Goal: Task Accomplishment & Management: Manage account settings

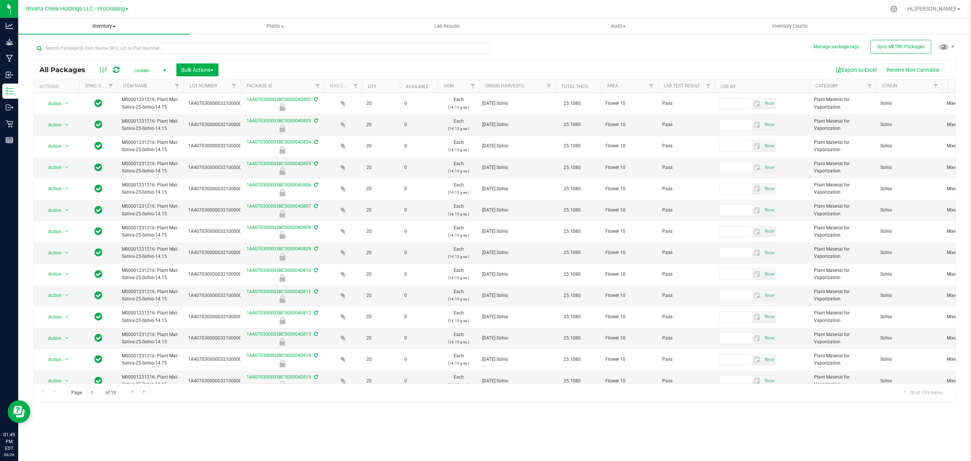
click at [106, 26] on span "Inventory" at bounding box center [103, 26] width 171 height 7
click at [97, 88] on li "From bill of materials" at bounding box center [103, 91] width 171 height 9
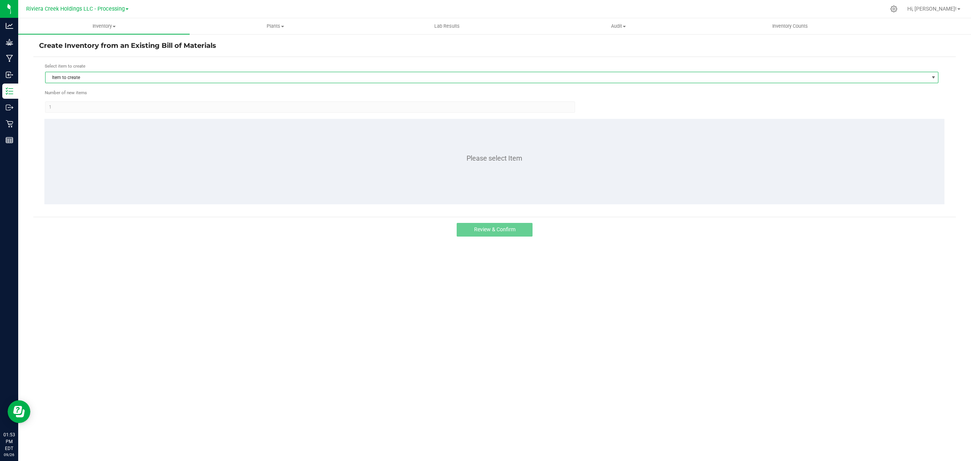
click at [105, 80] on span "Item to create" at bounding box center [487, 77] width 883 height 11
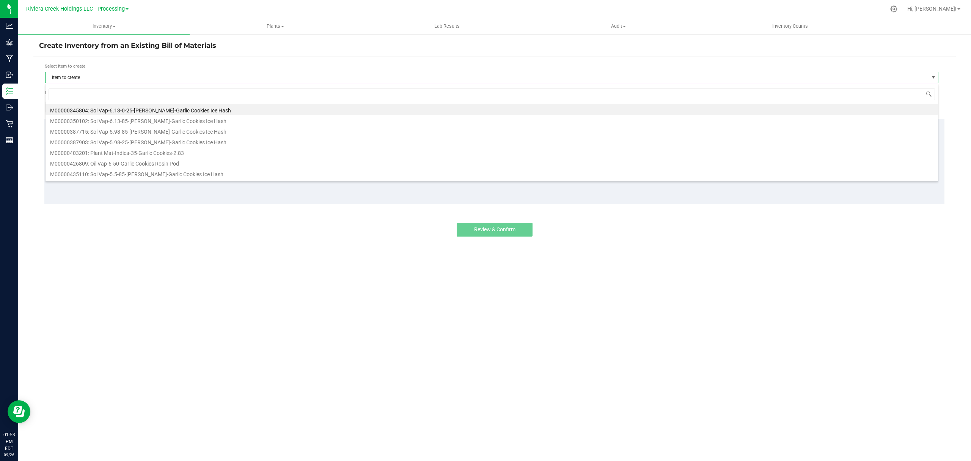
scroll to position [11, 894]
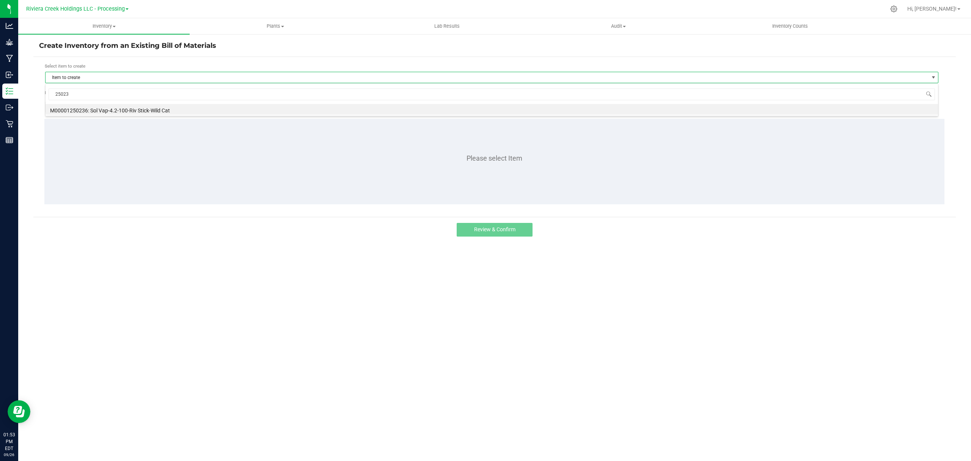
type input "250236"
click at [143, 111] on li "M00001250236: Sol Vap-4.2-100-Riv Stick-Wild Cat" at bounding box center [492, 109] width 893 height 11
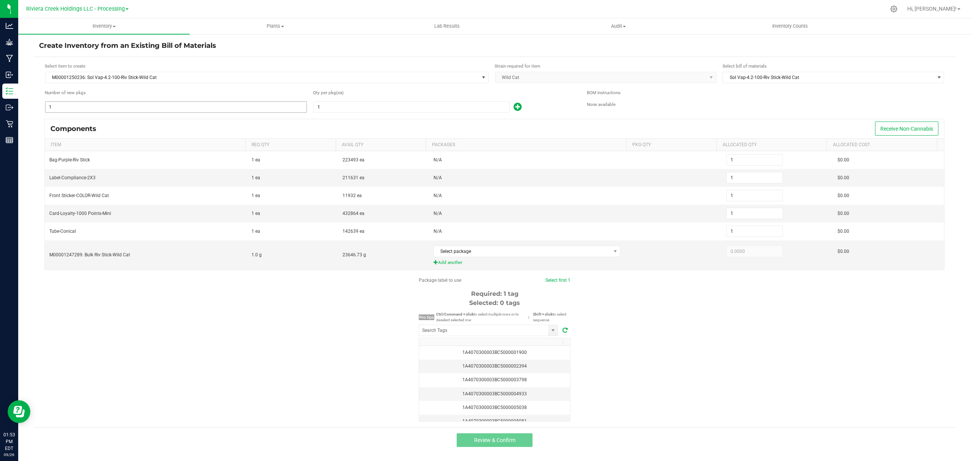
click at [155, 107] on input "1" at bounding box center [176, 107] width 261 height 11
type input "4"
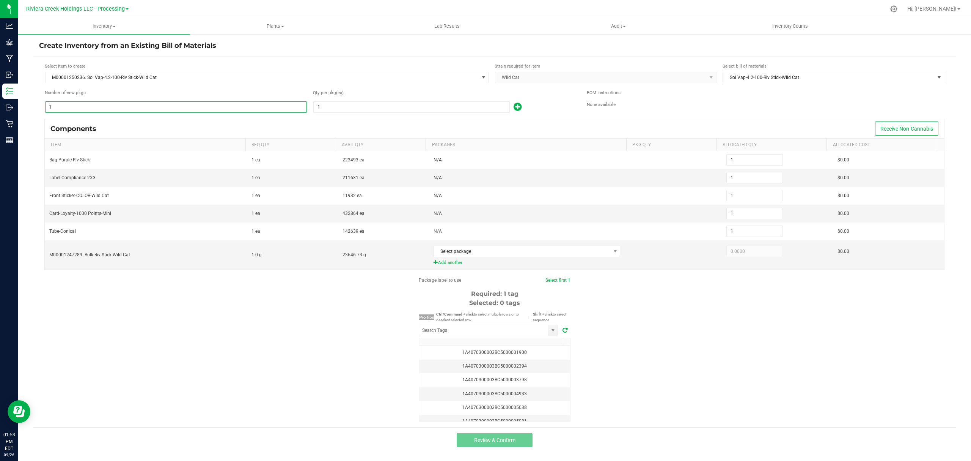
type input "4"
click at [335, 105] on input "1" at bounding box center [412, 107] width 196 height 11
type input "10"
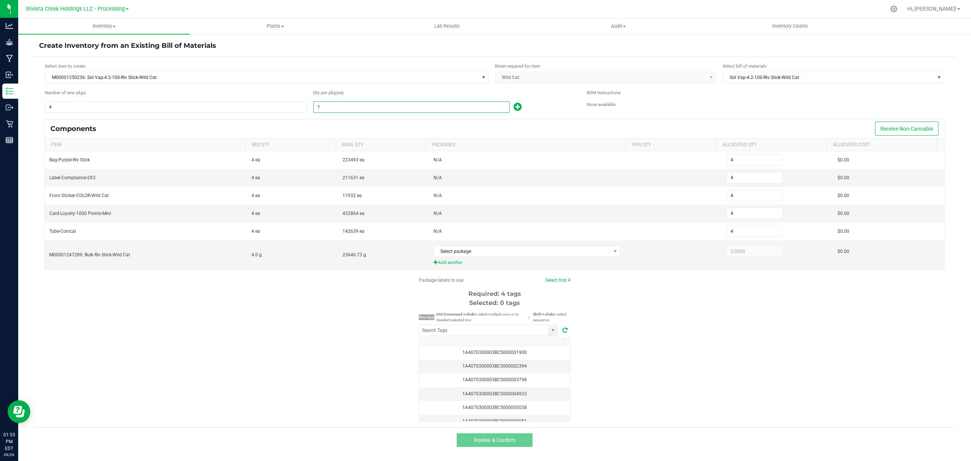
type input "40"
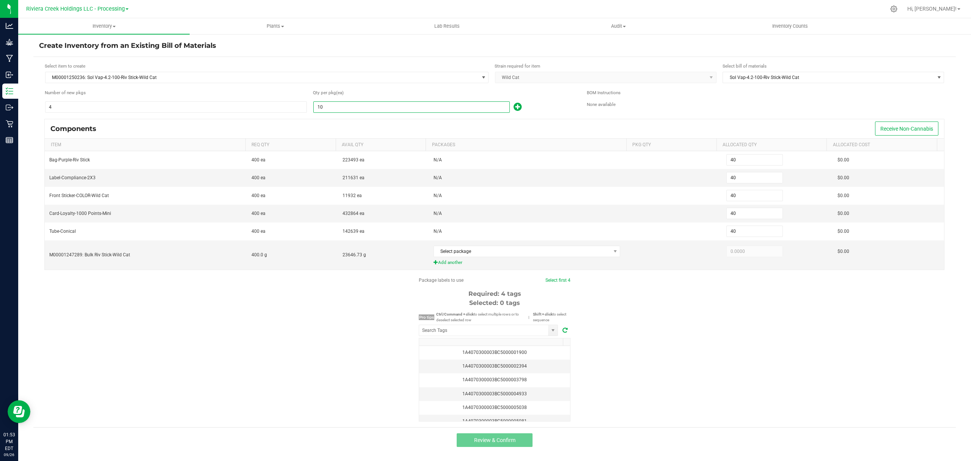
type input "100"
type input "400"
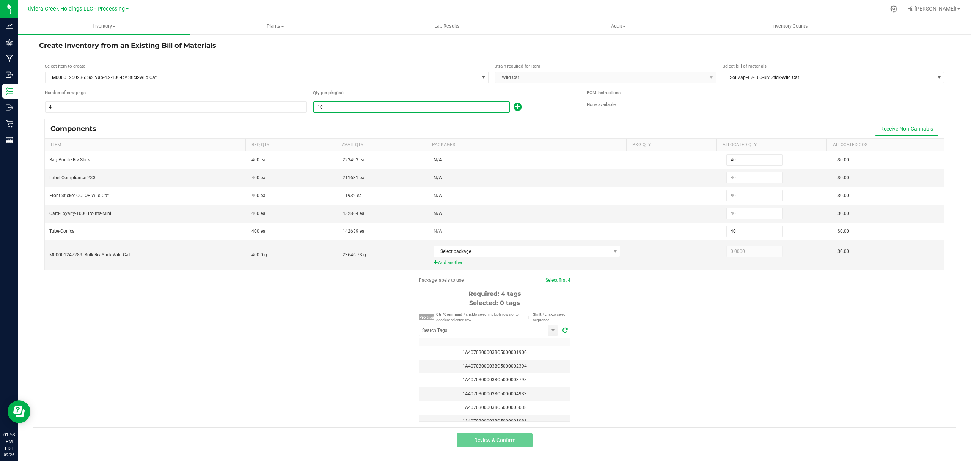
type input "400"
type input "100"
click at [550, 98] on div "Qty per pkg (ea)" at bounding box center [444, 93] width 263 height 9
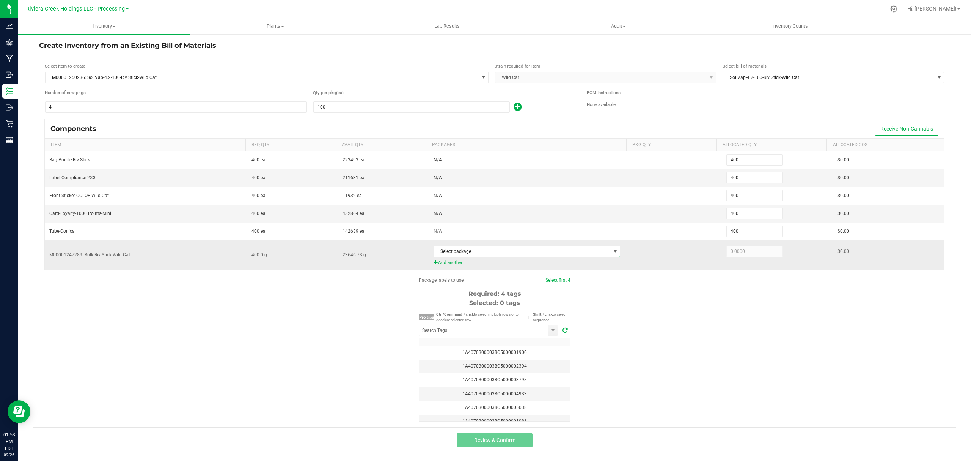
click at [537, 250] on span "Select package" at bounding box center [522, 251] width 177 height 11
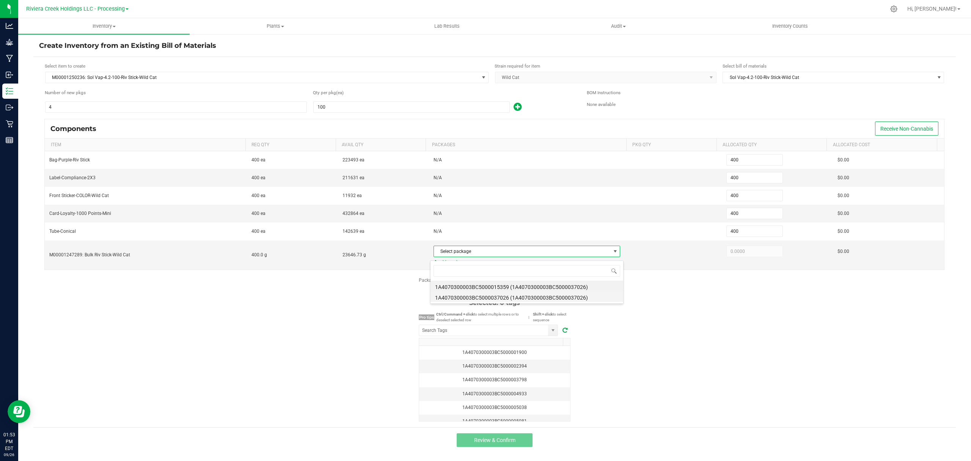
click at [560, 296] on li "1A4070300003BC5000037026 (1A4070300003BC5000037026)" at bounding box center [527, 296] width 193 height 11
type input "400.0000"
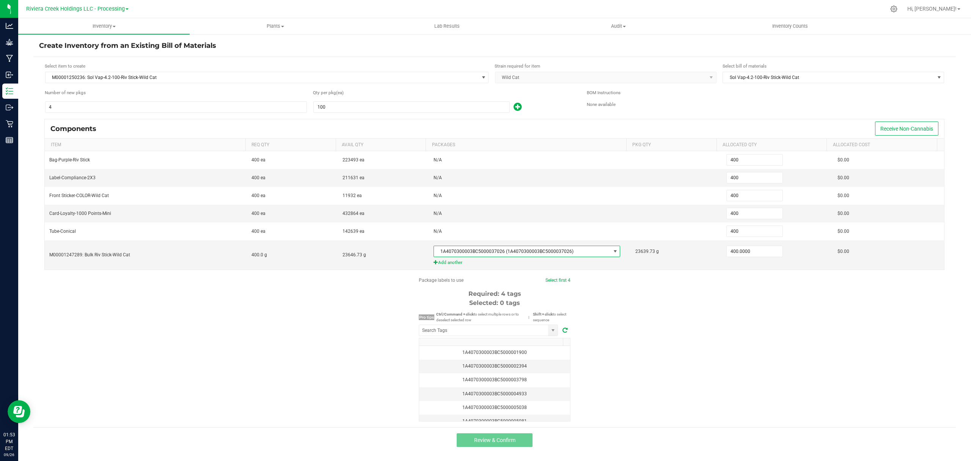
click at [733, 333] on div "Package labels to use Select first 4 Required: 4 tags Selected: 0 tags Pro tips…" at bounding box center [494, 349] width 923 height 145
click at [483, 335] on input "NO DATA FOUND" at bounding box center [483, 330] width 129 height 11
click at [433, 334] on input "408017" at bounding box center [483, 330] width 129 height 11
click at [469, 351] on li "1A4070300003BC5000040817" at bounding box center [488, 347] width 138 height 13
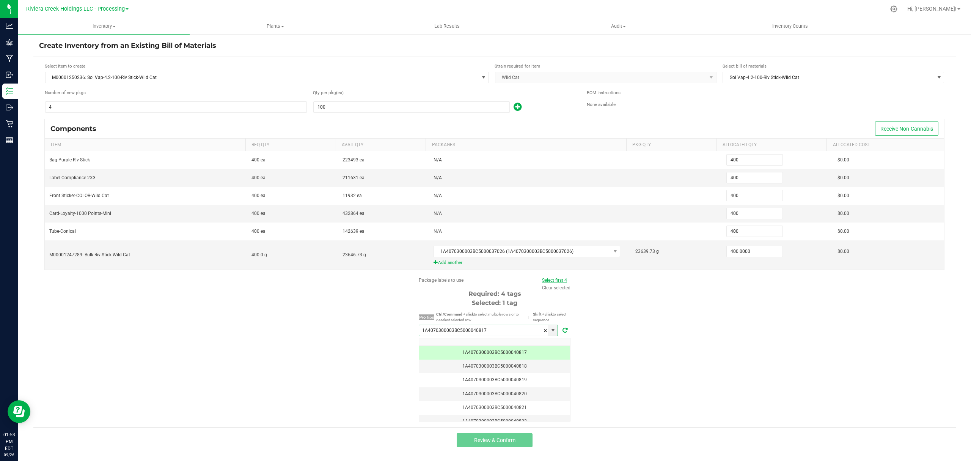
type input "1A4070300003BC5000040817"
click at [558, 282] on link "Select first 4" at bounding box center [554, 279] width 25 height 5
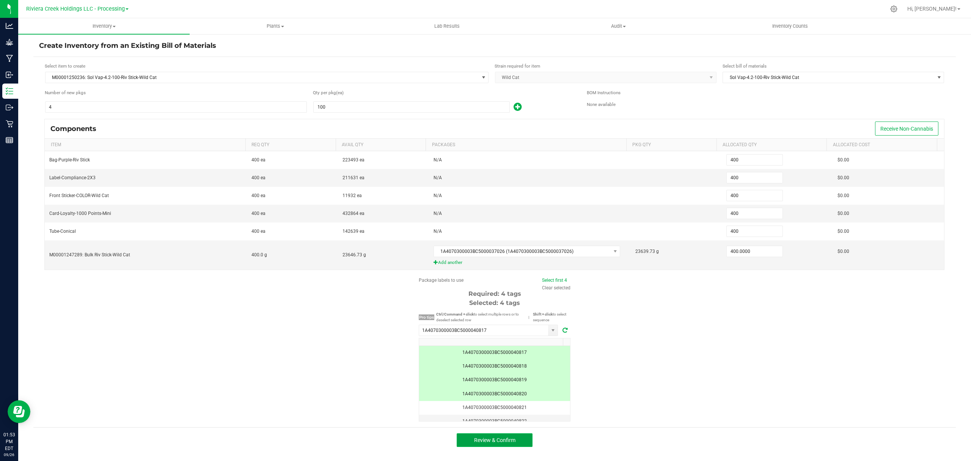
click at [513, 439] on button "Review & Confirm" at bounding box center [495, 440] width 76 height 14
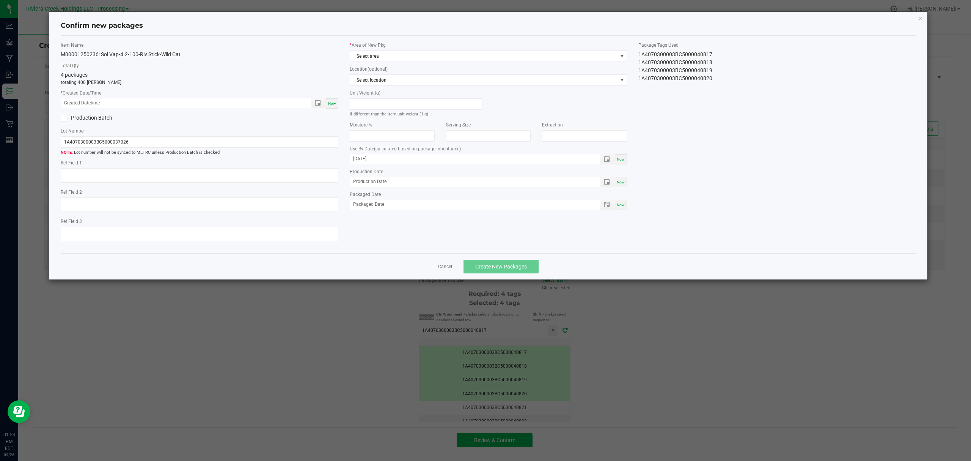
click at [330, 102] on span "Now" at bounding box center [332, 103] width 8 height 4
type input "09/26/2025 01:53 PM"
click at [373, 52] on span "Select area" at bounding box center [483, 56] width 267 height 11
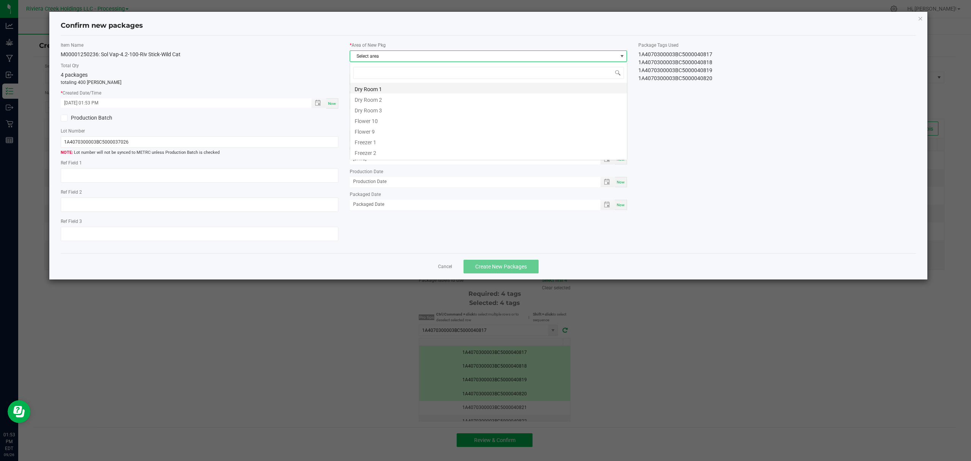
scroll to position [11, 277]
click at [375, 123] on li "Flower 10" at bounding box center [488, 120] width 277 height 11
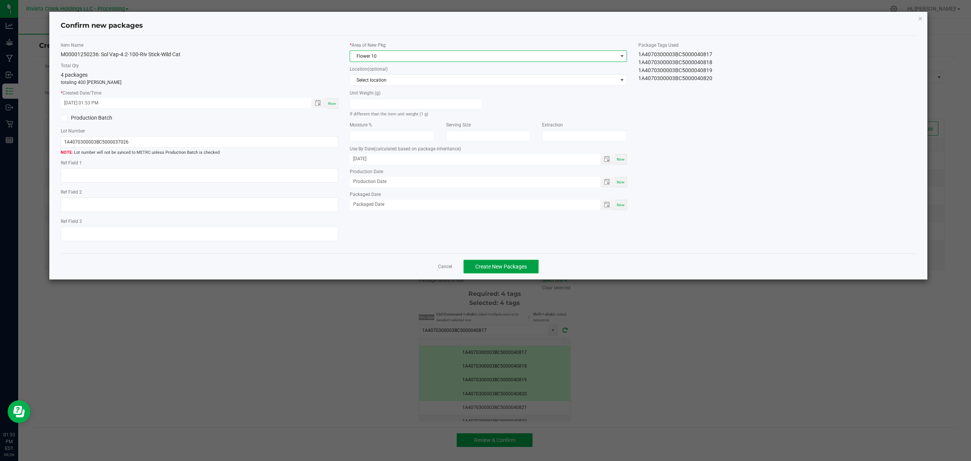
click at [497, 269] on span "Create New Packages" at bounding box center [501, 266] width 52 height 6
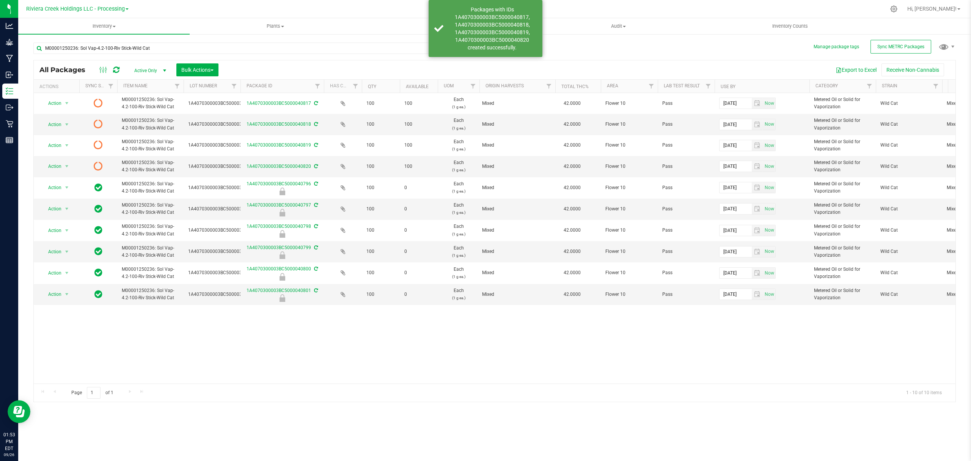
click at [116, 70] on icon at bounding box center [116, 70] width 6 height 8
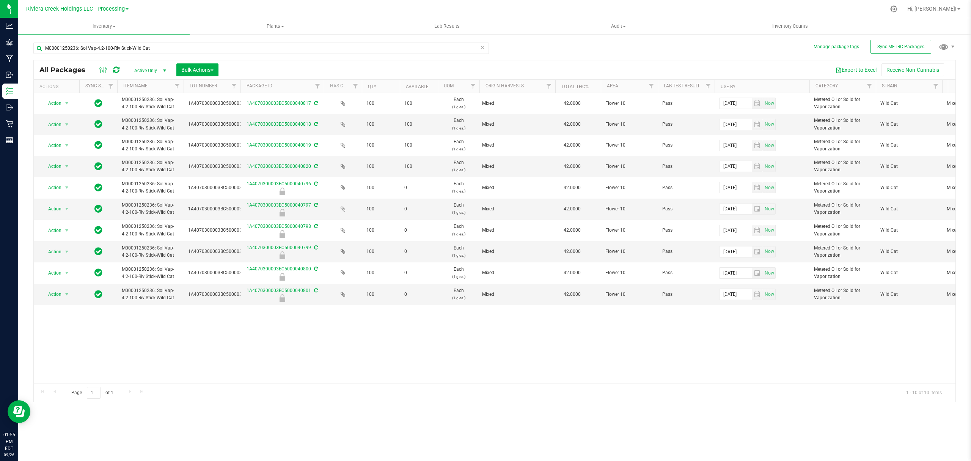
scroll to position [0, 3]
click at [369, 41] on div "M00001250236: Sol Vap-4.2-100-Riv Stick-Wild Cat" at bounding box center [263, 48] width 461 height 24
click at [366, 41] on div "M00001250236: Sol Vap-4.2-100-Riv Stick-Wild Cat" at bounding box center [263, 48] width 461 height 24
click at [362, 51] on input "M00001250236: Sol Vap-4.2-100-Riv Stick-Wild Cat" at bounding box center [261, 47] width 456 height 11
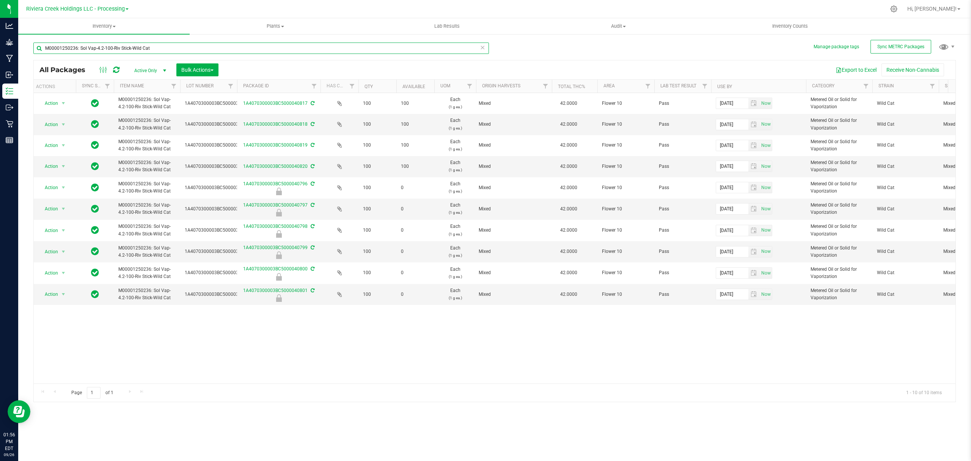
click at [362, 51] on input "M00001250236: Sol Vap-4.2-100-Riv Stick-Wild Cat" at bounding box center [261, 47] width 456 height 11
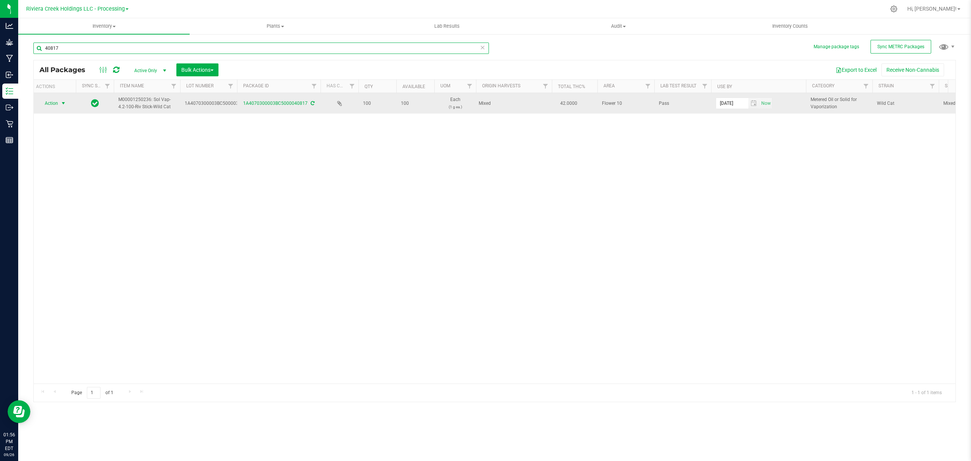
type input "40817"
click at [55, 104] on span "Action" at bounding box center [48, 103] width 20 height 11
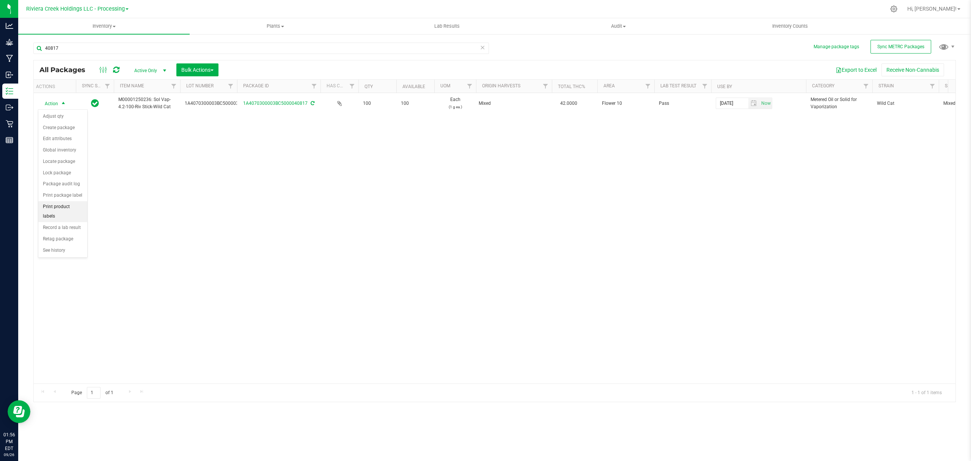
click at [68, 205] on li "Print product labels" at bounding box center [62, 211] width 49 height 21
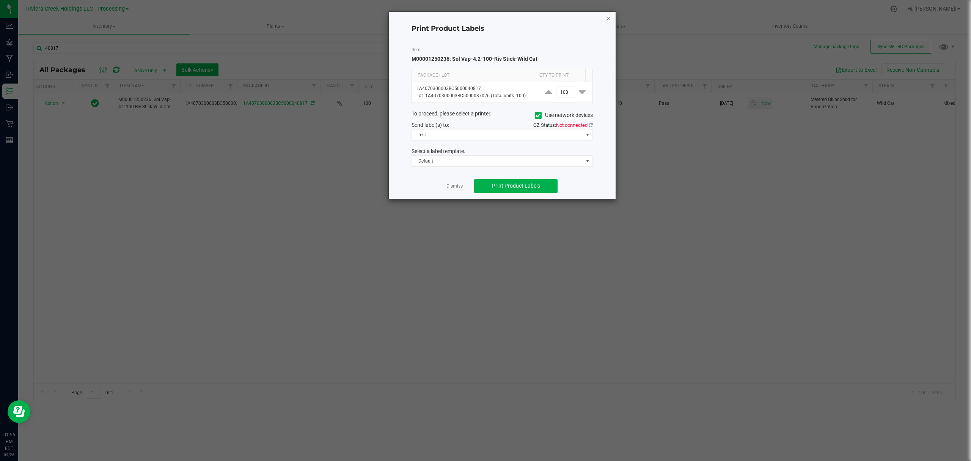
click at [608, 20] on icon "button" at bounding box center [608, 18] width 5 height 9
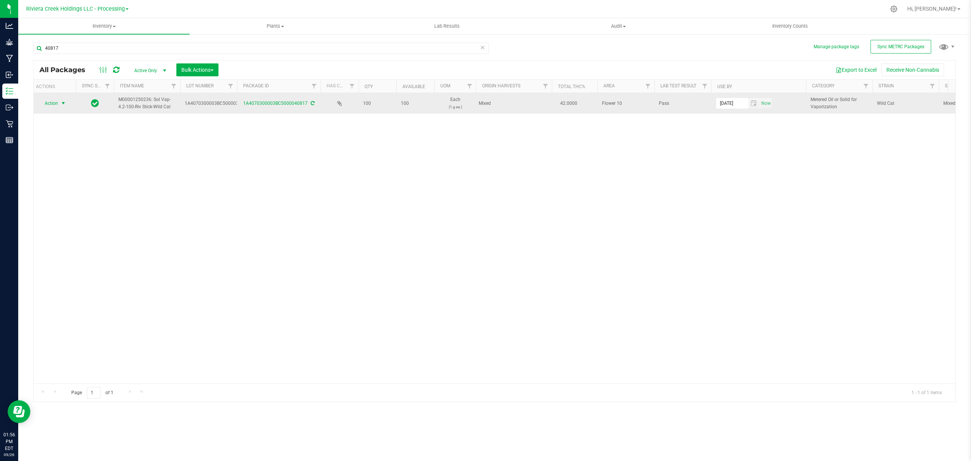
click at [55, 102] on span "Action" at bounding box center [48, 103] width 20 height 11
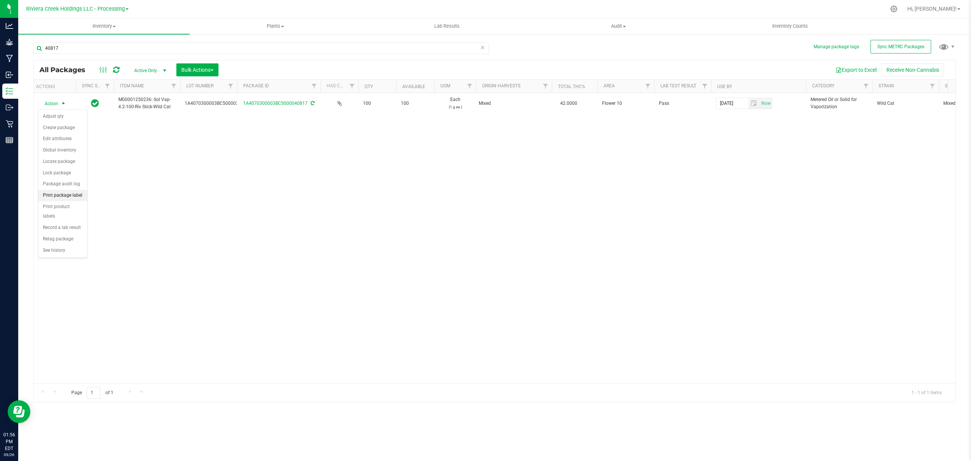
click at [58, 197] on li "Print package label" at bounding box center [62, 195] width 49 height 11
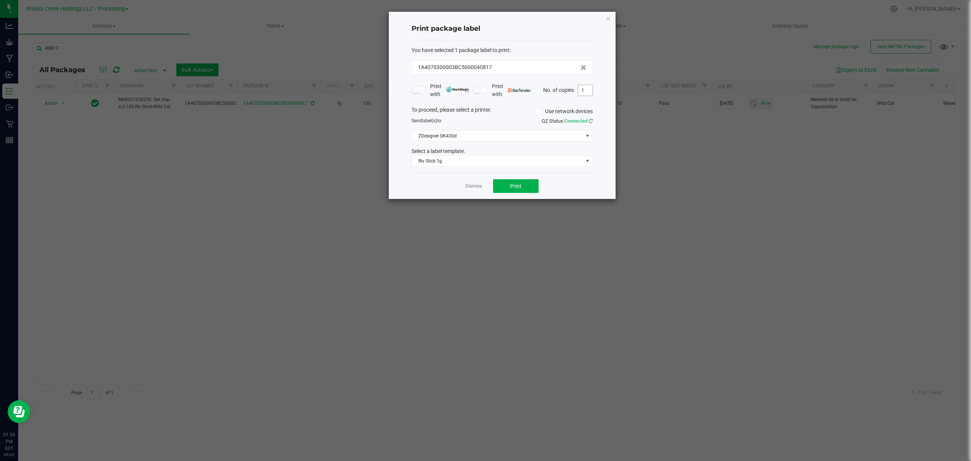
click at [585, 90] on input "1" at bounding box center [585, 90] width 14 height 11
type input "4"
click at [521, 192] on button "Print" at bounding box center [516, 186] width 46 height 14
click at [607, 16] on icon "button" at bounding box center [608, 18] width 5 height 9
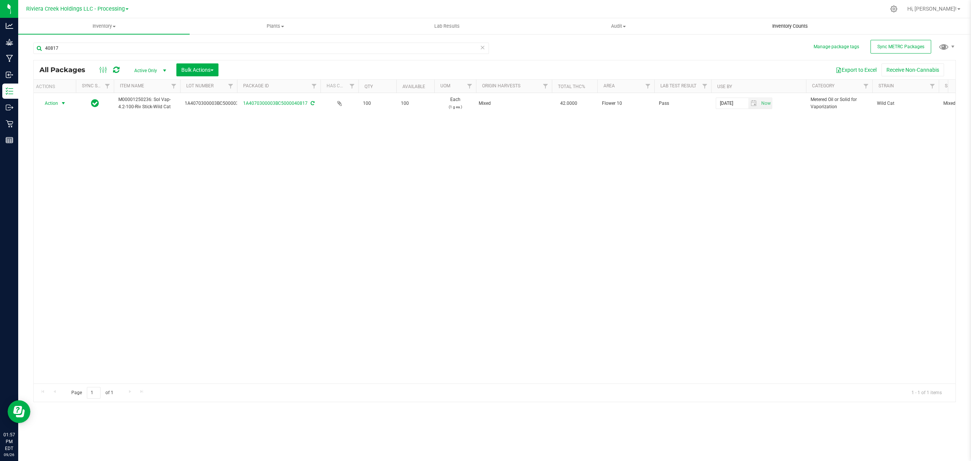
click at [780, 25] on span "Inventory Counts" at bounding box center [790, 26] width 56 height 7
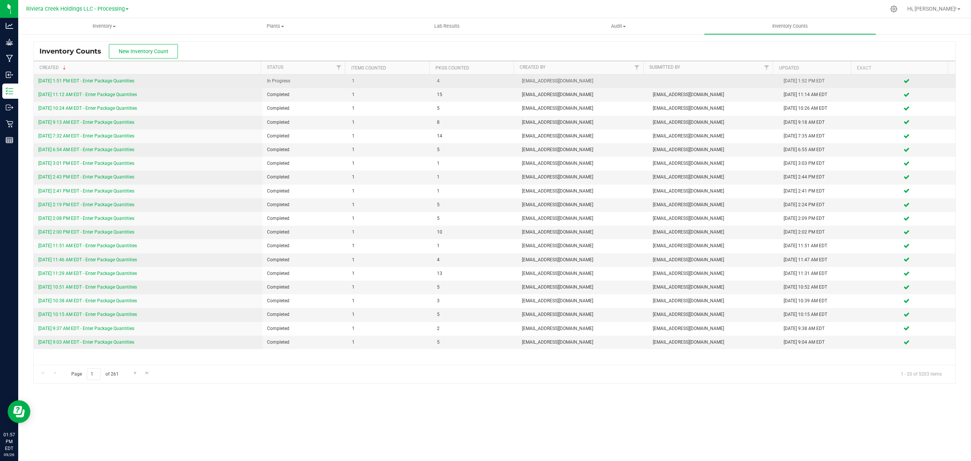
click at [124, 81] on link "[DATE] 1:51 PM EDT - Enter Package Quantities" at bounding box center [86, 80] width 96 height 5
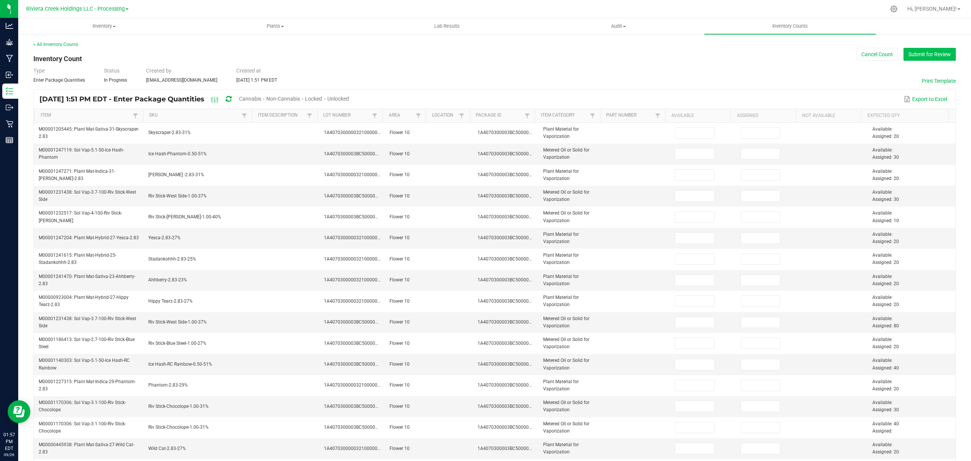
click at [918, 54] on button "Submit for Review" at bounding box center [930, 54] width 52 height 13
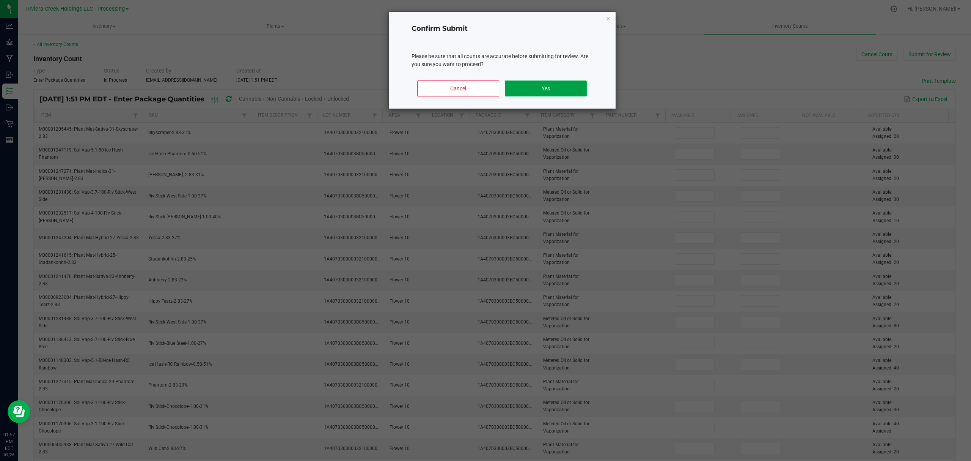
click at [538, 83] on button "Yes" at bounding box center [546, 88] width 82 height 16
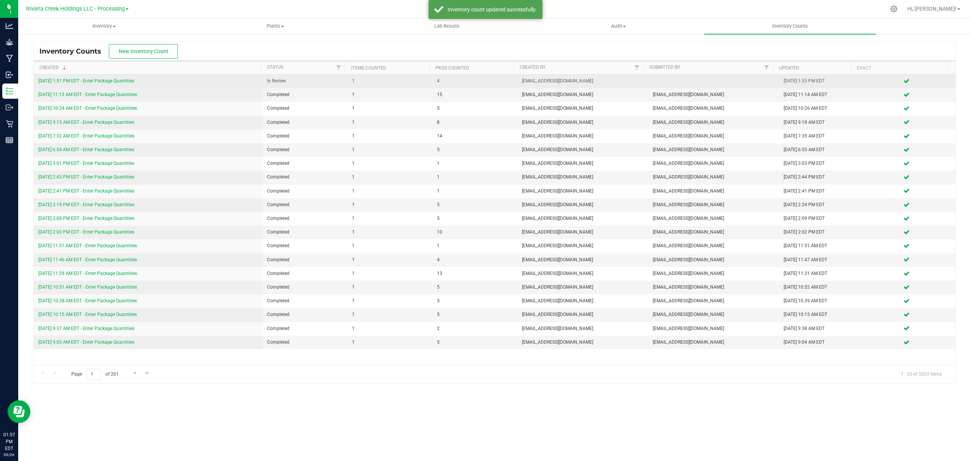
click at [122, 80] on link "[DATE] 1:51 PM EDT - Enter Package Quantities" at bounding box center [86, 80] width 96 height 5
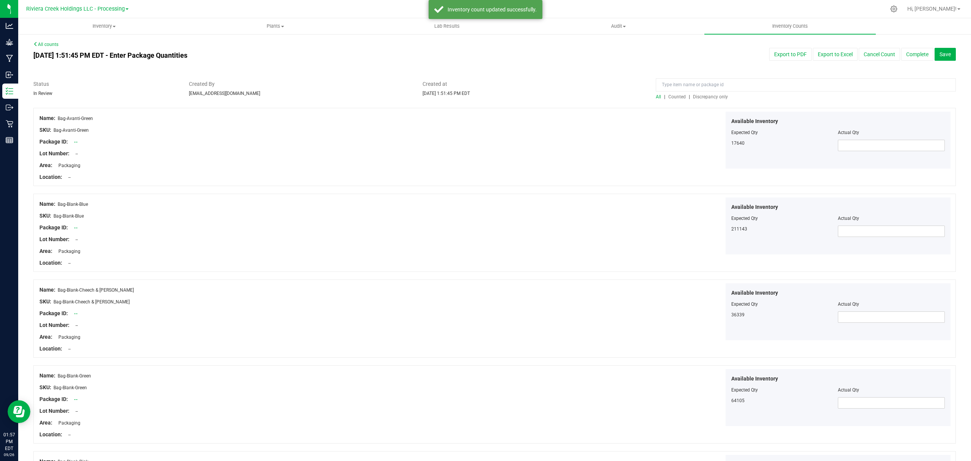
click at [672, 96] on span "Counted" at bounding box center [676, 96] width 17 height 5
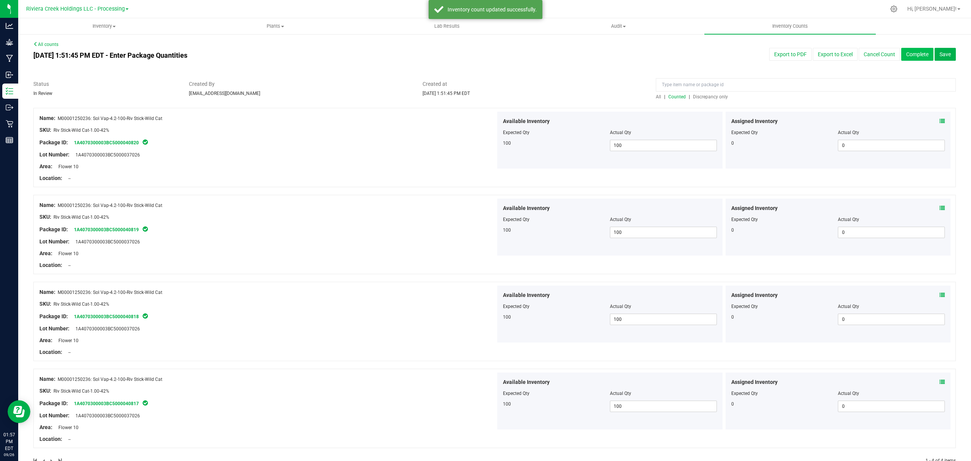
click at [910, 49] on button "Complete" at bounding box center [917, 54] width 32 height 13
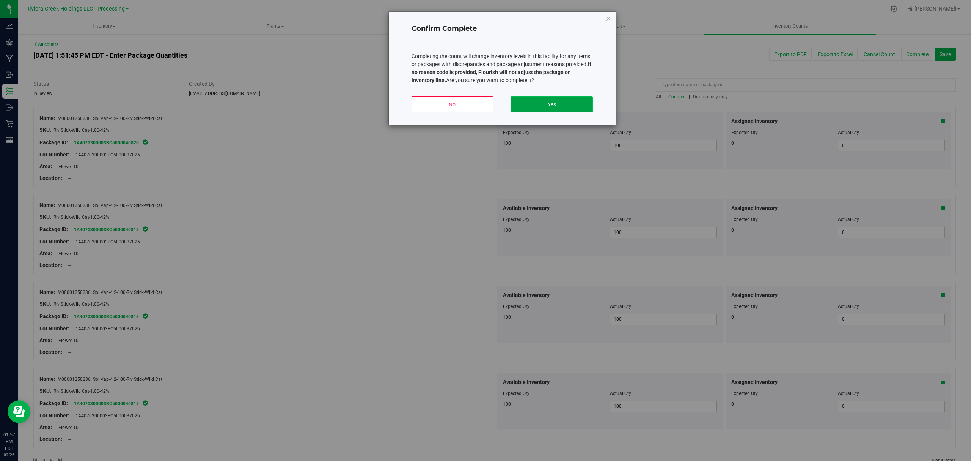
click at [575, 103] on button "Yes" at bounding box center [552, 104] width 82 height 16
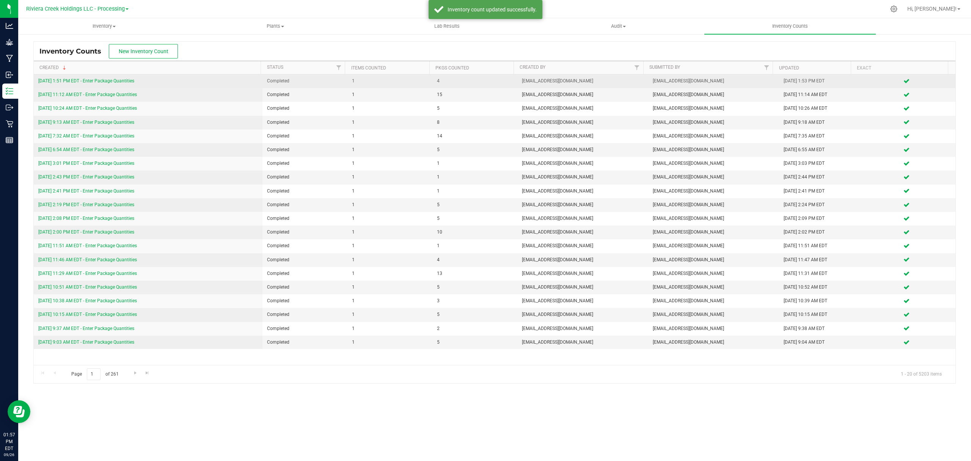
click at [107, 77] on td "[DATE] 1:51 PM EDT - Enter Package Quantities" at bounding box center [148, 81] width 229 height 14
click at [112, 81] on link "[DATE] 1:51 PM EDT - Enter Package Quantities" at bounding box center [86, 80] width 96 height 5
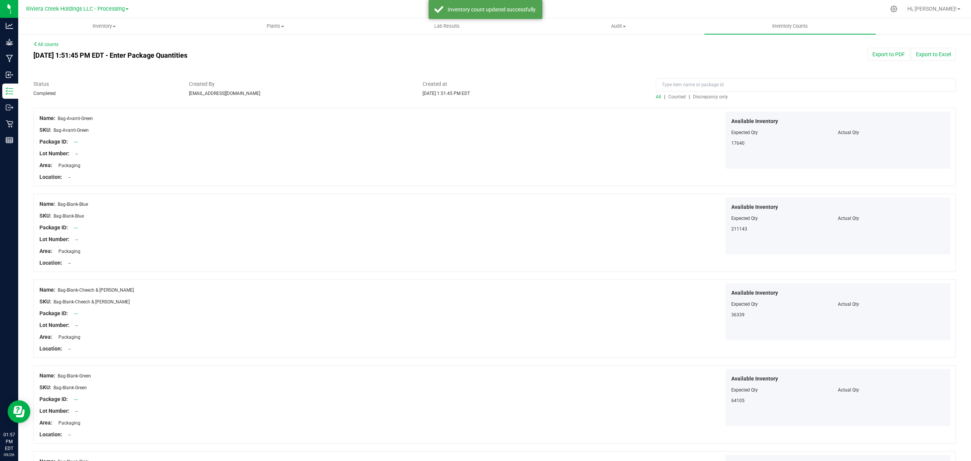
click at [674, 99] on span "Counted" at bounding box center [676, 96] width 17 height 5
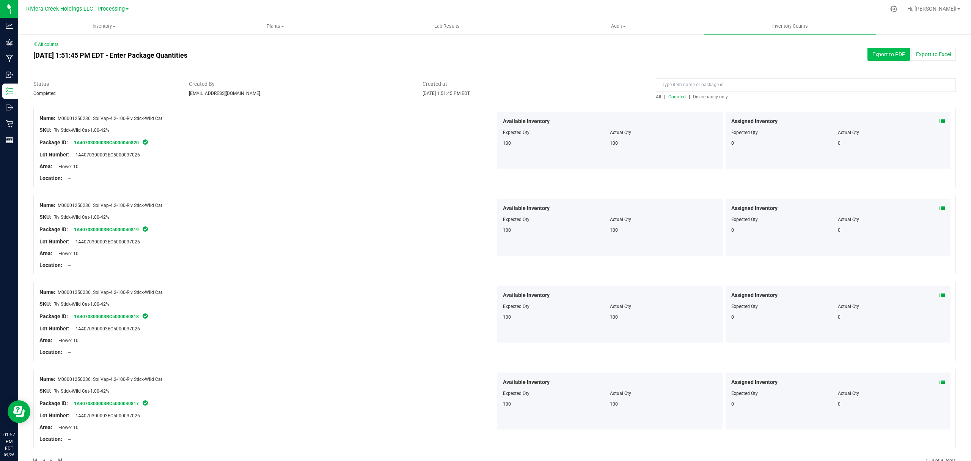
click at [873, 59] on button "Export to PDF" at bounding box center [889, 54] width 42 height 13
click at [99, 23] on span "Inventory" at bounding box center [104, 26] width 171 height 7
click at [78, 46] on li "All packages" at bounding box center [103, 45] width 171 height 9
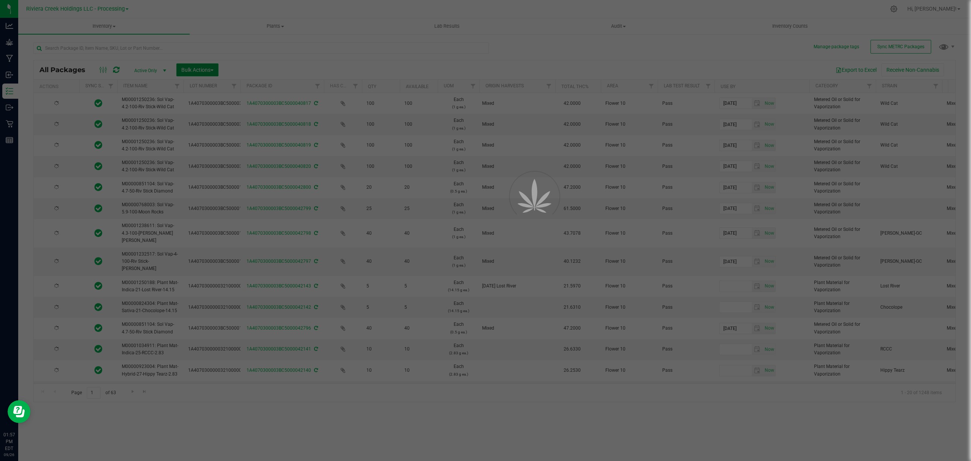
click at [199, 72] on span "Bulk Actions" at bounding box center [197, 70] width 32 height 6
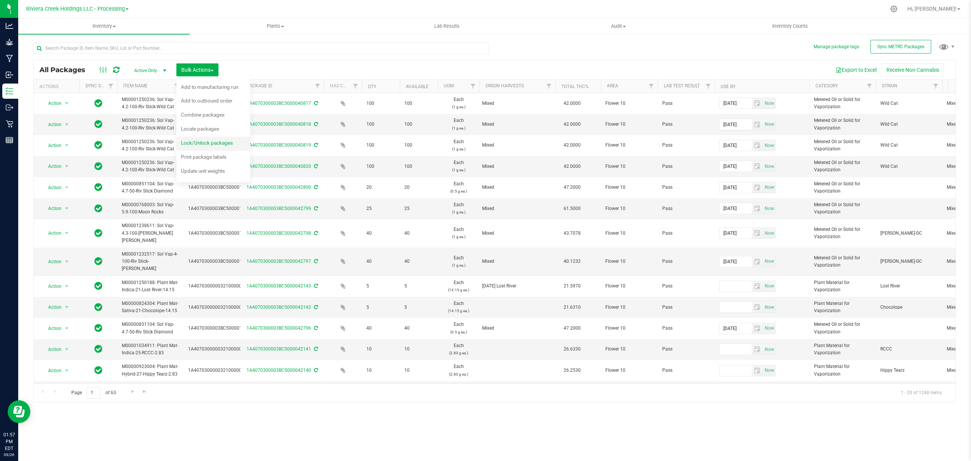
click at [203, 145] on span "Lock/Unlock packages" at bounding box center [207, 143] width 52 height 6
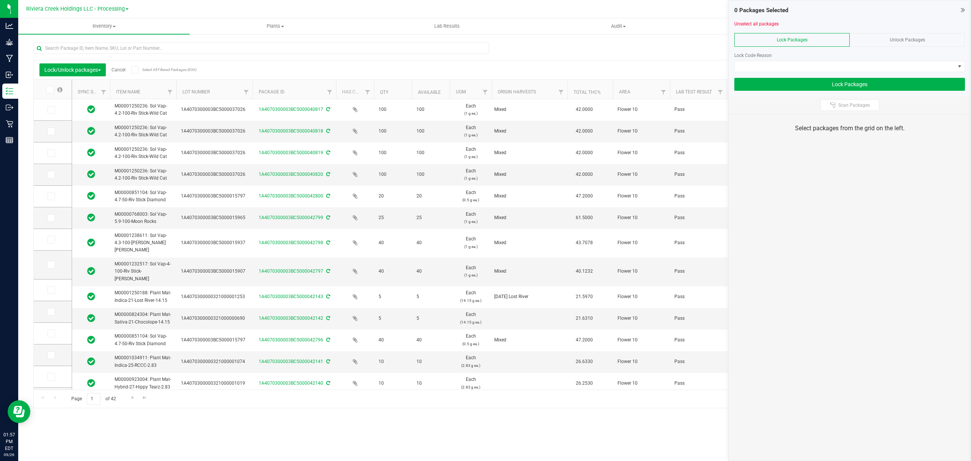
drag, startPoint x: 232, startPoint y: 93, endPoint x: 253, endPoint y: 95, distance: 21.3
click at [50, 110] on icon at bounding box center [50, 110] width 5 height 0
click at [0, 0] on input "checkbox" at bounding box center [0, 0] width 0 height 0
click at [50, 127] on span at bounding box center [51, 131] width 8 height 8
click at [0, 0] on input "checkbox" at bounding box center [0, 0] width 0 height 0
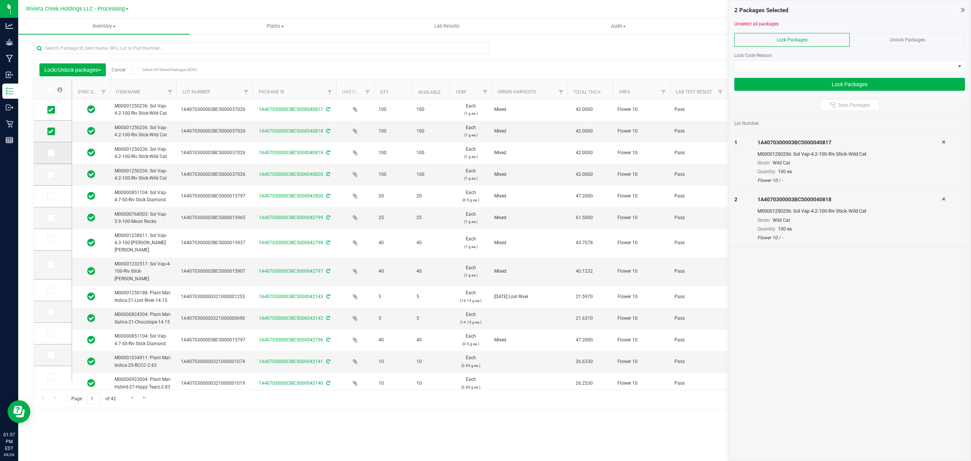
click at [52, 153] on icon at bounding box center [50, 153] width 5 height 0
click at [0, 0] on input "checkbox" at bounding box center [0, 0] width 0 height 0
click at [50, 175] on icon at bounding box center [50, 175] width 5 height 0
click at [0, 0] on input "checkbox" at bounding box center [0, 0] width 0 height 0
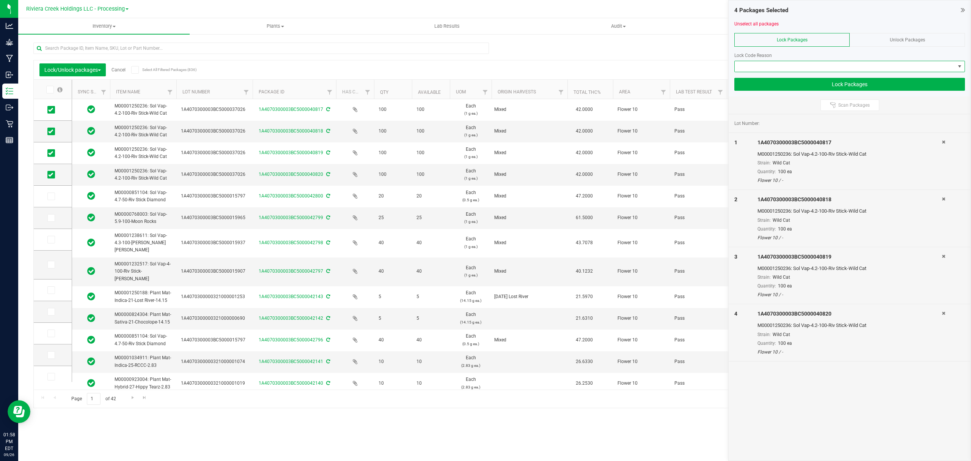
click at [771, 65] on span at bounding box center [845, 66] width 220 height 11
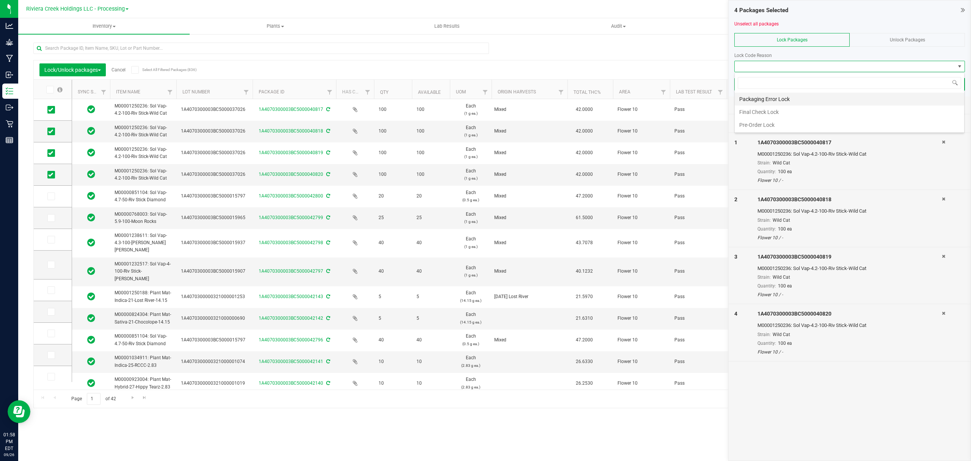
scroll to position [11, 230]
click at [766, 110] on li "Final Check Lock" at bounding box center [850, 111] width 230 height 13
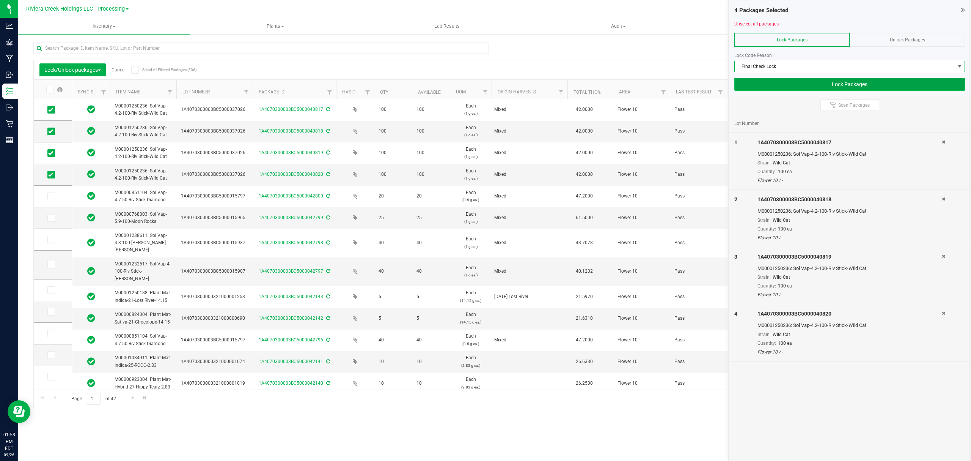
click at [771, 90] on button "Lock Packages" at bounding box center [849, 84] width 231 height 13
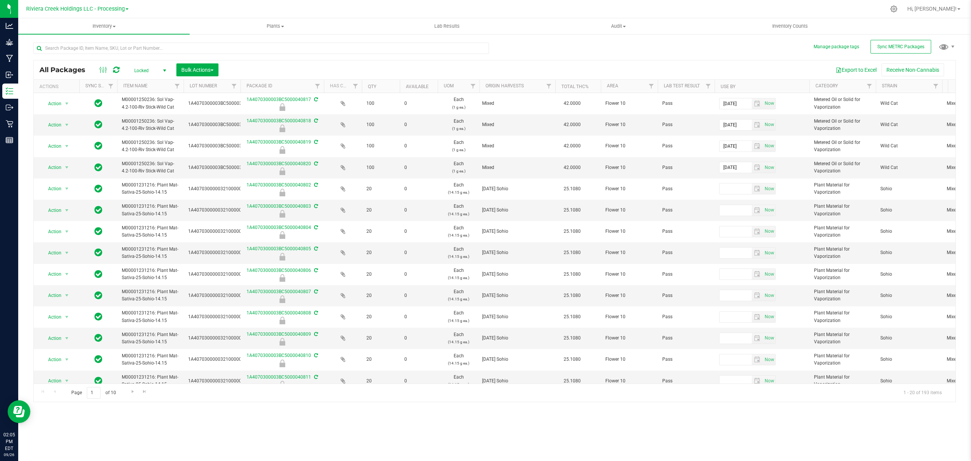
click at [189, 2] on div at bounding box center [511, 9] width 750 height 15
click at [97, 27] on span "Inventory" at bounding box center [103, 26] width 171 height 7
click at [90, 93] on li "From bill of materials" at bounding box center [103, 91] width 171 height 9
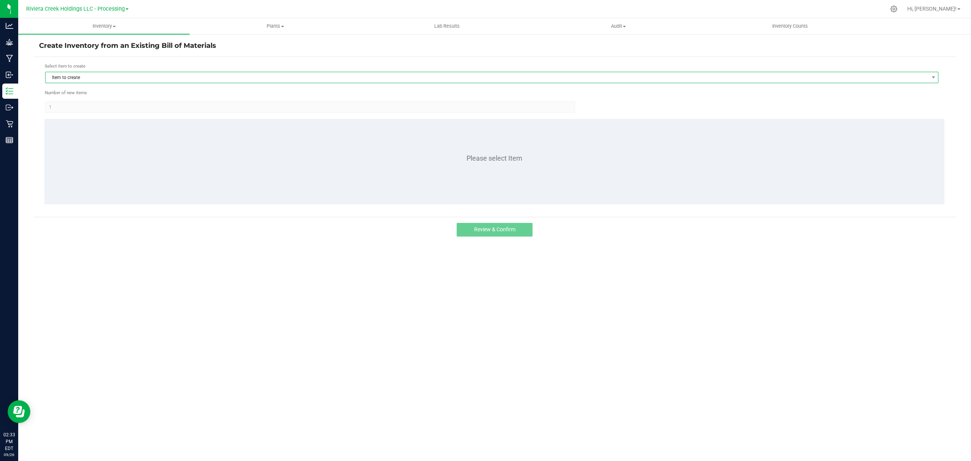
click at [134, 76] on span "Item to create" at bounding box center [487, 77] width 883 height 11
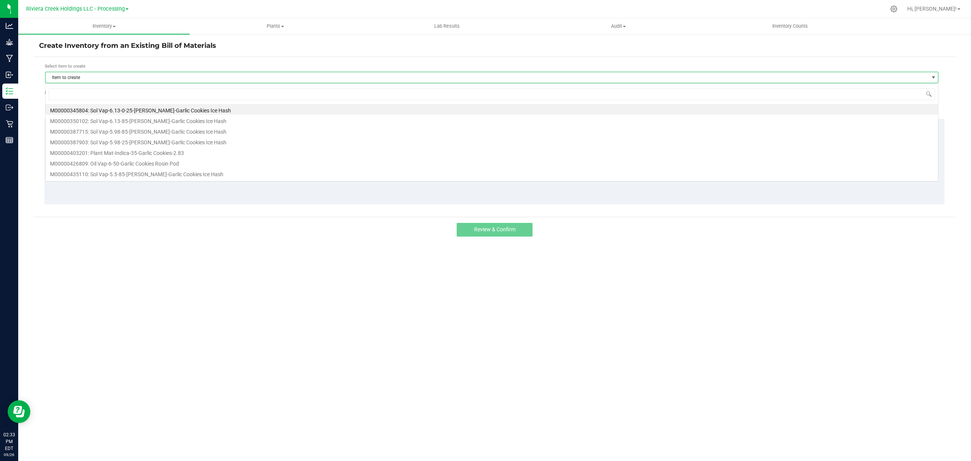
scroll to position [11, 894]
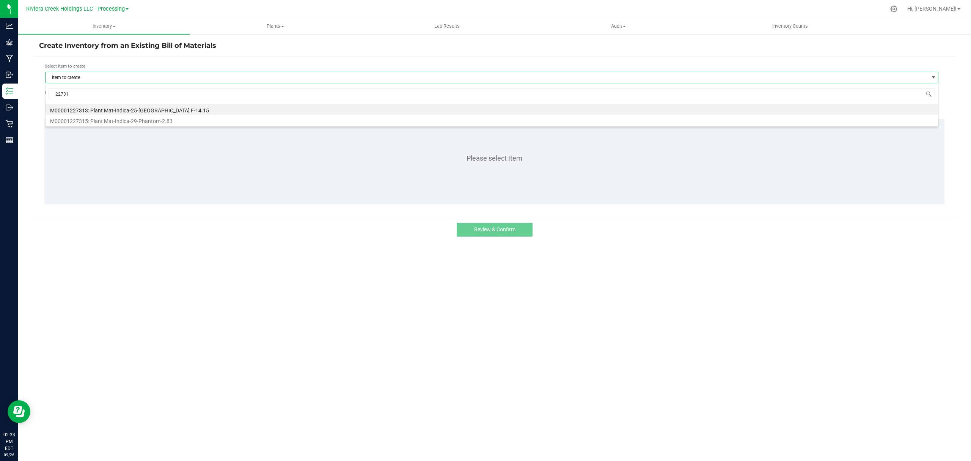
type input "227315"
click at [151, 108] on li "M00001227315: Plant Mat-Indica-29-Phantom-2.83" at bounding box center [492, 109] width 893 height 11
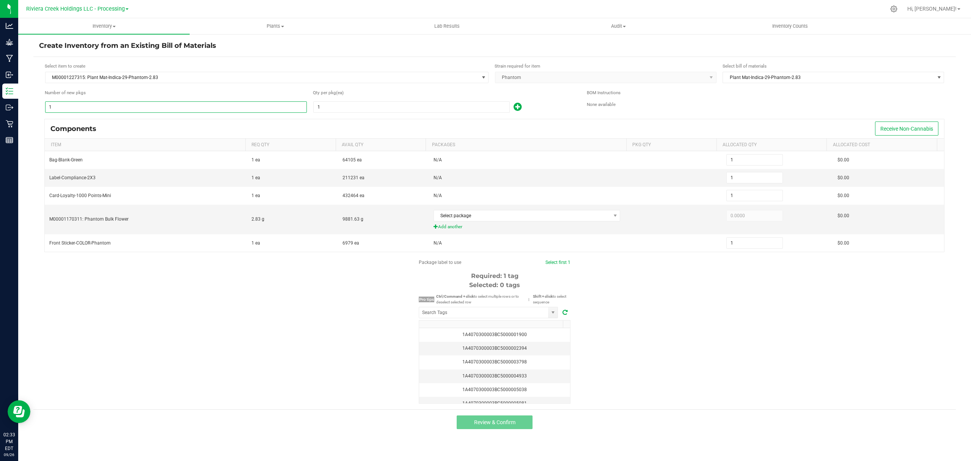
click at [148, 111] on input "1" at bounding box center [176, 107] width 261 height 11
type input "9"
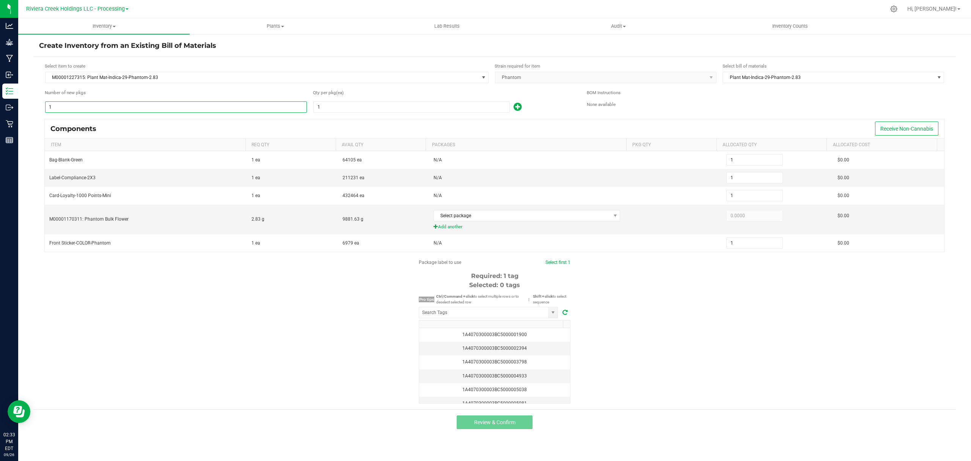
type input "9"
click at [379, 105] on input "1" at bounding box center [412, 107] width 196 height 11
type input "5"
type input "45"
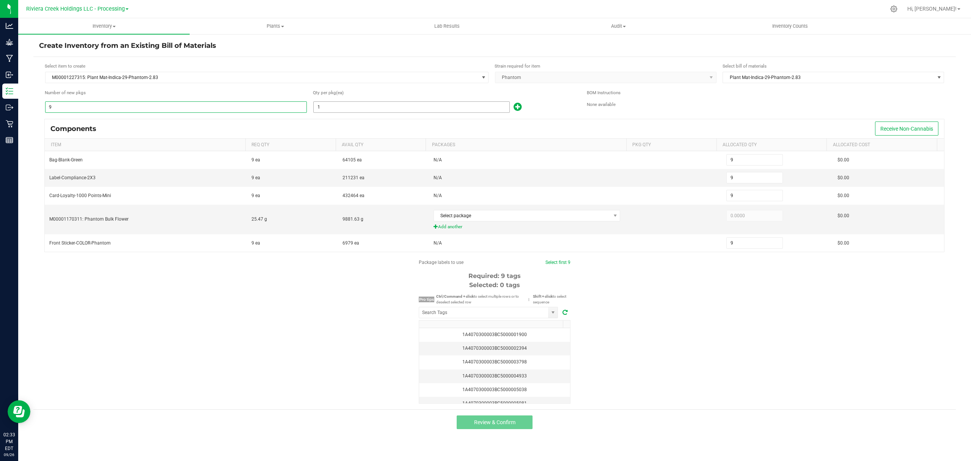
type input "45"
type input "58"
type input "522"
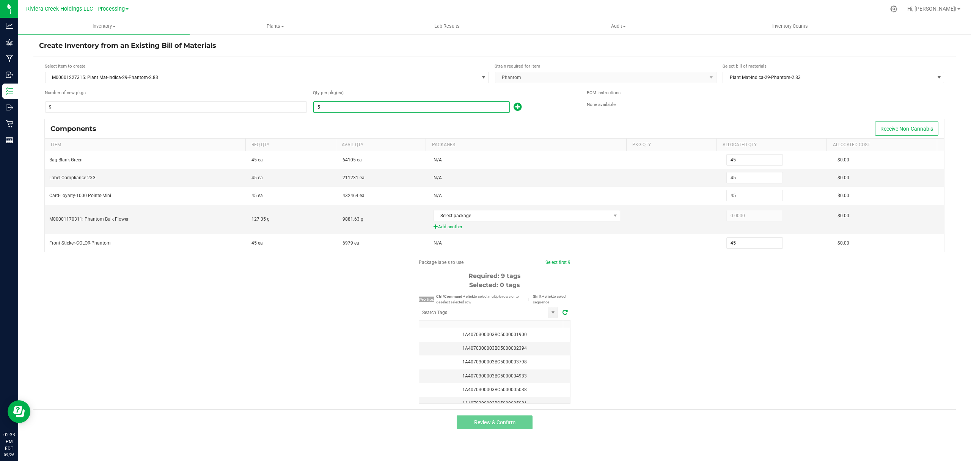
type input "522"
type input "580"
type input "5,220"
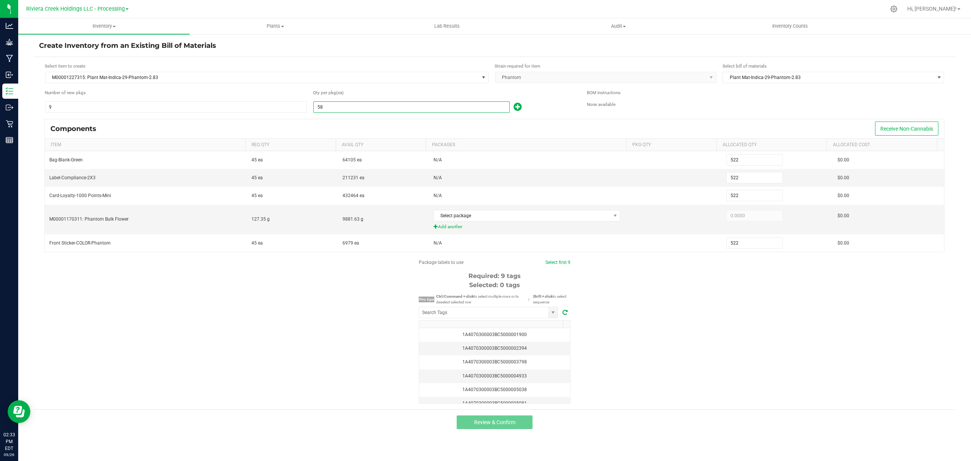
type input "5,220"
type input "58"
type input "522"
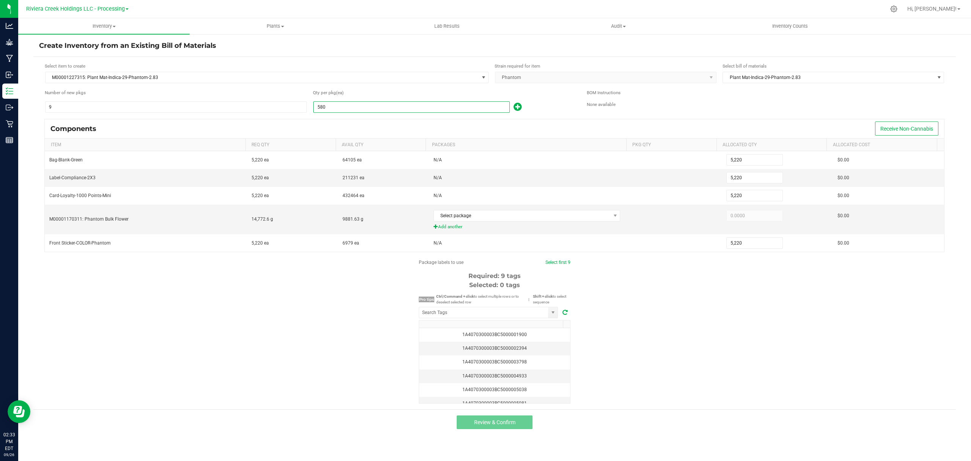
type input "522"
type input "5"
type input "45"
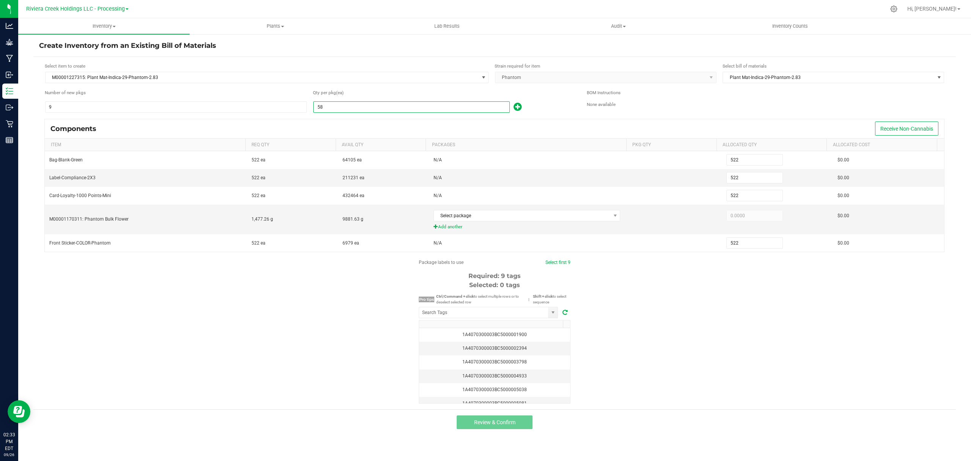
type input "45"
type input "58"
type input "522"
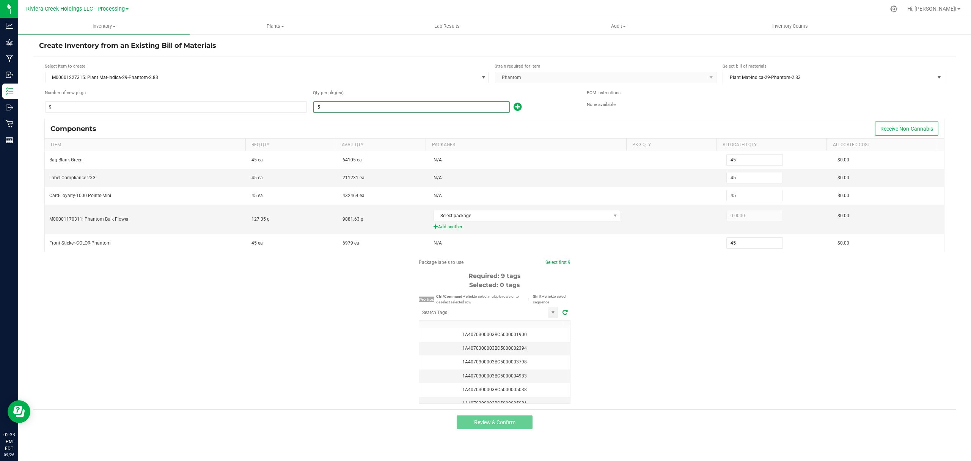
type input "522"
type input "580"
type input "5,220"
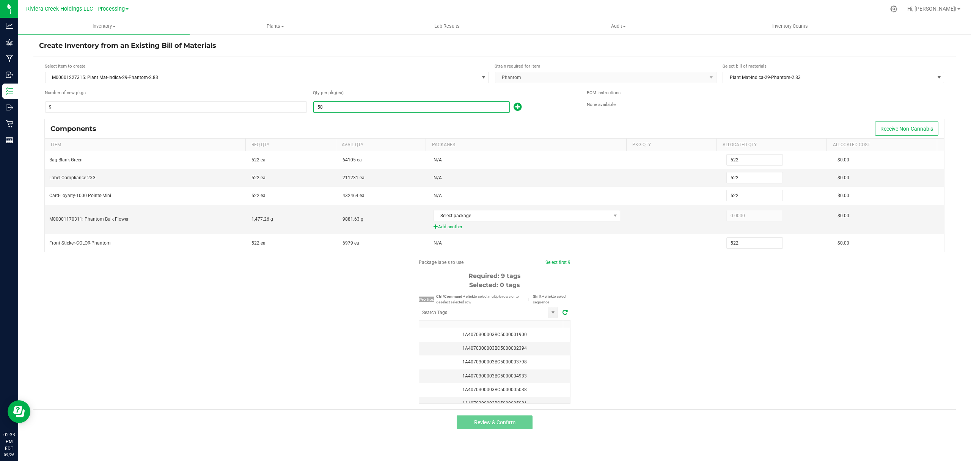
type input "5,220"
type input "58"
type input "522"
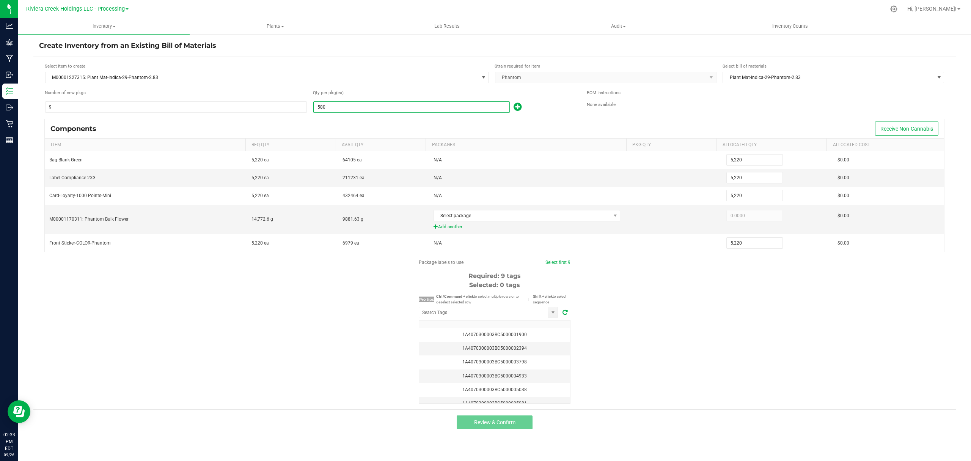
type input "522"
type input "5"
type input "45"
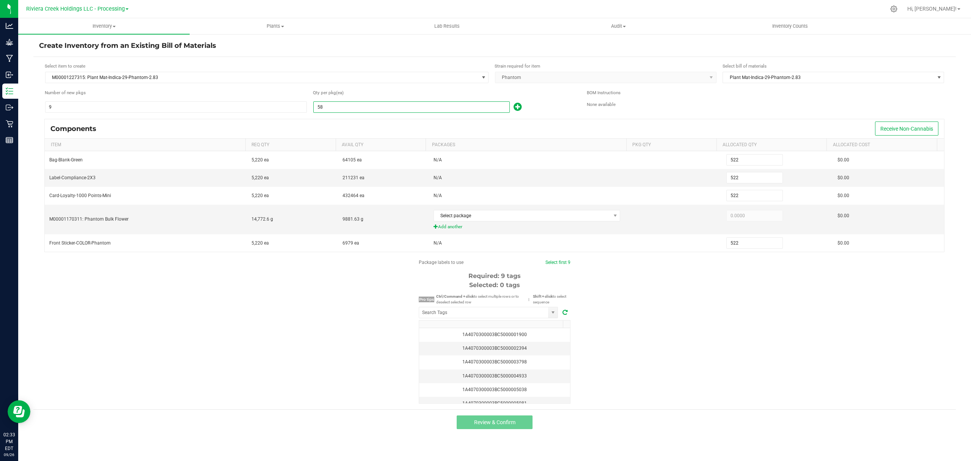
type input "45"
type input "9"
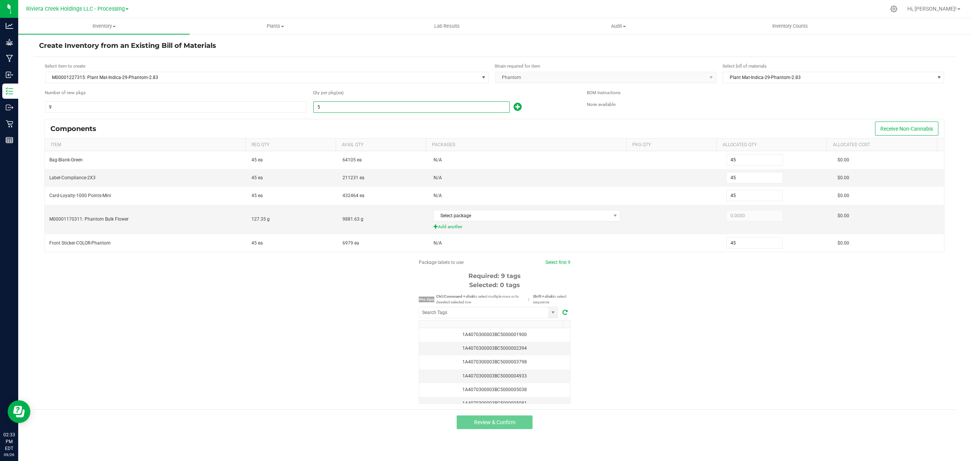
type input "9"
type input "8"
type input "72"
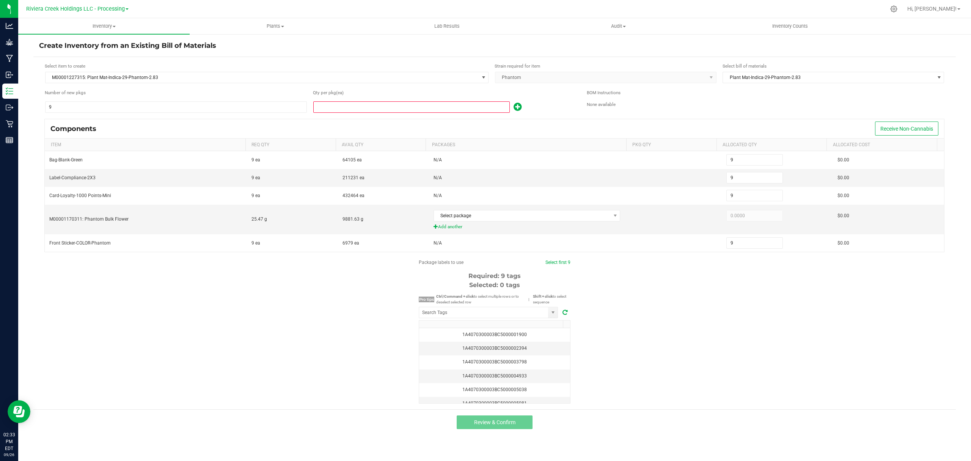
type input "72"
type input "80"
type input "720"
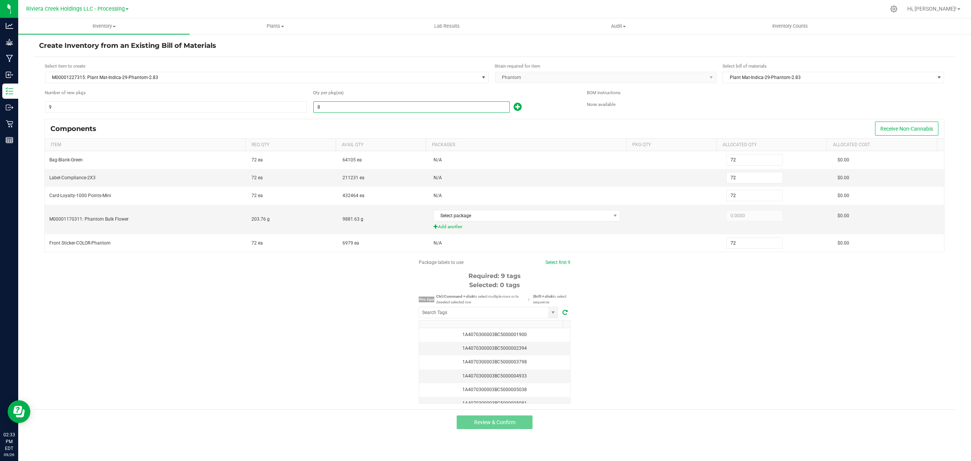
type input "720"
type input "80"
click at [569, 117] on form "Select item to create M00001227315: Plant Mat-Indica-29-Phantom-2.83 Strain req…" at bounding box center [494, 233] width 911 height 341
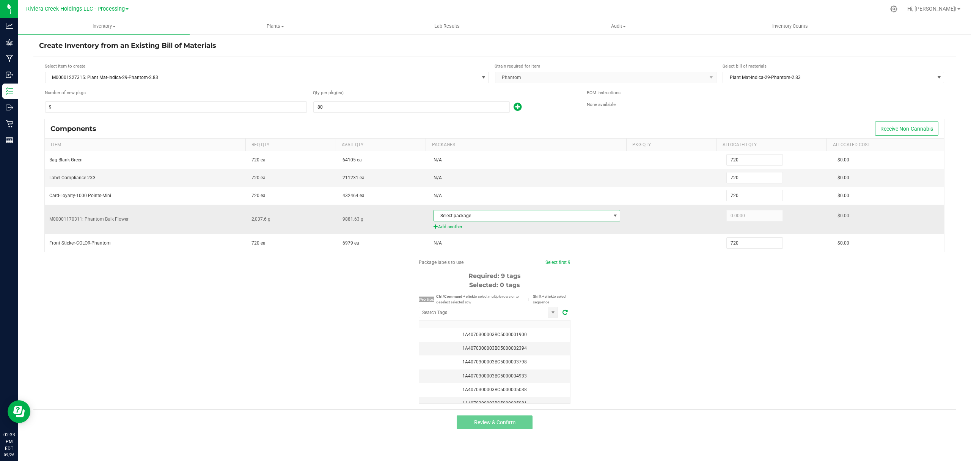
click at [524, 213] on span "Select package" at bounding box center [522, 215] width 177 height 11
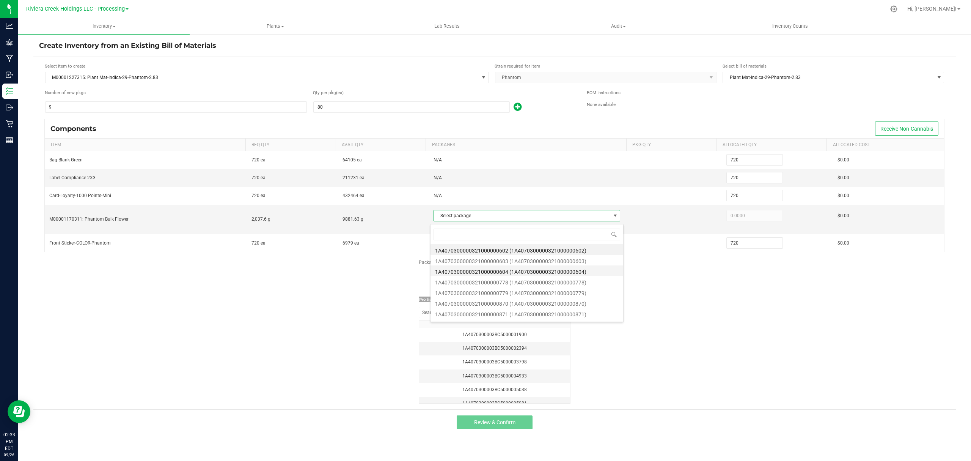
scroll to position [11, 185]
click at [539, 266] on li "1A4070300000321000000604 (1A4070300000321000000604)" at bounding box center [527, 270] width 193 height 11
type input "138.0000"
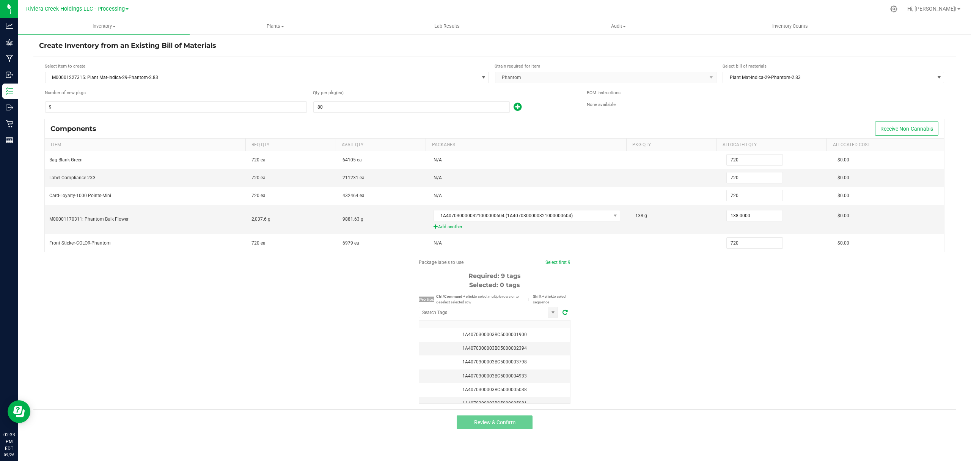
drag, startPoint x: 539, startPoint y: 266, endPoint x: 539, endPoint y: 258, distance: 7.6
click at [539, 258] on form "Select item to create M00001227315: Plant Mat-Indica-29-Phantom-2.83 Strain req…" at bounding box center [494, 233] width 911 height 341
click at [572, 217] on span "1A4070300000321000000604 (1A4070300000321000000604)" at bounding box center [522, 215] width 177 height 11
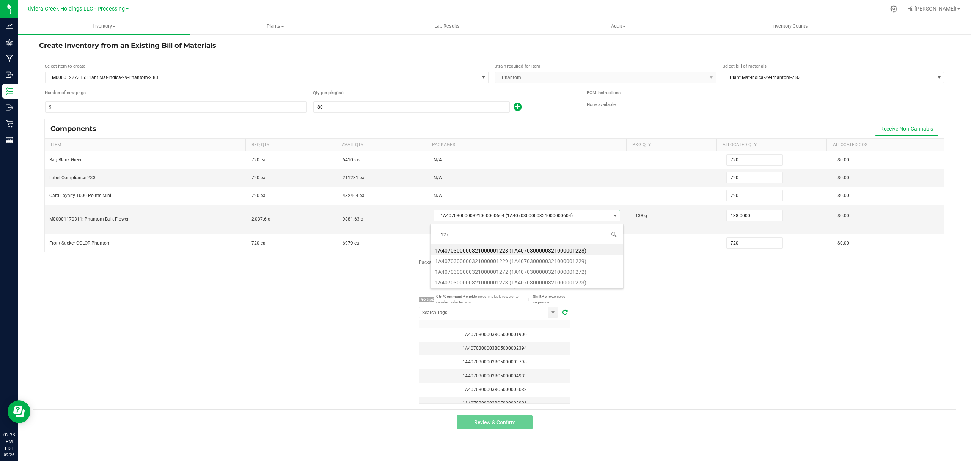
type input "1273"
click at [536, 248] on li "1A4070300000321000001273 (1A4070300000321000001273)" at bounding box center [527, 249] width 193 height 11
type input "2,037.6000"
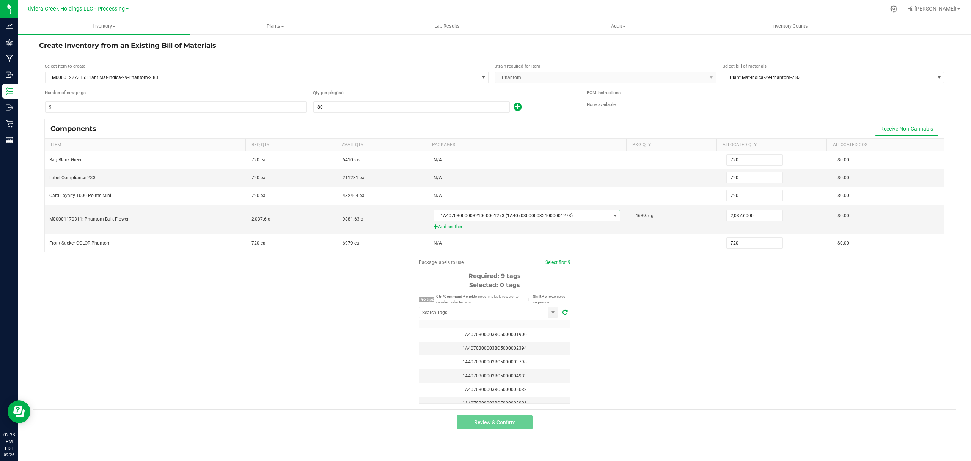
click at [624, 281] on div "Package labels to use Select first 9 Required: 9 tags Selected: 0 tags Pro tips…" at bounding box center [494, 331] width 923 height 145
click at [511, 315] on input "NO DATA FOUND" at bounding box center [483, 312] width 129 height 11
click at [495, 331] on li "1A4070300003BC5000040821" at bounding box center [488, 329] width 138 height 13
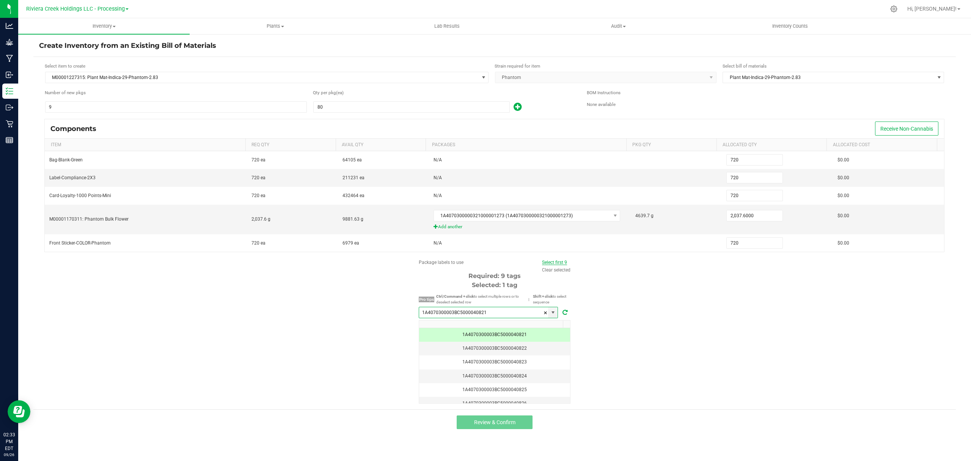
type input "1A4070300003BC5000040821"
click at [562, 265] on link "Select first 9" at bounding box center [554, 261] width 25 height 5
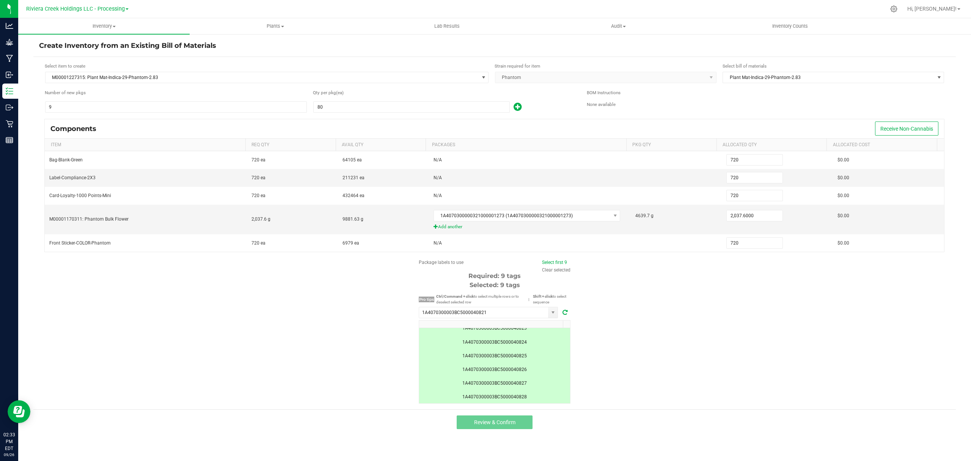
scroll to position [66, 0]
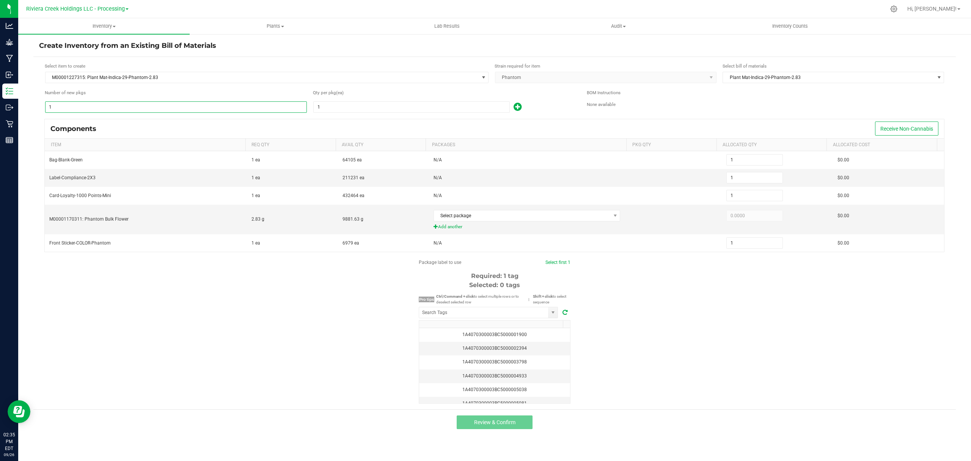
click at [153, 102] on input "1" at bounding box center [176, 107] width 261 height 11
type input "9"
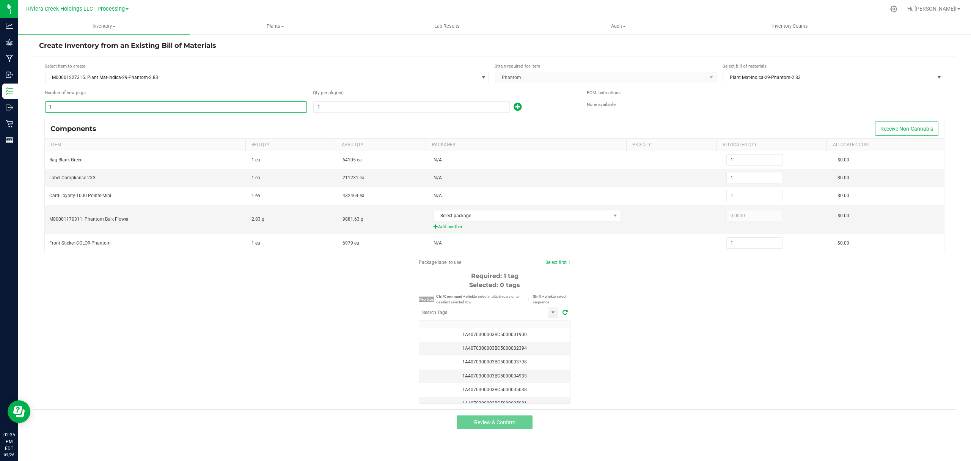
type input "9"
click at [321, 108] on input "1" at bounding box center [412, 107] width 196 height 11
type input "8"
type input "72"
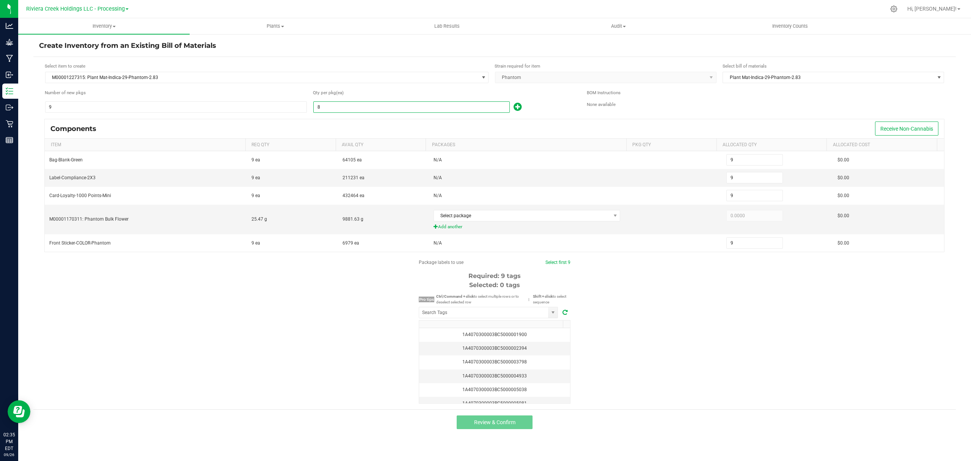
type input "72"
type input "80"
type input "720"
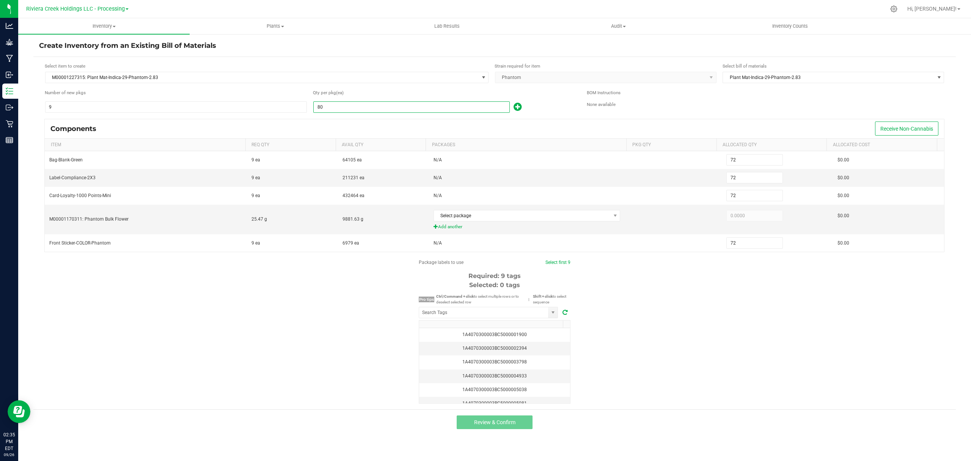
type input "720"
type input "80"
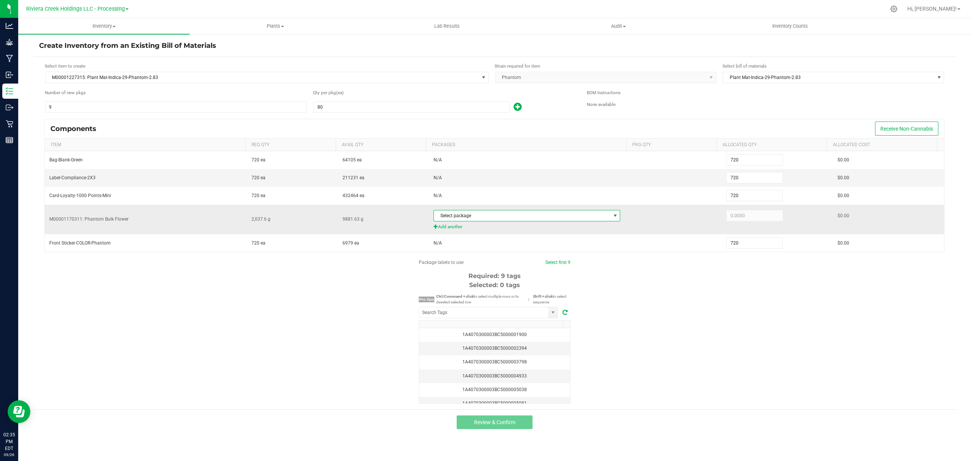
click at [479, 214] on span "Select package" at bounding box center [522, 215] width 177 height 11
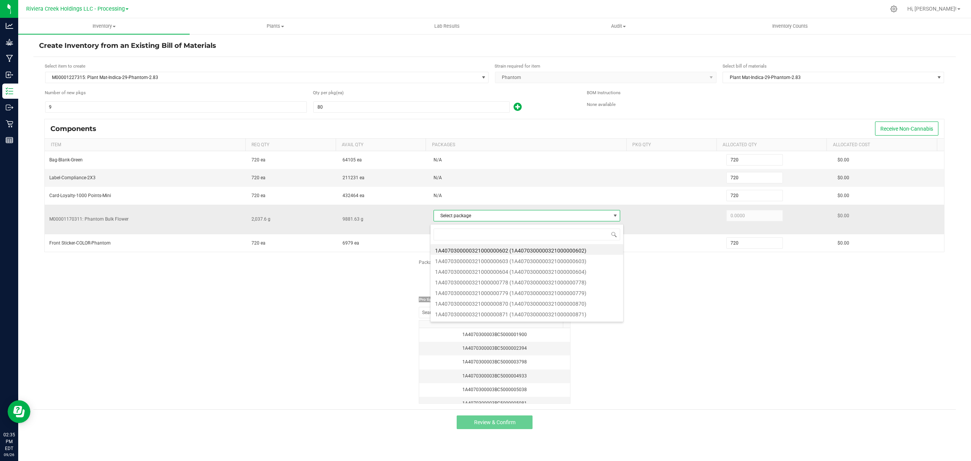
scroll to position [11, 185]
type input "1273"
click at [536, 250] on li "1A4070300000321000001273 (1A4070300000321000001273)" at bounding box center [527, 249] width 193 height 11
type input "2,037.6000"
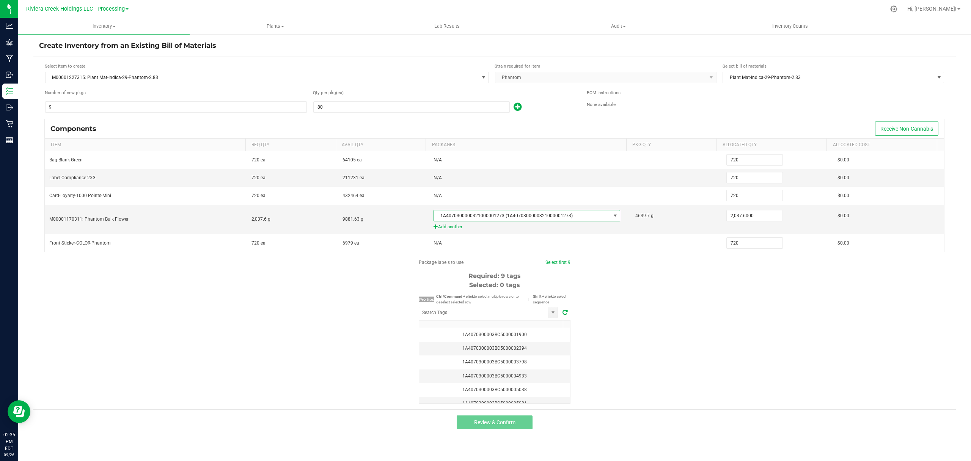
click at [668, 290] on div "Package labels to use Select first 9 Required: 9 tags Selected: 0 tags Pro tips…" at bounding box center [494, 331] width 923 height 145
click at [497, 315] on input "NO DATA FOUND" at bounding box center [483, 312] width 129 height 11
click at [494, 331] on li "1A4070300003BC5000040821" at bounding box center [488, 329] width 138 height 13
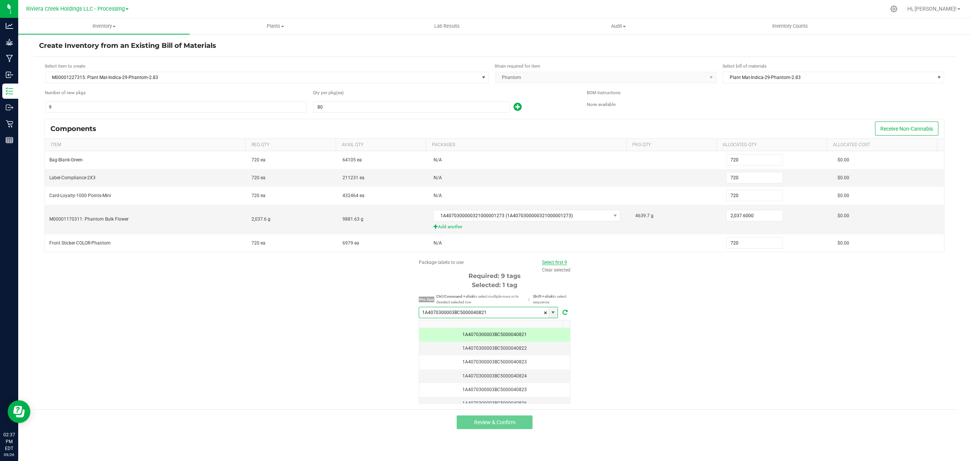
type input "1A4070300003BC5000040821"
click at [549, 263] on link "Select first 9" at bounding box center [554, 261] width 25 height 5
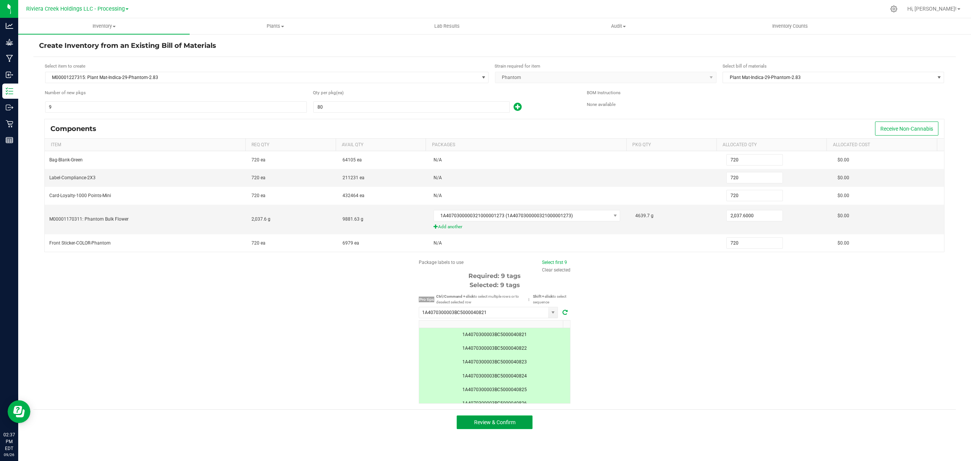
click at [524, 423] on button "Review & Confirm" at bounding box center [495, 422] width 76 height 14
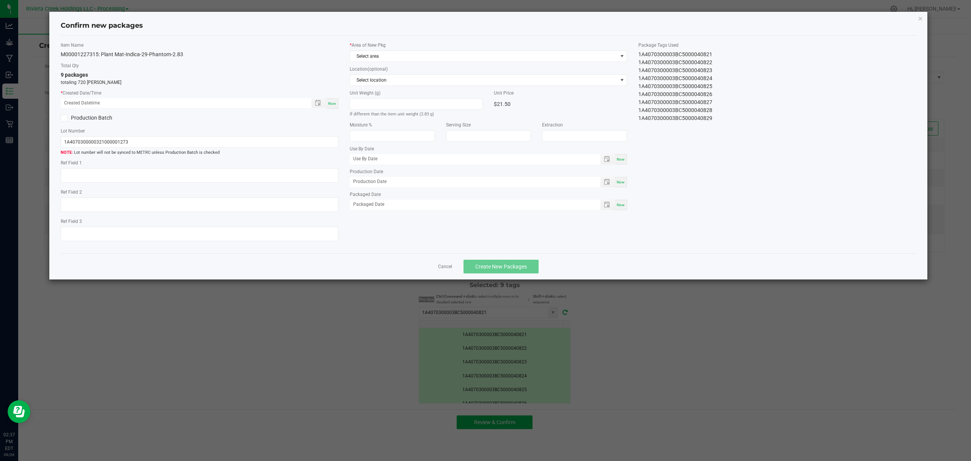
click at [330, 102] on span "Now" at bounding box center [332, 103] width 8 height 4
type input "[DATE] 02:37 PM"
click at [387, 63] on div "* Area of New Pkg Select area Location (optional) Select location Unit Weight (…" at bounding box center [488, 128] width 289 height 172
click at [395, 53] on span "Select area" at bounding box center [483, 56] width 267 height 11
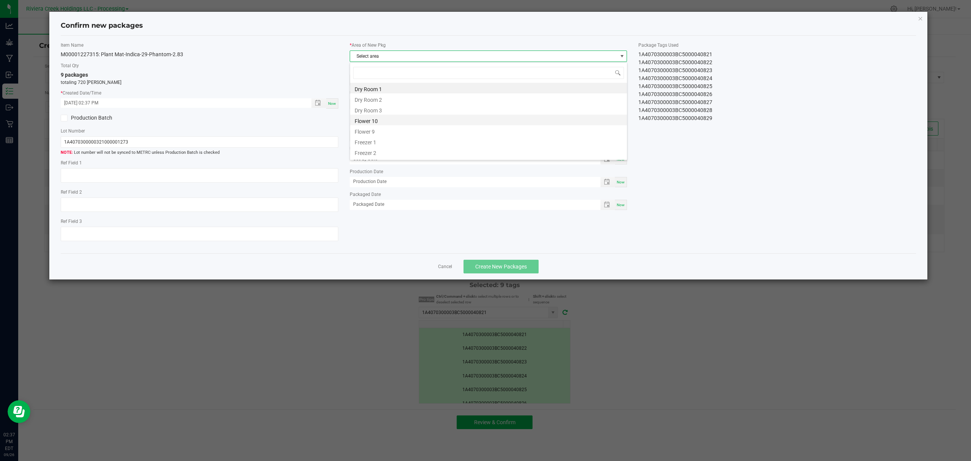
click at [380, 116] on li "Flower 10" at bounding box center [488, 120] width 277 height 11
click at [516, 269] on span "Create New Packages" at bounding box center [501, 266] width 52 height 6
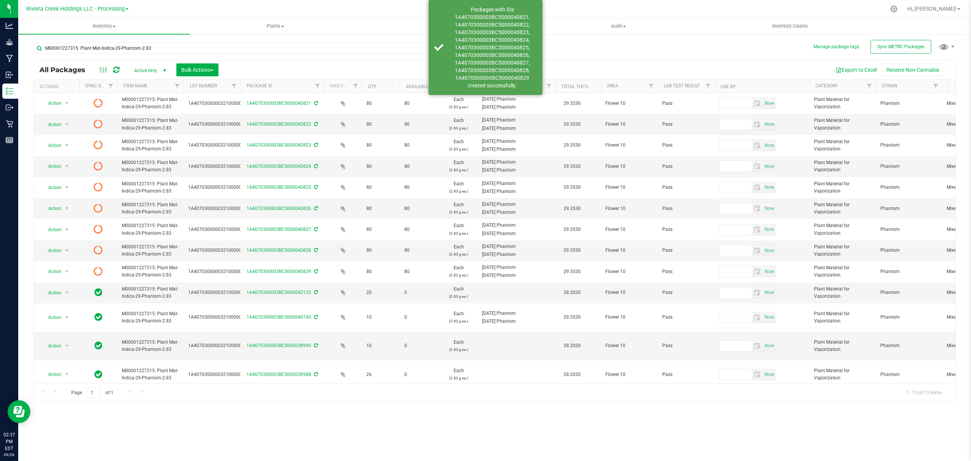
click at [119, 70] on icon at bounding box center [116, 70] width 6 height 8
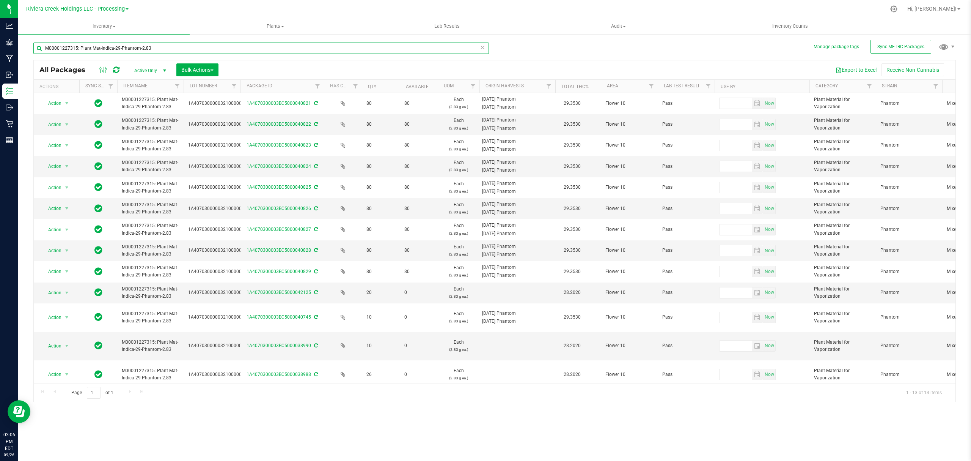
click at [199, 50] on input "M00001227315: Plant Mat-Indica-29-Phantom-2.83" at bounding box center [261, 47] width 456 height 11
click at [774, 28] on span "Inventory Counts" at bounding box center [790, 26] width 56 height 7
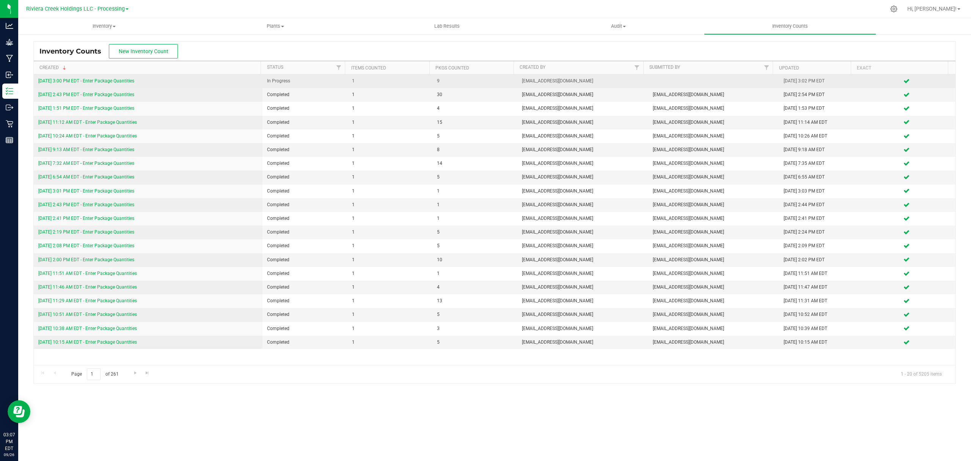
click at [124, 81] on link "[DATE] 3:00 PM EDT - Enter Package Quantities" at bounding box center [86, 80] width 96 height 5
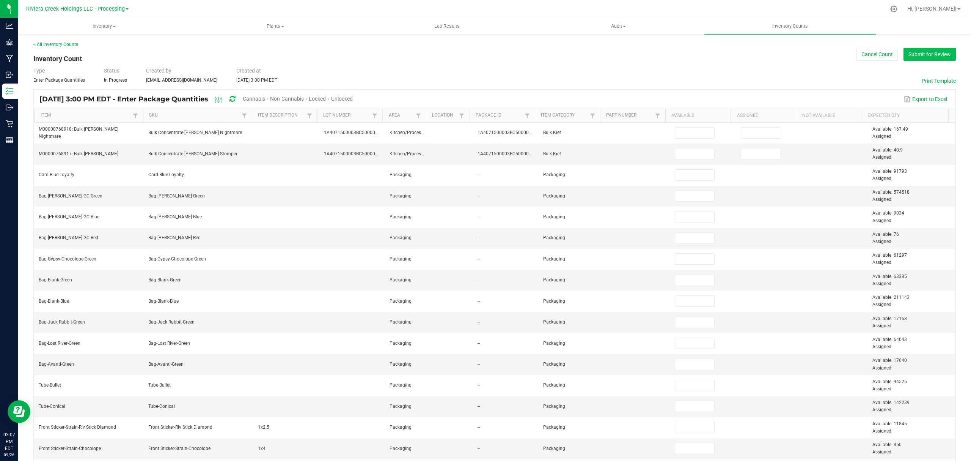
click at [930, 55] on button "Submit for Review" at bounding box center [930, 54] width 52 height 13
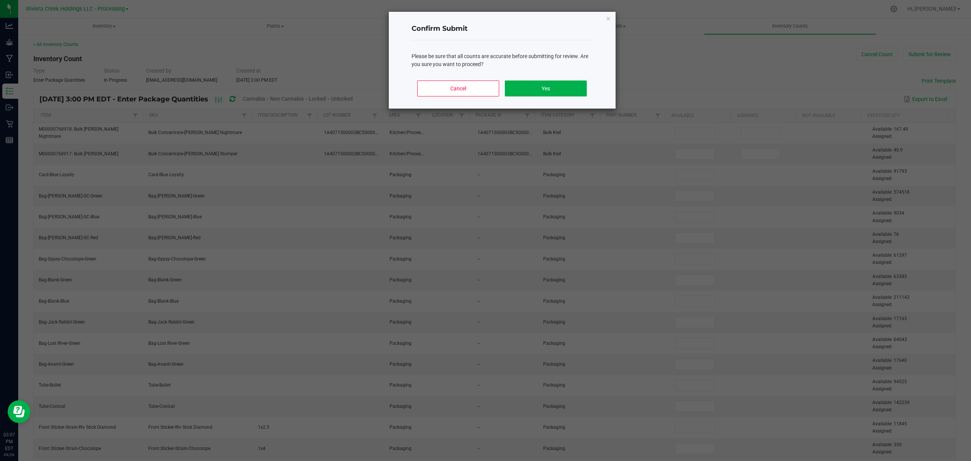
click at [551, 79] on div "Cancel Yes" at bounding box center [502, 91] width 181 height 34
click at [538, 91] on button "Yes" at bounding box center [546, 88] width 82 height 16
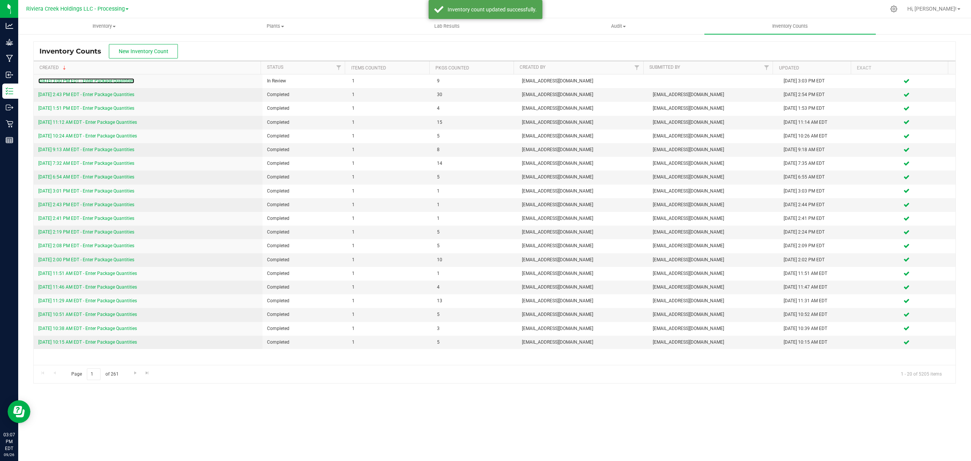
click at [103, 81] on link "[DATE] 3:00 PM EDT - Enter Package Quantities" at bounding box center [86, 80] width 96 height 5
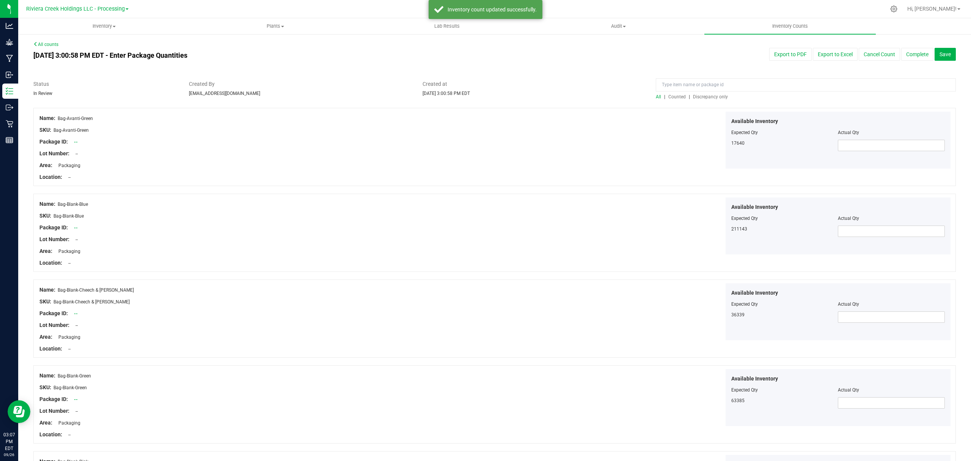
click at [677, 98] on span "Counted" at bounding box center [676, 96] width 17 height 5
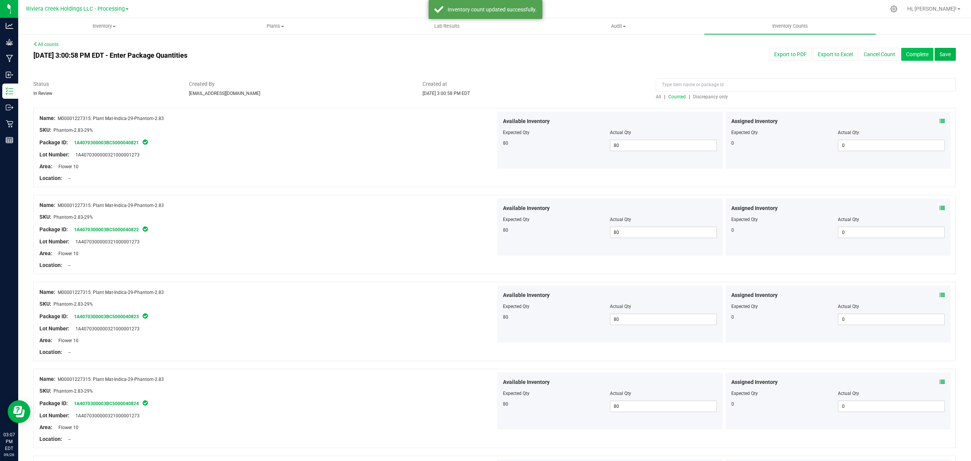
click at [911, 55] on button "Complete" at bounding box center [917, 54] width 32 height 13
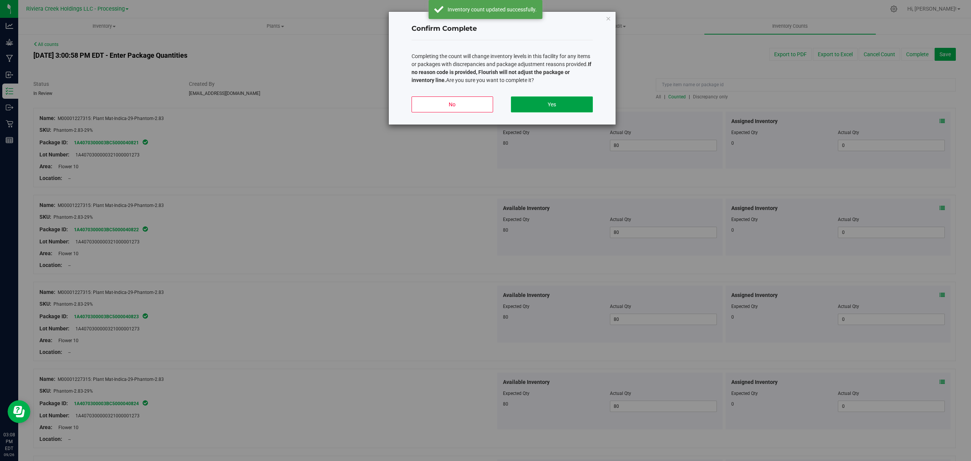
click at [579, 110] on button "Yes" at bounding box center [552, 104] width 82 height 16
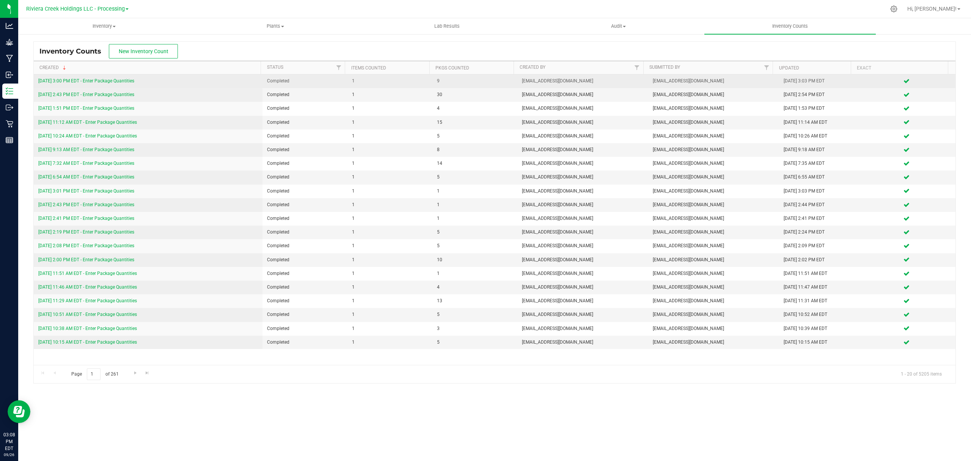
click at [104, 82] on link "[DATE] 3:00 PM EDT - Enter Package Quantities" at bounding box center [86, 80] width 96 height 5
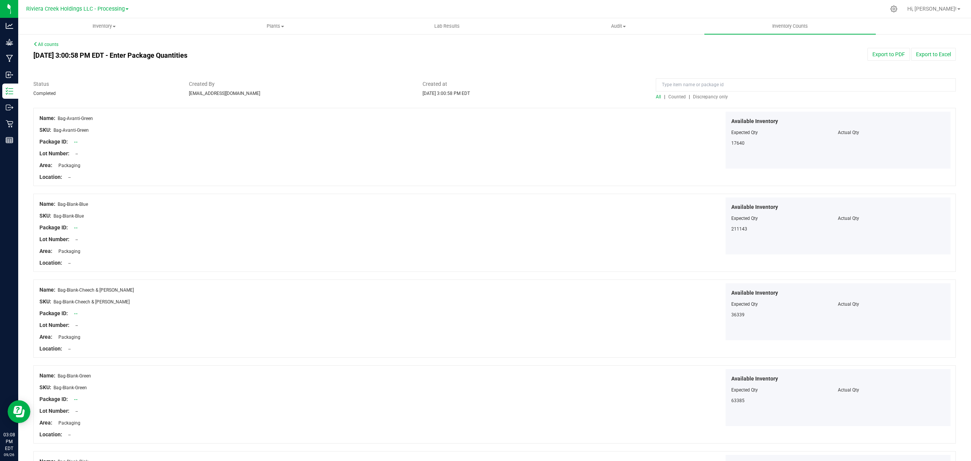
click at [668, 97] on span "Counted" at bounding box center [676, 96] width 17 height 5
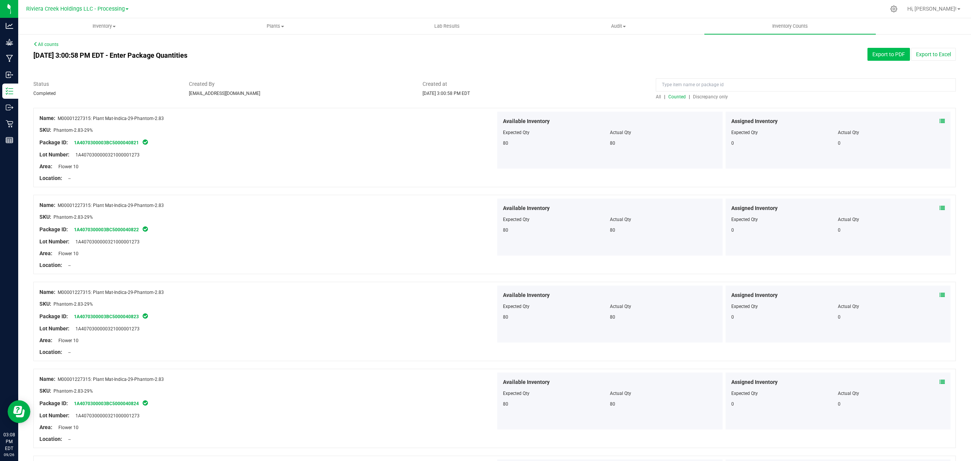
click at [891, 52] on button "Export to PDF" at bounding box center [889, 54] width 42 height 13
click at [104, 25] on span "Inventory" at bounding box center [104, 26] width 171 height 7
click at [88, 47] on li "All packages" at bounding box center [103, 45] width 171 height 9
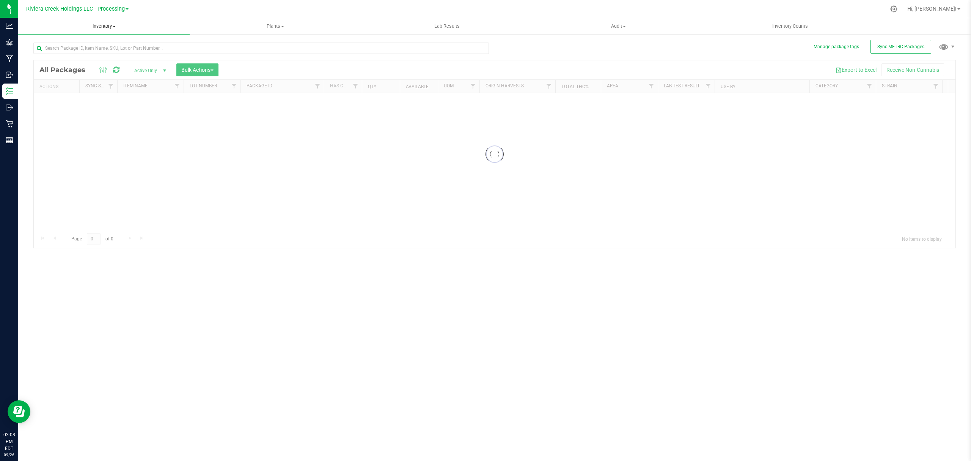
click at [97, 26] on div "Inventory All packages All inventory Waste log Create inventory Plants All plan…" at bounding box center [494, 239] width 953 height 442
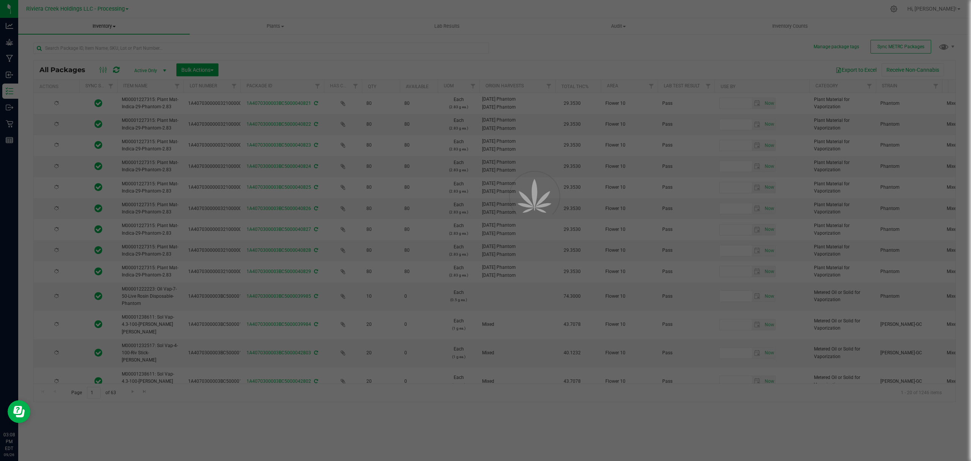
type input "[DATE]"
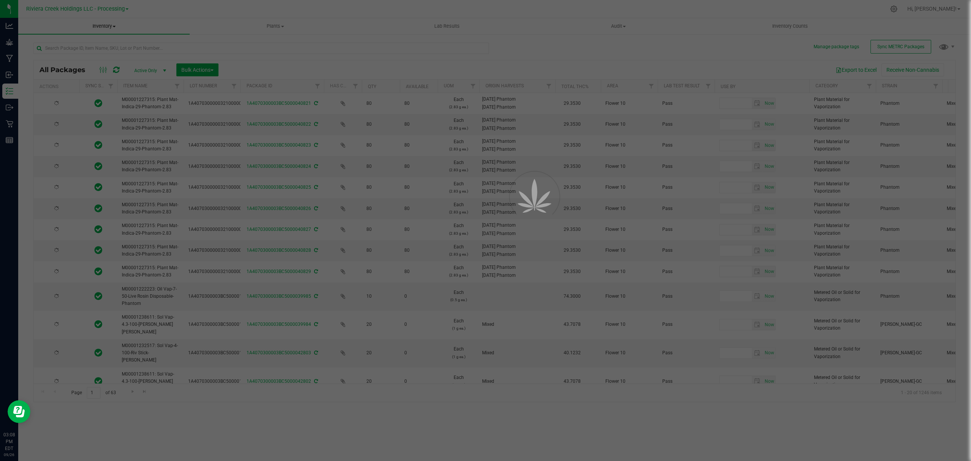
type input "[DATE]"
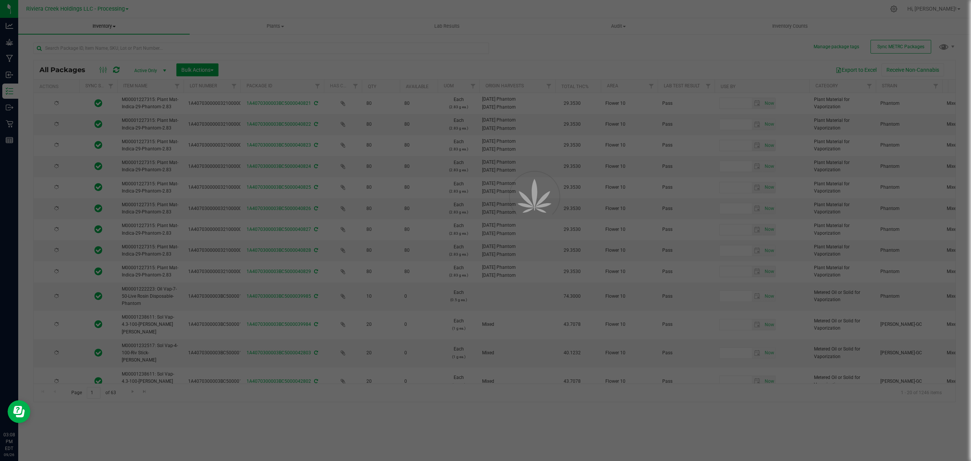
type input "[DATE]"
click at [97, 26] on div at bounding box center [485, 230] width 971 height 461
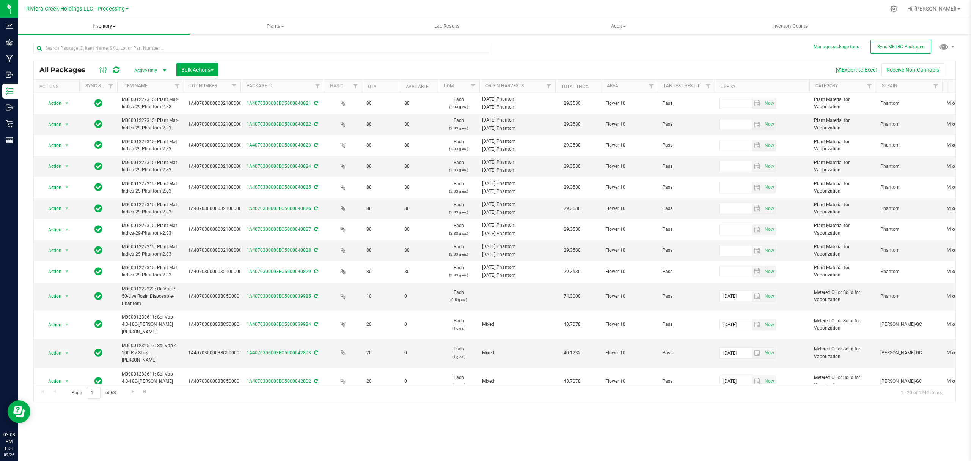
click at [95, 16] on nav "Riviera Creek Holdings LLC - Processing Hi, [PERSON_NAME]!" at bounding box center [494, 9] width 953 height 18
click at [94, 25] on span "Inventory" at bounding box center [103, 26] width 171 height 7
click at [84, 90] on span "From bill of materials" at bounding box center [52, 91] width 69 height 6
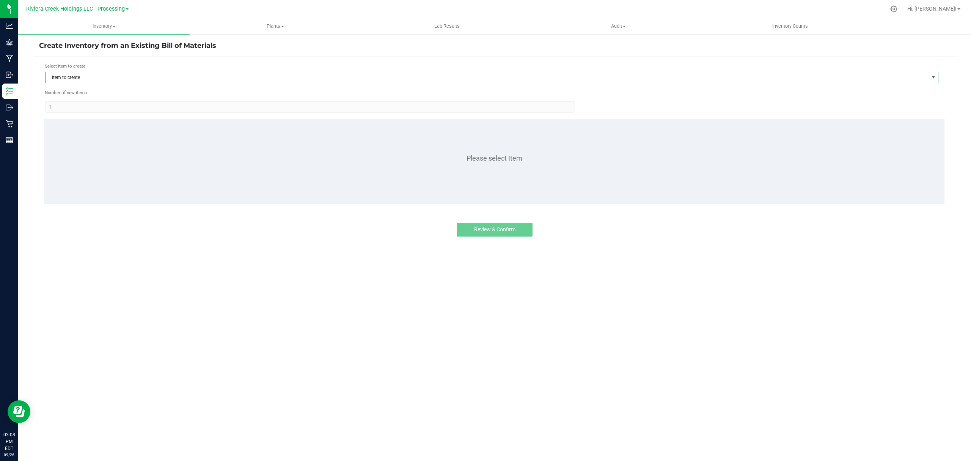
click at [95, 77] on span "Item to create" at bounding box center [487, 77] width 883 height 11
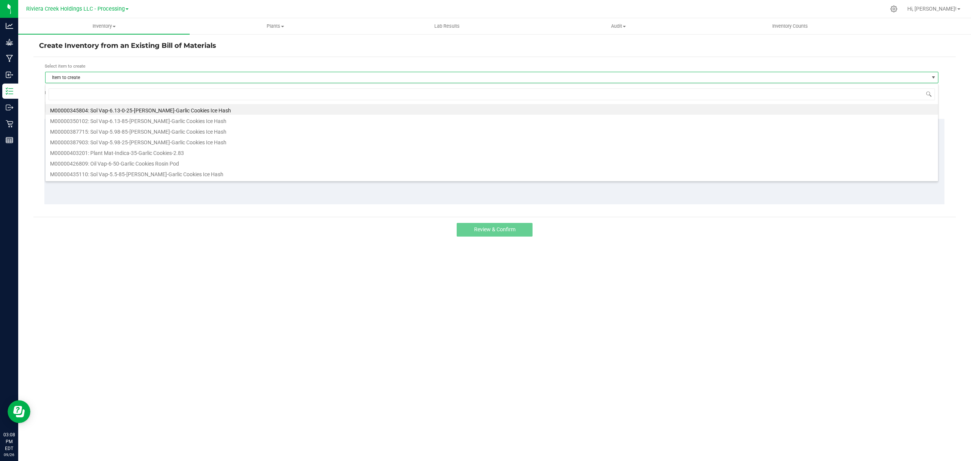
scroll to position [11, 894]
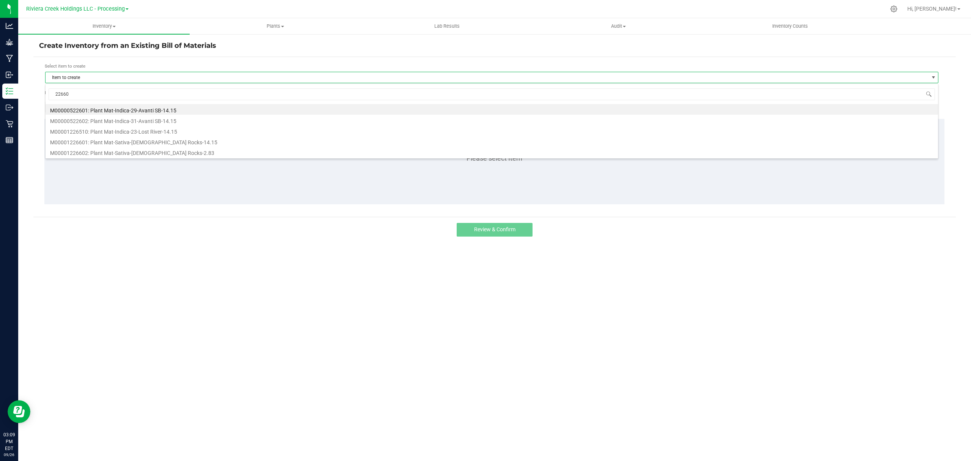
type input "226602"
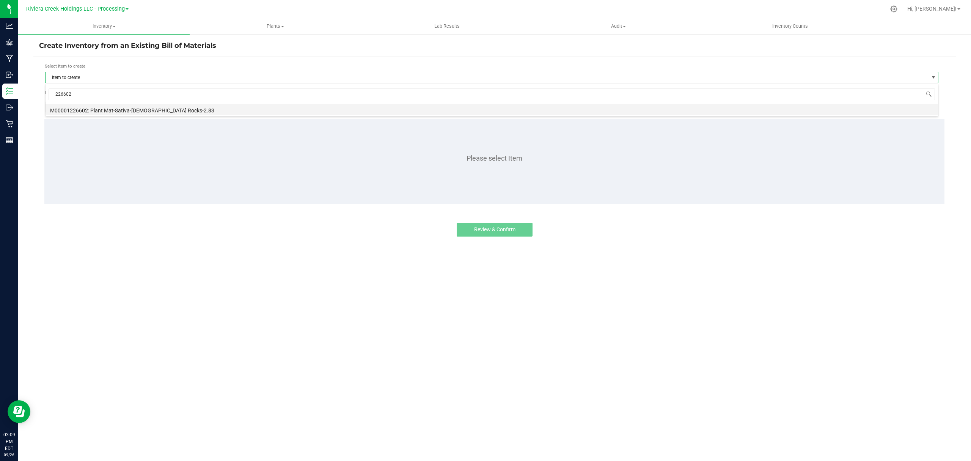
click at [147, 113] on li "M00001226602: Plant Mat-Sativa-[DEMOGRAPHIC_DATA] Rocks-2.83" at bounding box center [492, 109] width 893 height 11
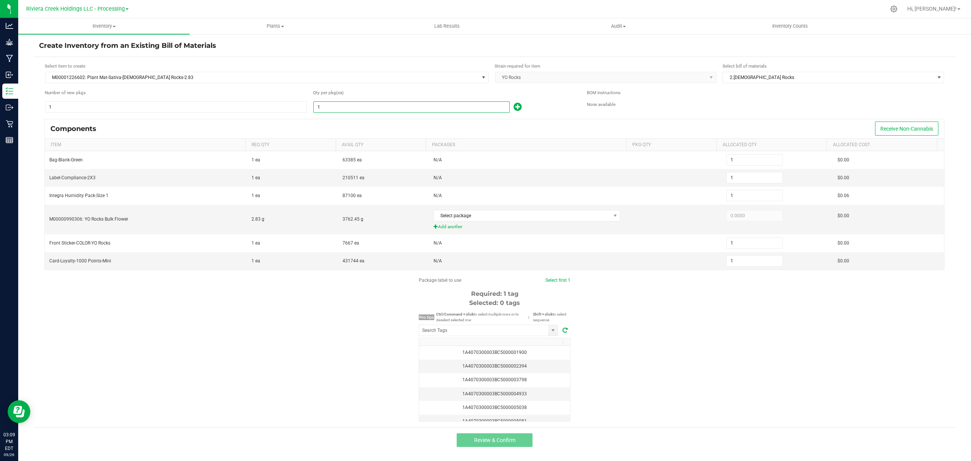
click at [328, 104] on input "1" at bounding box center [412, 107] width 196 height 11
type input "8"
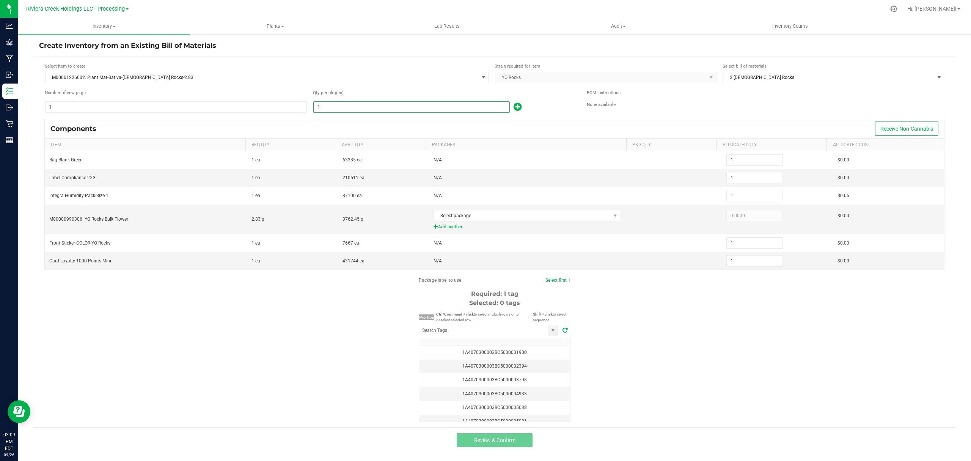
type input "8"
type input "80"
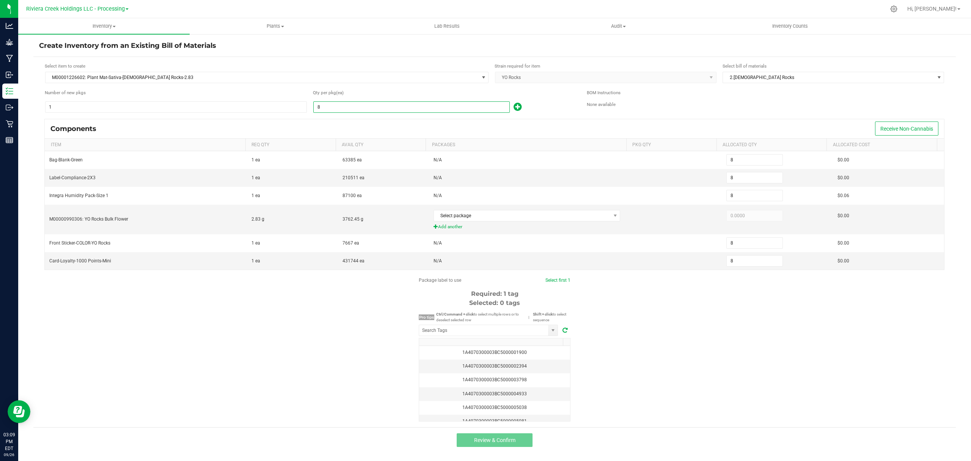
type input "80"
click at [520, 107] on icon at bounding box center [518, 106] width 8 height 9
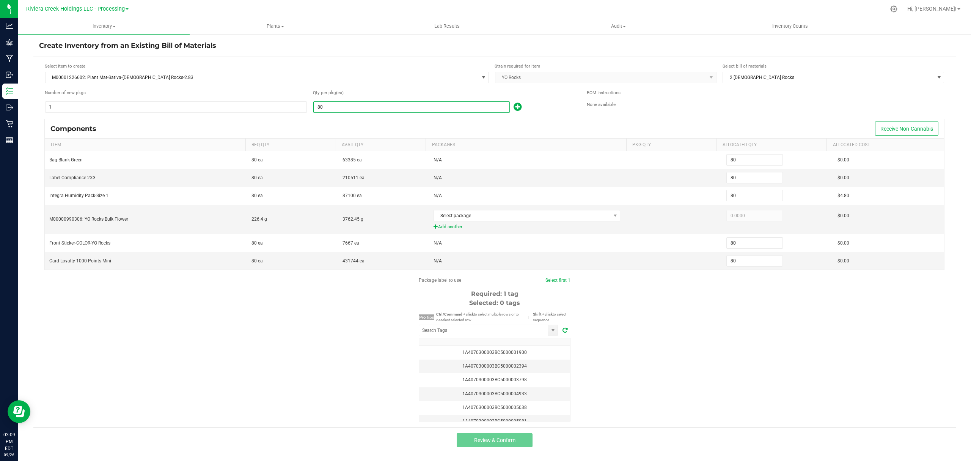
type input "81"
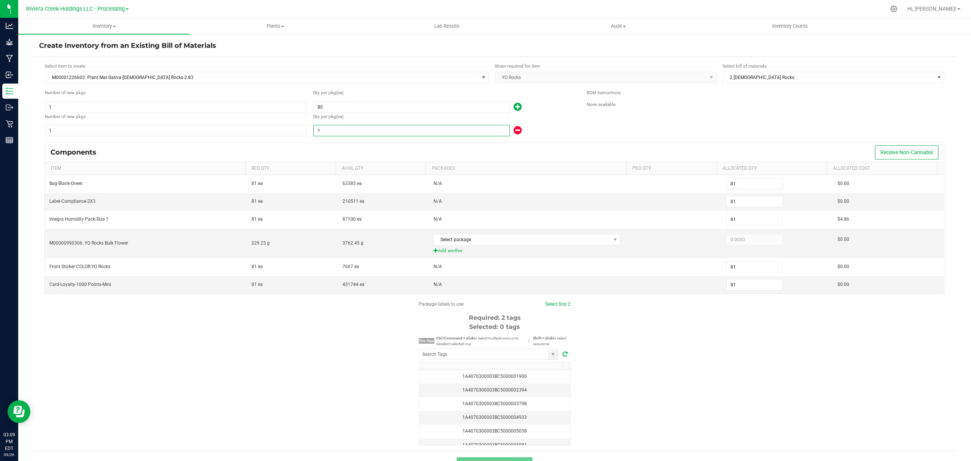
click at [434, 130] on input "1" at bounding box center [412, 130] width 196 height 11
click at [243, 135] on input "1" at bounding box center [176, 130] width 261 height 11
type input "83"
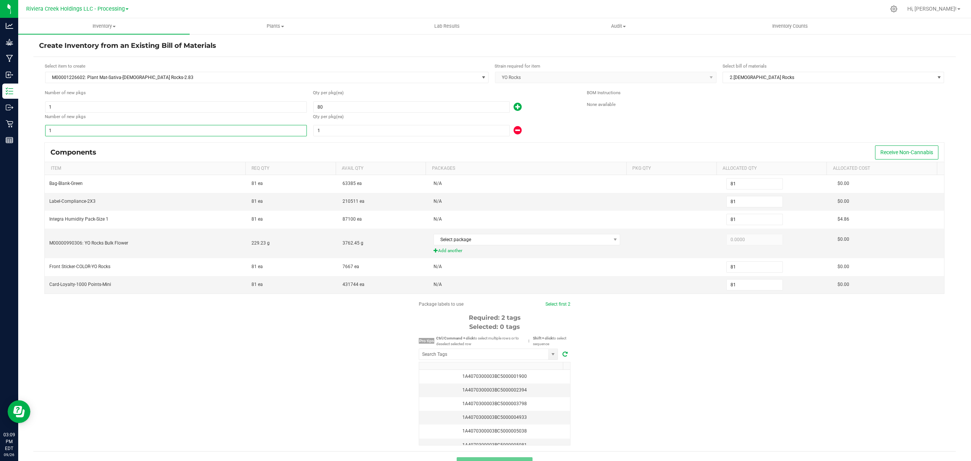
type input "83"
type input "3"
click at [425, 134] on input "1" at bounding box center [412, 130] width 196 height 11
type input "92"
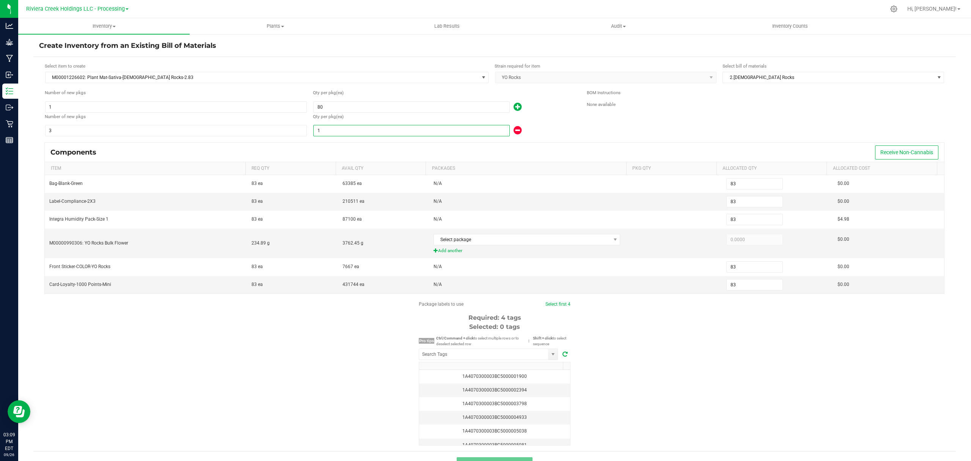
type input "92"
type input "4"
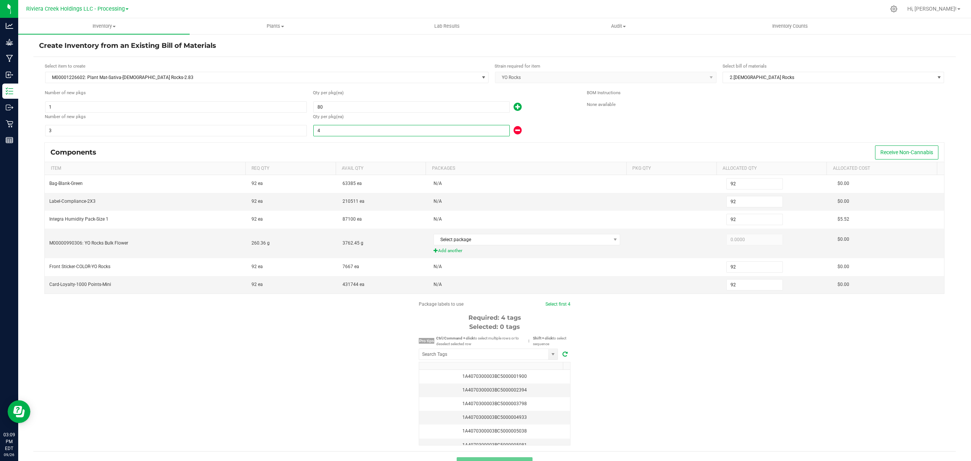
type input "200"
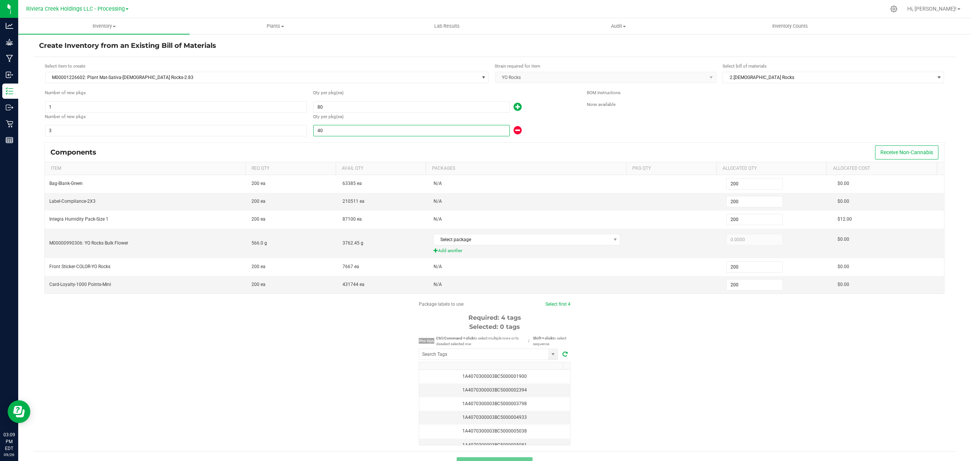
type input "40"
click at [514, 107] on icon at bounding box center [518, 106] width 8 height 9
type input "201"
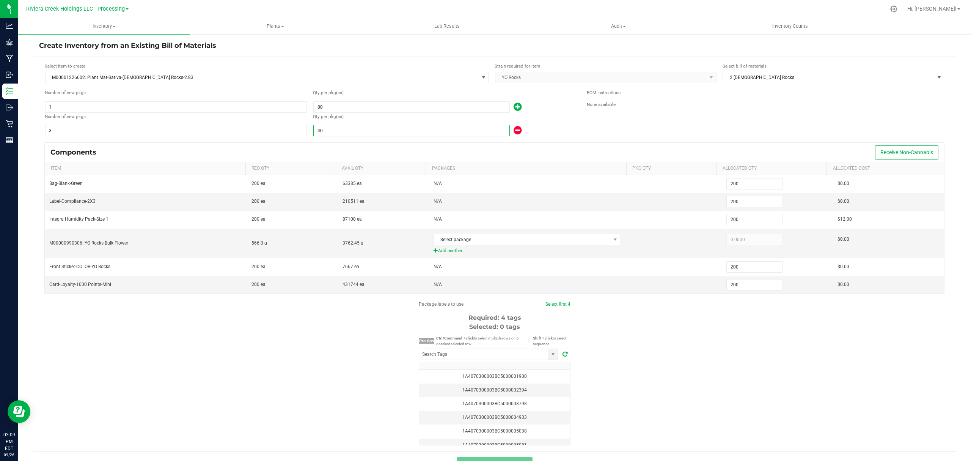
type input "201"
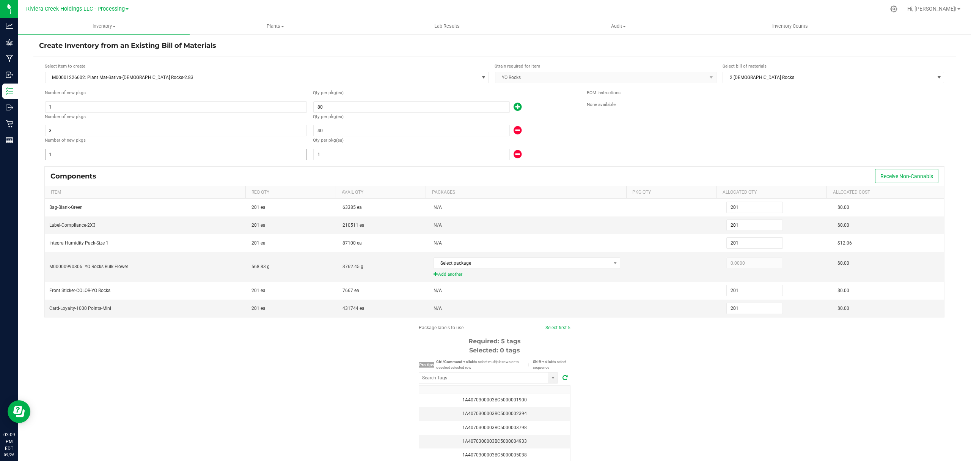
click at [250, 154] on input "1" at bounding box center [176, 154] width 261 height 11
type input "203"
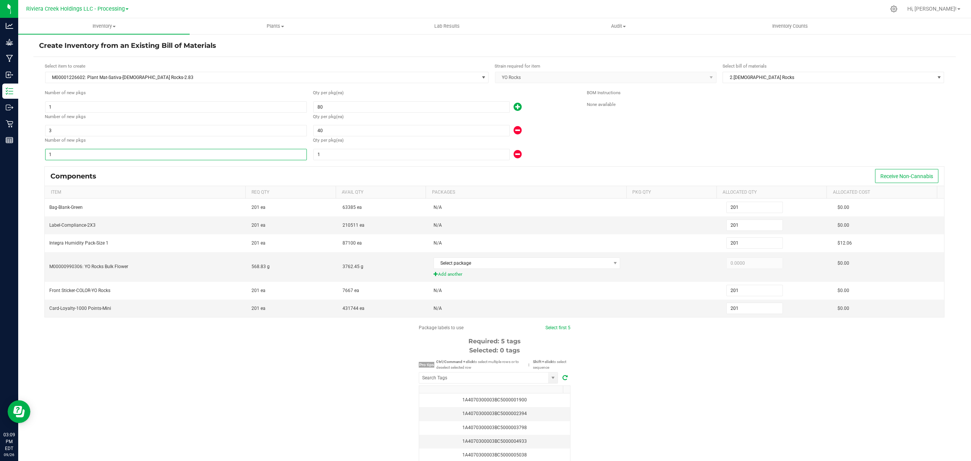
type input "203"
type input "3"
click at [372, 158] on input "1" at bounding box center [412, 154] width 196 height 11
type input "206"
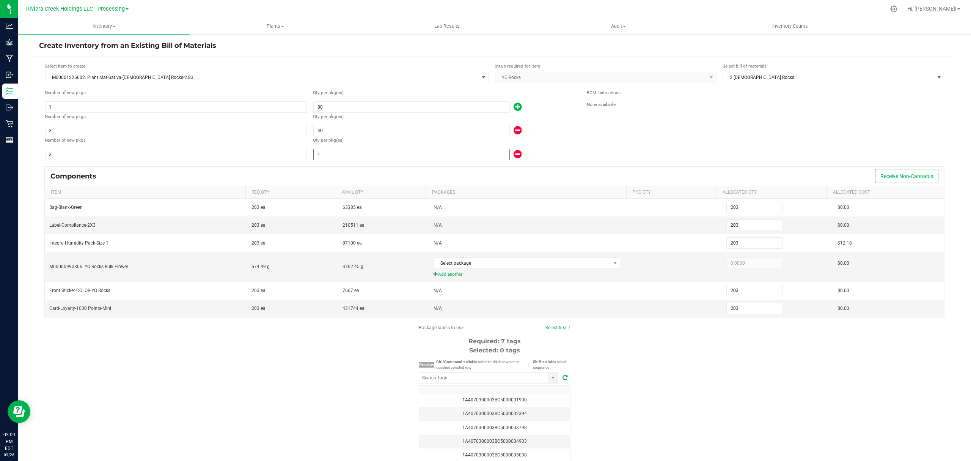
type input "206"
type input "2"
type input "260"
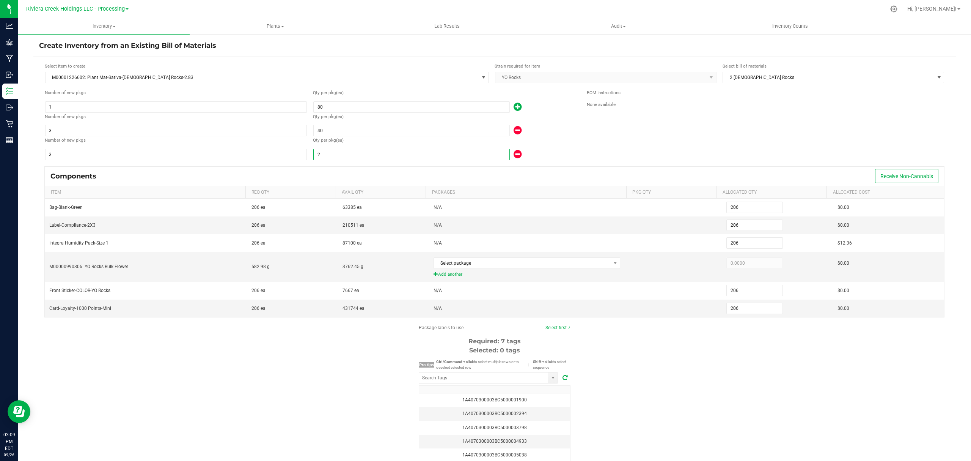
type input "260"
type input "20"
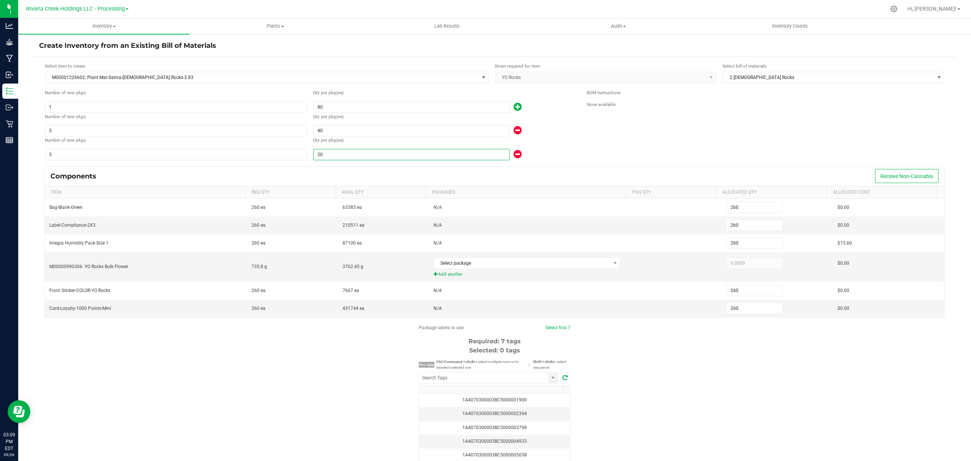
click at [514, 105] on icon at bounding box center [518, 106] width 8 height 9
type input "261"
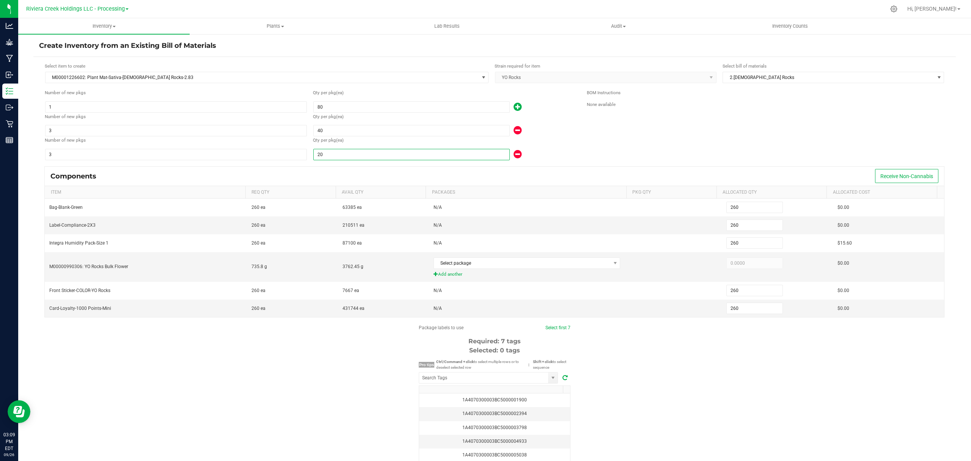
type input "261"
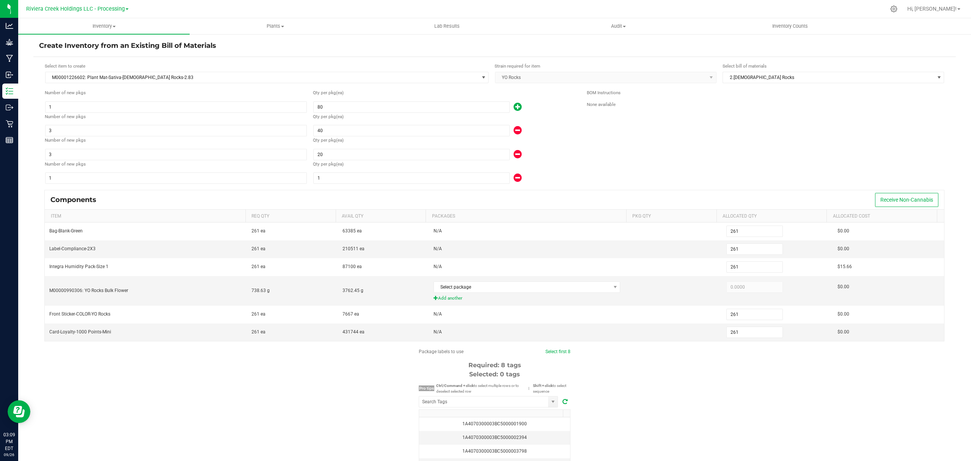
click at [417, 184] on div "1" at bounding box center [444, 178] width 263 height 12
click at [420, 181] on input "1" at bounding box center [412, 178] width 196 height 11
type input "270"
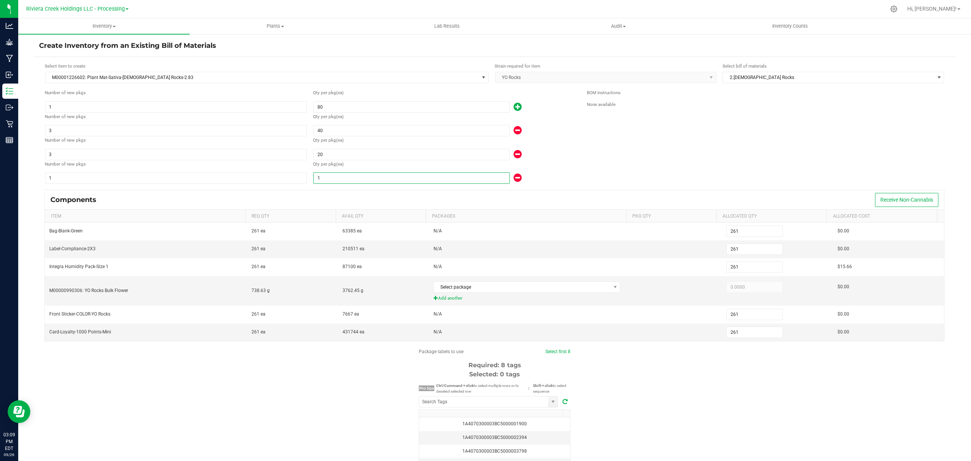
type input "270"
type input "10"
click at [575, 170] on div "Number of new pkgs 1 Qty per pkg (ea) 10" at bounding box center [313, 172] width 536 height 24
click at [643, 157] on div "BOM Instructions None available" at bounding box center [766, 136] width 358 height 95
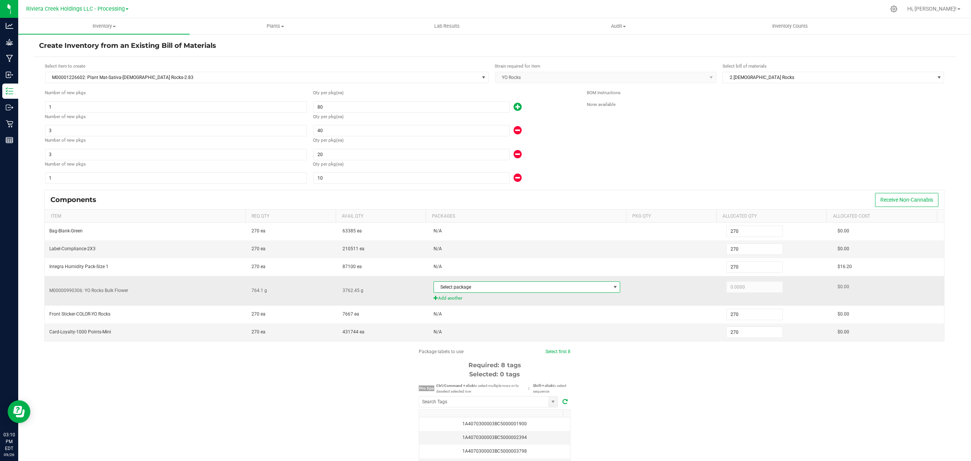
click at [542, 284] on span "Select package" at bounding box center [522, 286] width 177 height 11
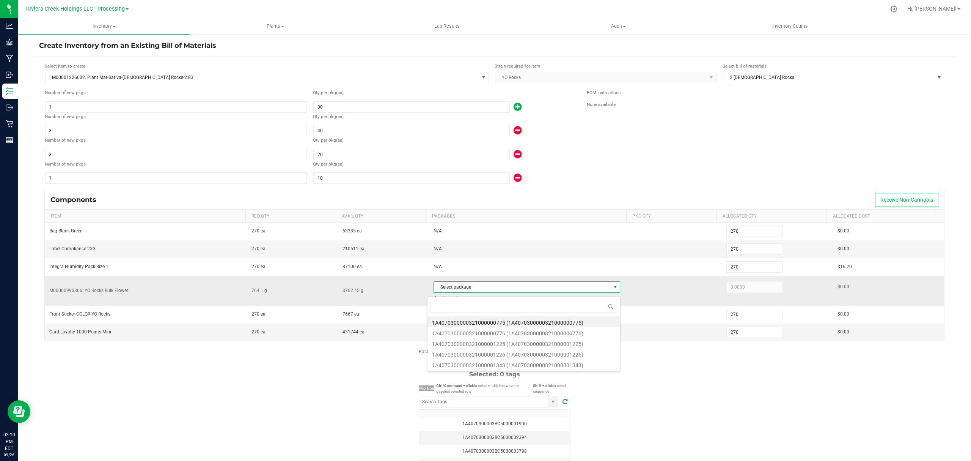
scroll to position [11, 183]
type input "1343"
click at [553, 321] on li "1A4070300000321000001343 (1A4070300000321000001343)" at bounding box center [524, 321] width 193 height 11
type input "764.1000"
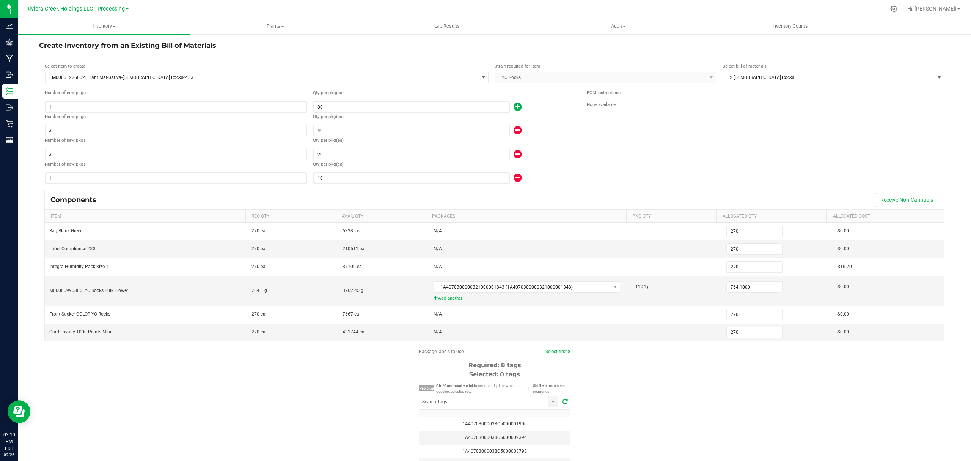
click at [729, 413] on div "Package labels to use Select first 8 Required: 8 tags Selected: 0 tags Pro tips…" at bounding box center [494, 420] width 923 height 145
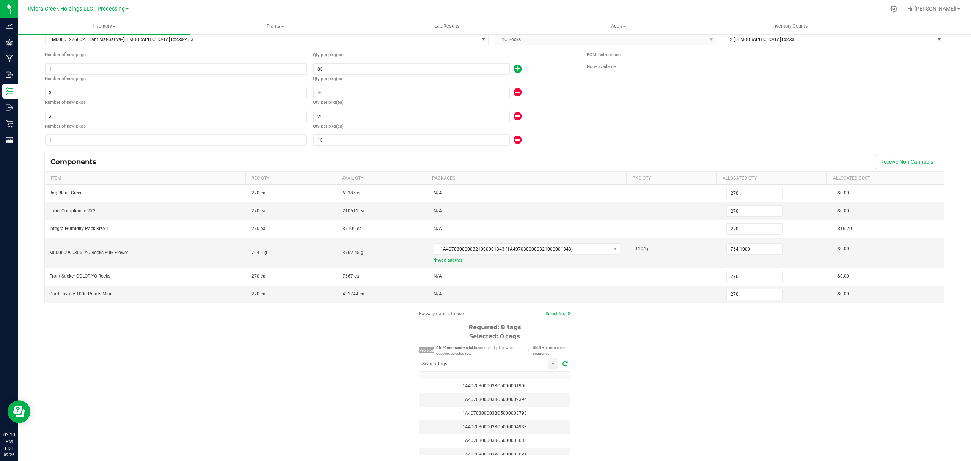
scroll to position [67, 0]
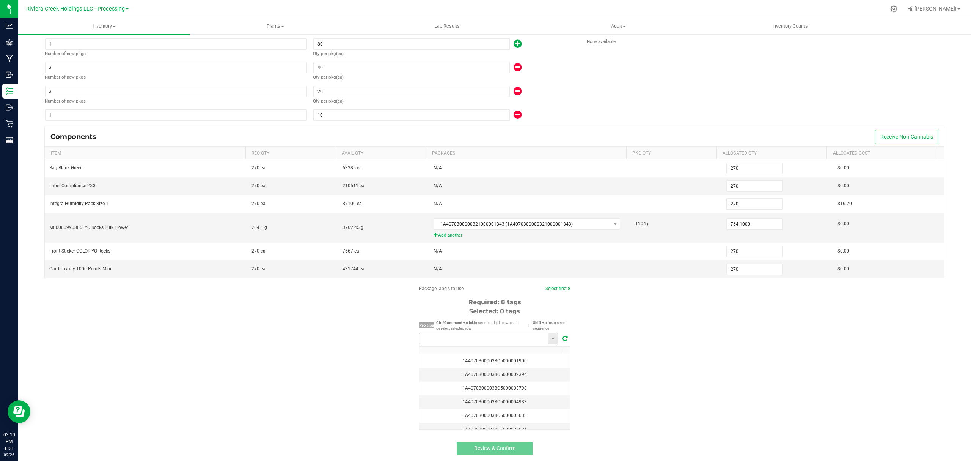
click at [518, 342] on input "NO DATA FOUND" at bounding box center [483, 338] width 129 height 11
click at [497, 351] on li "1A4070300003BC5000040830" at bounding box center [484, 352] width 138 height 13
type input "1A4070300003BC5000040830"
click at [554, 283] on div "Components Receive Non-Cannabis Item Req Qty Avail Qty Packages Pkg Qty Allocat…" at bounding box center [494, 206] width 911 height 158
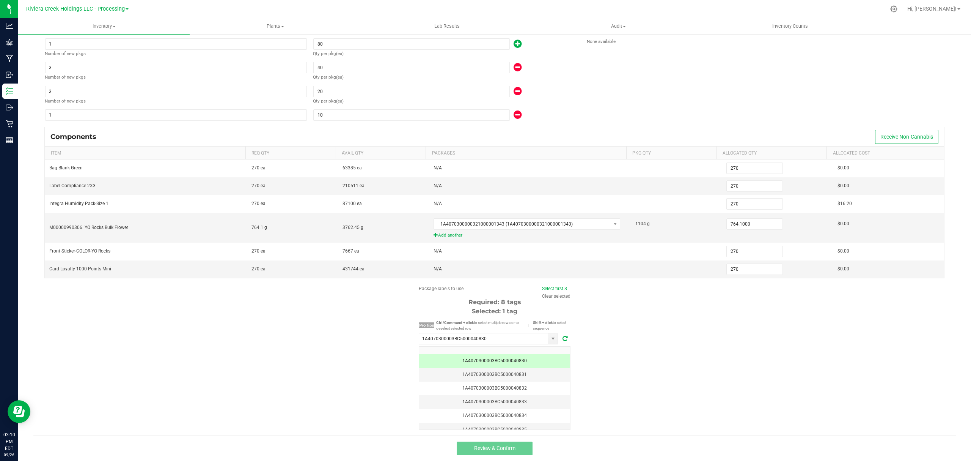
click at [554, 285] on span "Select first 8" at bounding box center [554, 288] width 25 height 7
click at [554, 288] on link "Select first 8" at bounding box center [554, 288] width 25 height 5
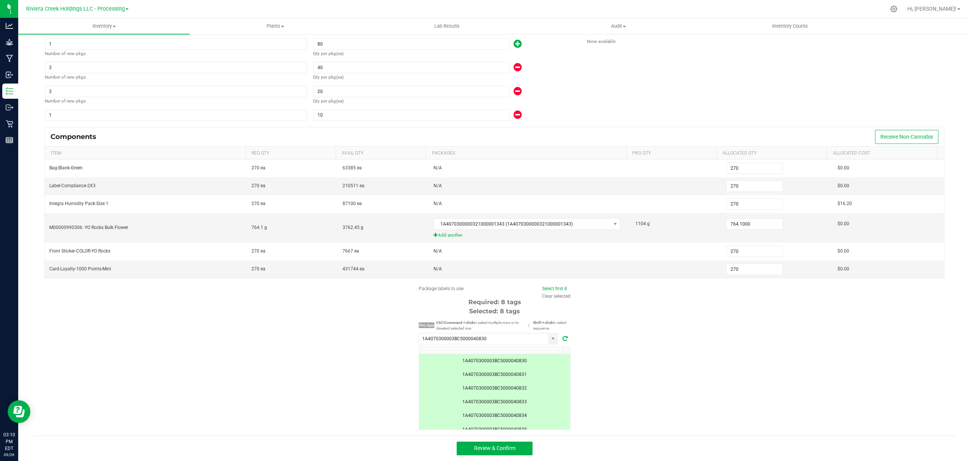
scroll to position [65, 0]
click at [517, 448] on button "Review & Confirm" at bounding box center [495, 448] width 76 height 14
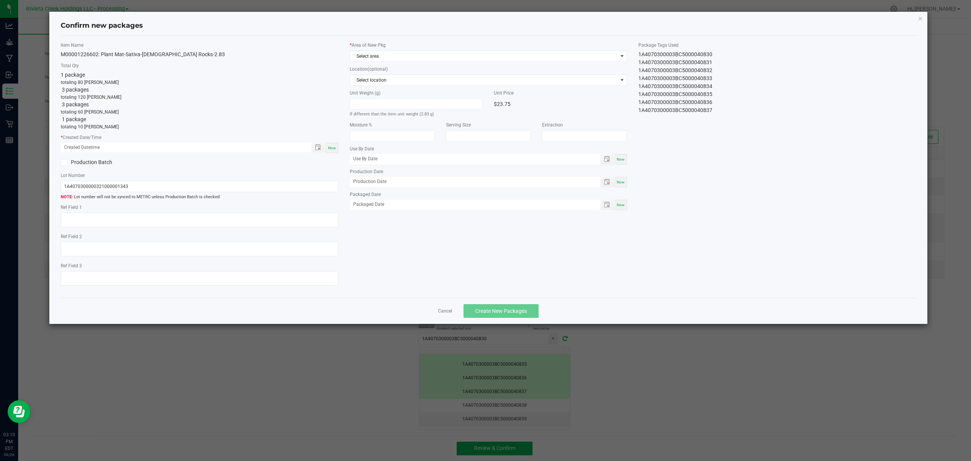
click at [330, 148] on span "Now" at bounding box center [332, 148] width 8 height 4
type input "[DATE] 03:10 PM"
click at [401, 50] on div "* Area of New Pkg Select area" at bounding box center [489, 52] width 278 height 20
click at [393, 55] on span "Select area" at bounding box center [483, 56] width 267 height 11
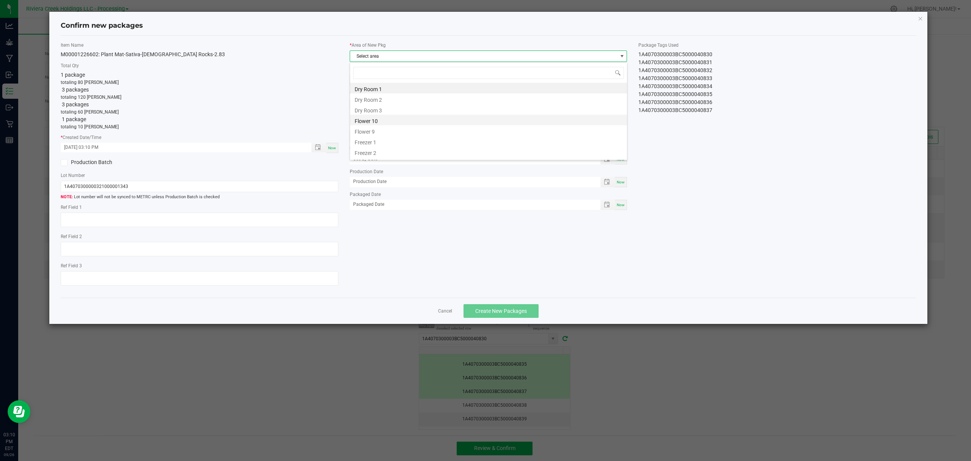
click at [380, 122] on li "Flower 10" at bounding box center [488, 120] width 277 height 11
click at [520, 318] on button "Create New Packages" at bounding box center [501, 311] width 75 height 14
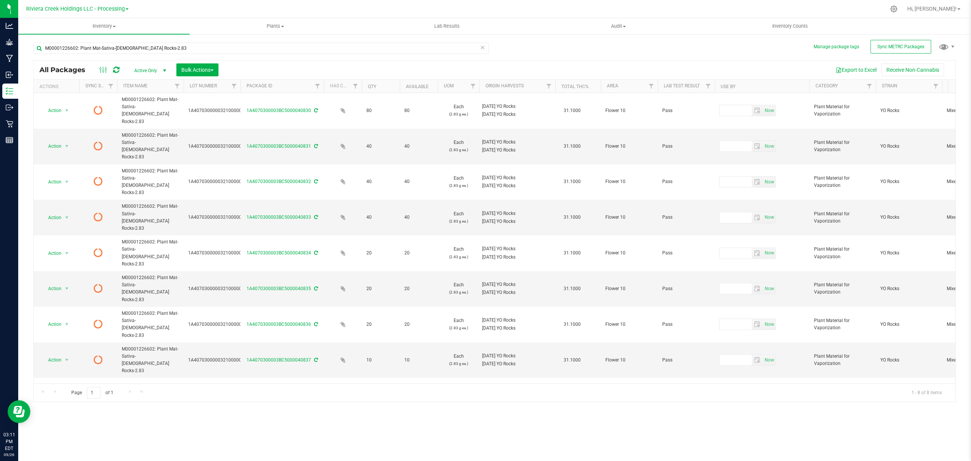
click at [115, 70] on icon at bounding box center [116, 70] width 6 height 8
click at [781, 23] on span "Inventory Counts" at bounding box center [790, 26] width 56 height 7
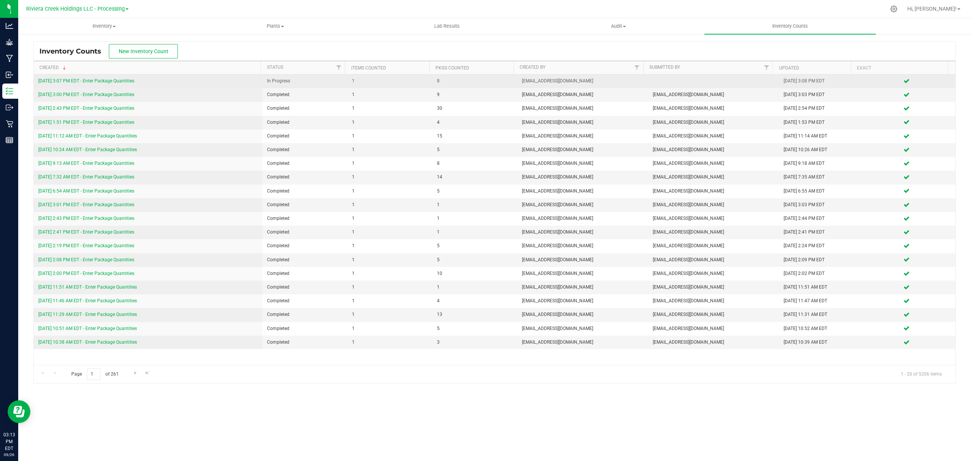
click at [109, 79] on link "[DATE] 3:07 PM EDT - Enter Package Quantities" at bounding box center [86, 80] width 96 height 5
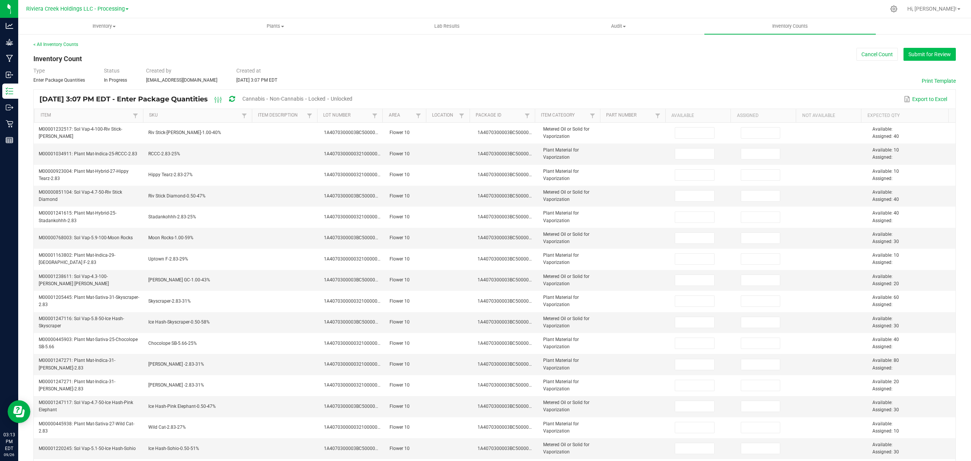
click at [920, 53] on button "Submit for Review" at bounding box center [930, 54] width 52 height 13
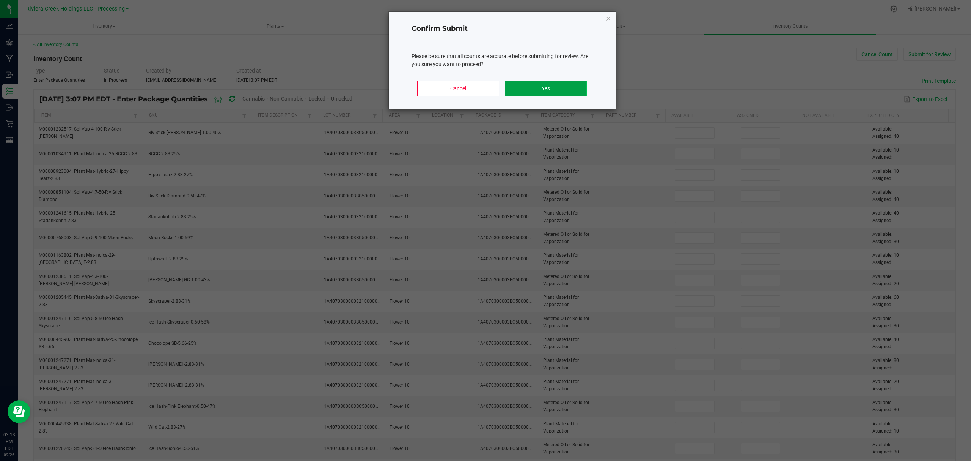
click at [530, 86] on button "Yes" at bounding box center [546, 88] width 82 height 16
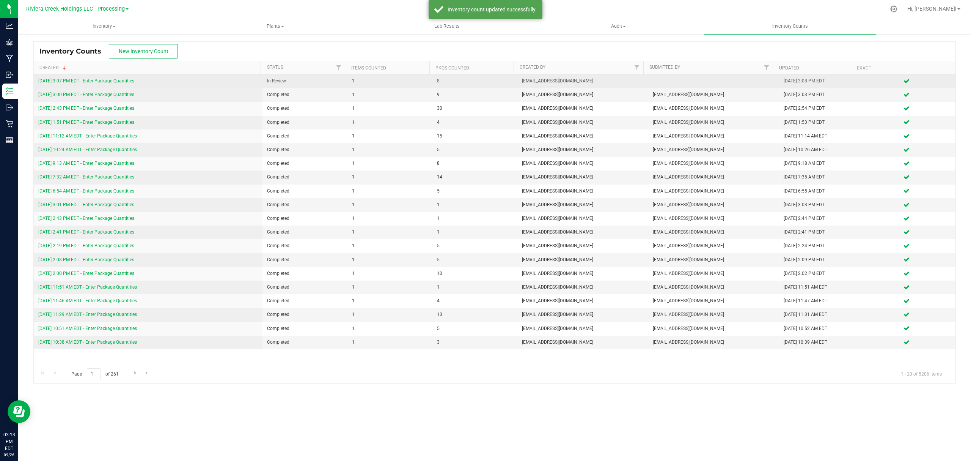
click at [105, 79] on link "[DATE] 3:07 PM EDT - Enter Package Quantities" at bounding box center [86, 80] width 96 height 5
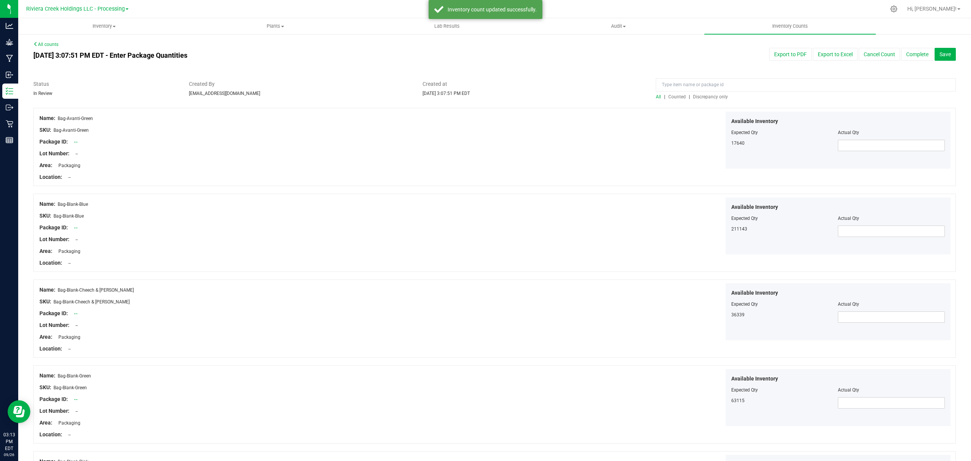
click at [675, 99] on span "Counted" at bounding box center [676, 96] width 17 height 5
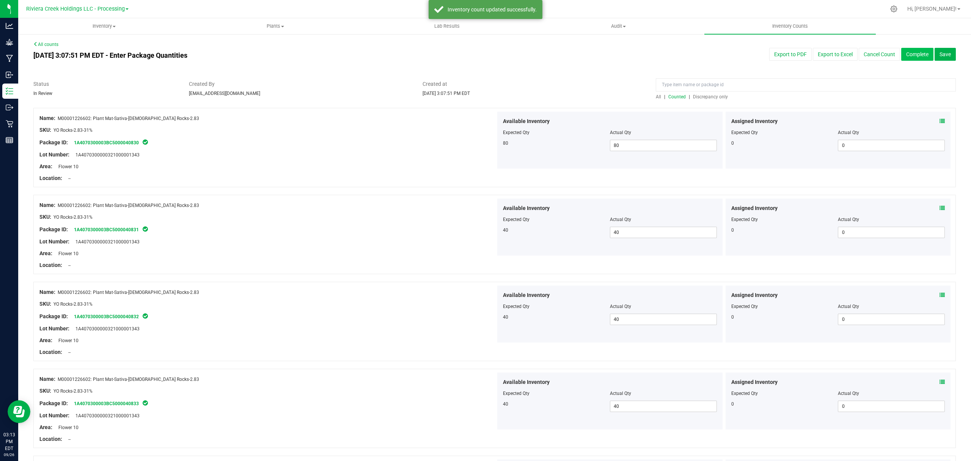
click at [917, 54] on button "Complete" at bounding box center [917, 54] width 32 height 13
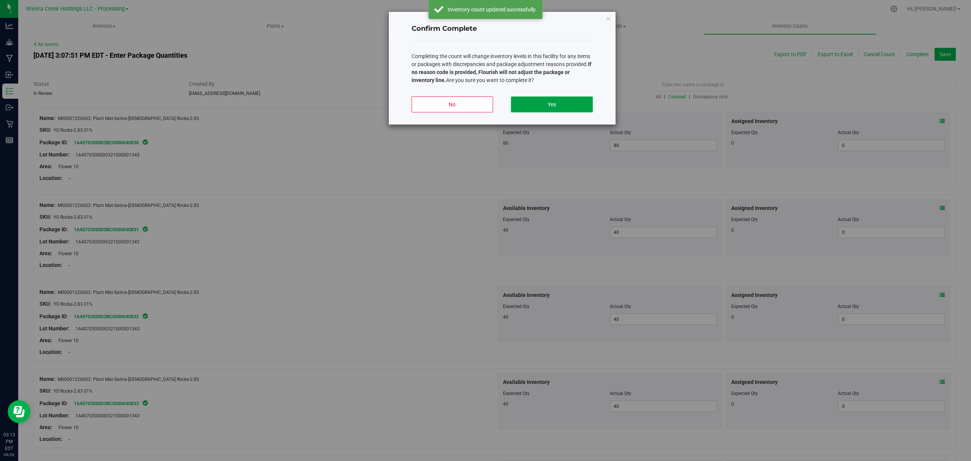
click at [572, 103] on button "Yes" at bounding box center [552, 104] width 82 height 16
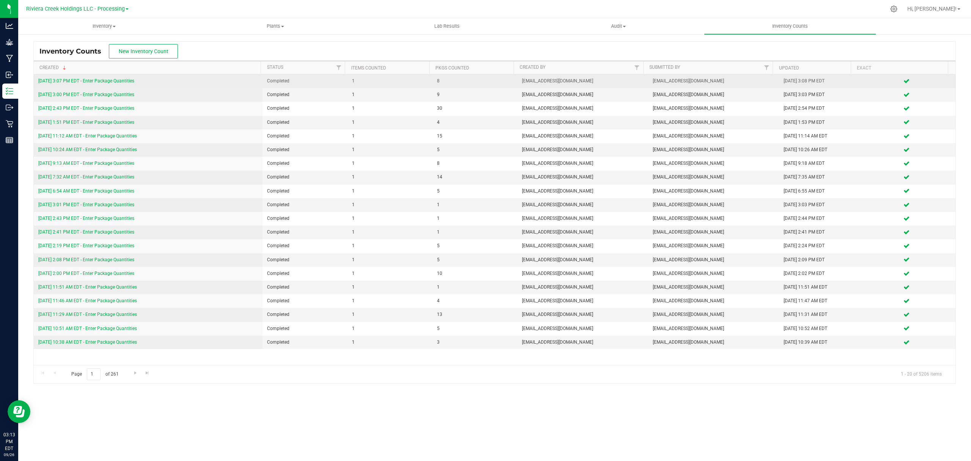
click at [99, 82] on link "[DATE] 3:07 PM EDT - Enter Package Quantities" at bounding box center [86, 80] width 96 height 5
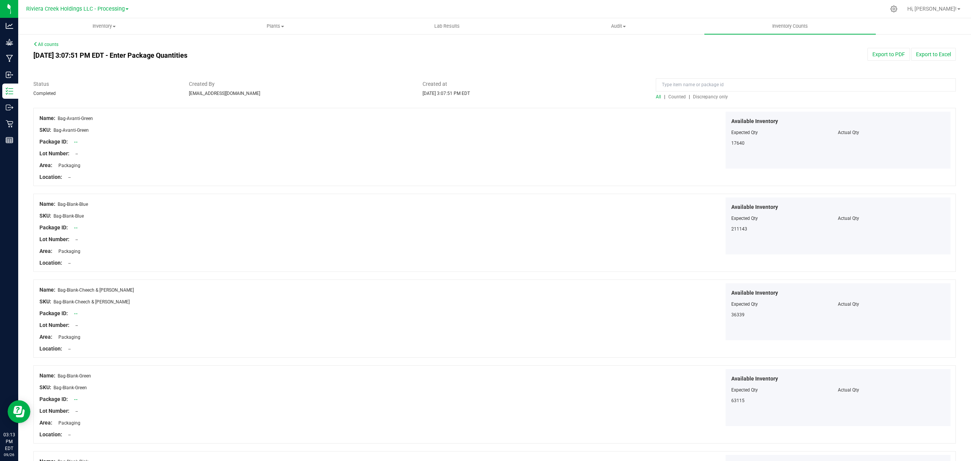
click at [672, 98] on span "Counted" at bounding box center [676, 96] width 17 height 5
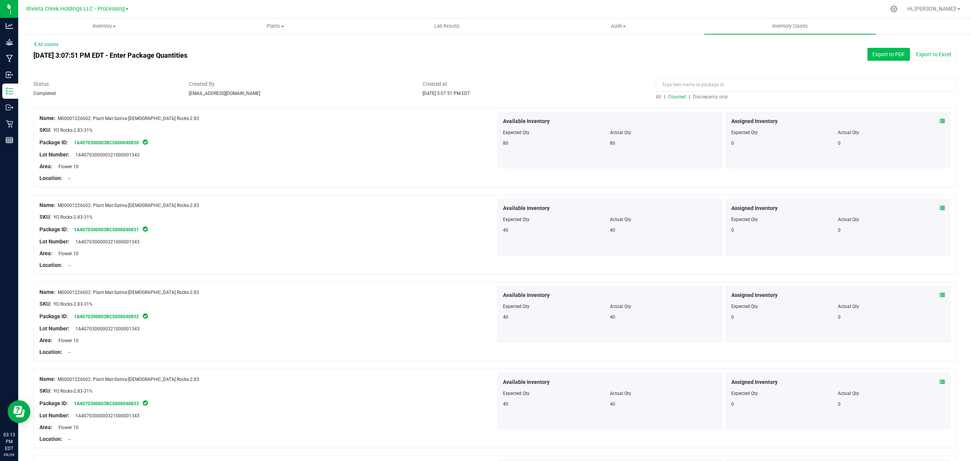
click at [868, 56] on button "Export to PDF" at bounding box center [889, 54] width 42 height 13
click at [88, 25] on span "Inventory" at bounding box center [104, 26] width 171 height 7
click at [88, 48] on li "All packages" at bounding box center [103, 45] width 171 height 9
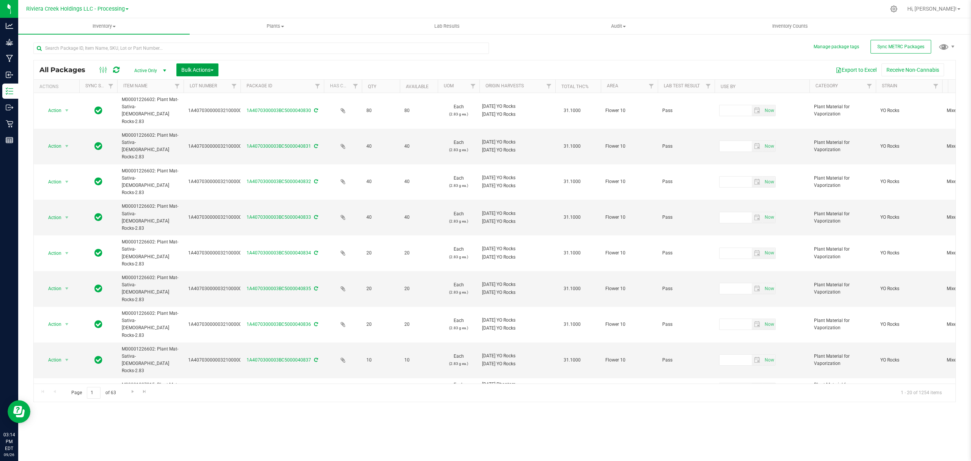
click at [194, 70] on span "Bulk Actions" at bounding box center [197, 70] width 32 height 6
click at [205, 140] on span "Lock/Unlock packages" at bounding box center [207, 143] width 52 height 6
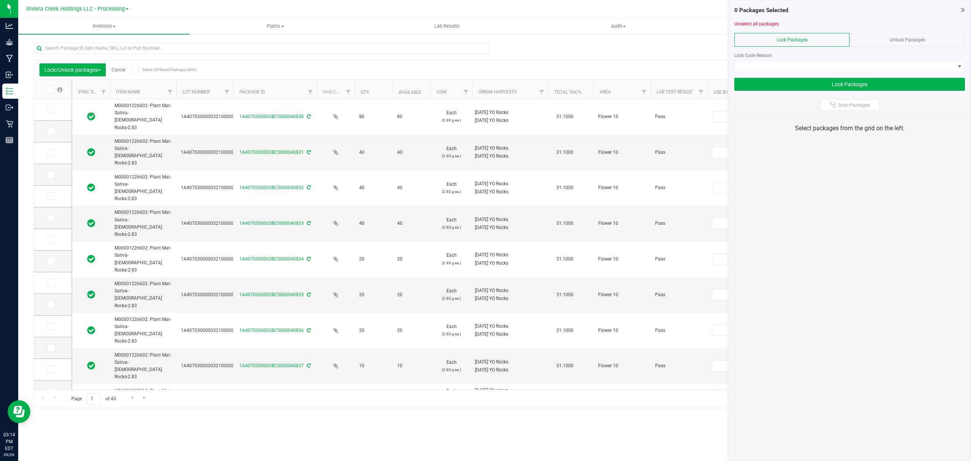
click at [236, 90] on th "Package ID" at bounding box center [274, 89] width 83 height 19
click at [239, 83] on th "Package ID" at bounding box center [274, 89] width 83 height 19
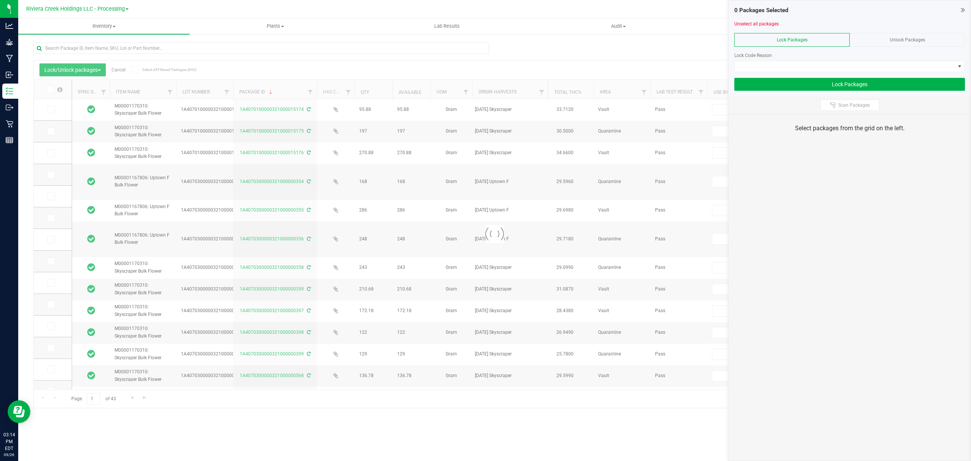
click at [239, 83] on th "Package ID" at bounding box center [274, 89] width 83 height 19
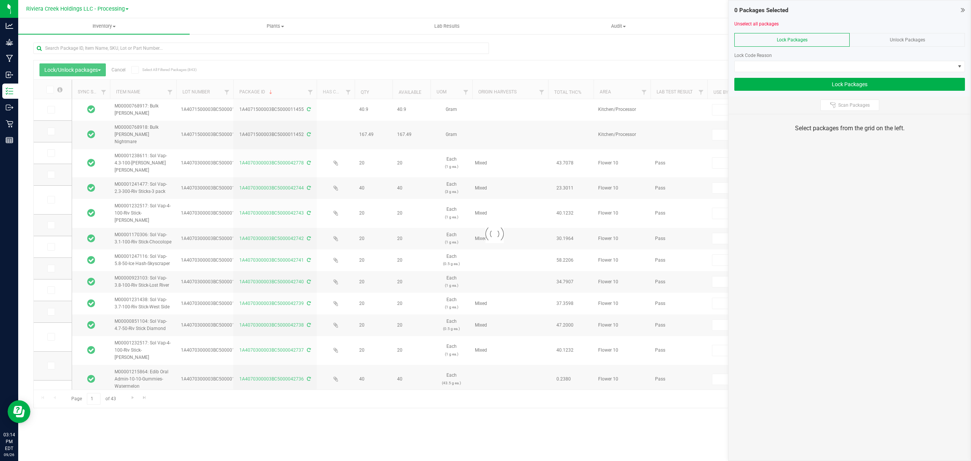
type input "[DATE]"
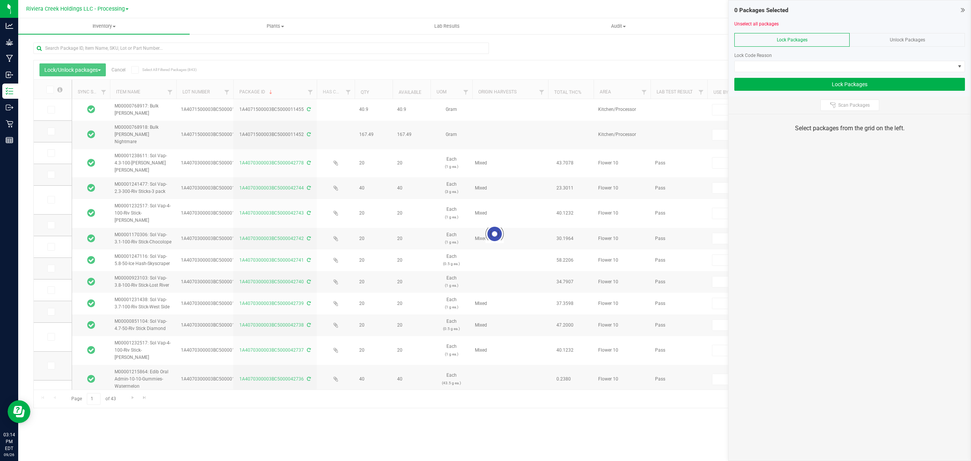
type input "[DATE]"
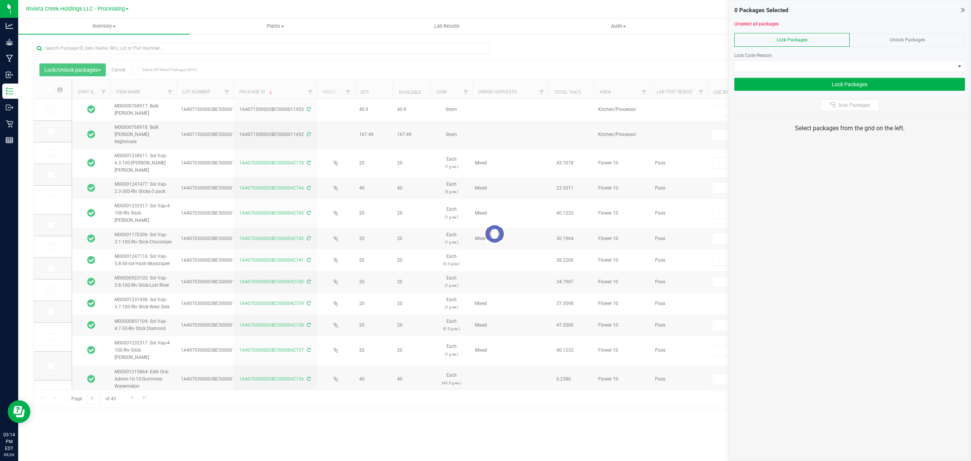
type input "[DATE]"
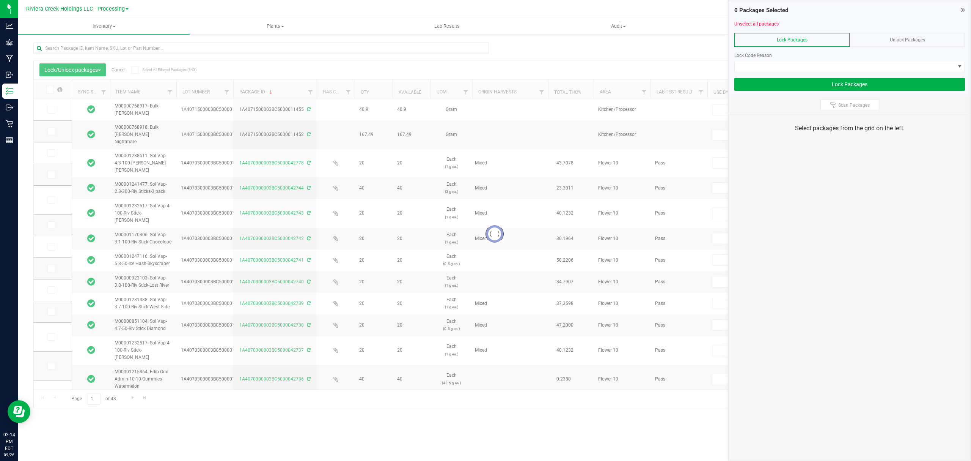
type input "[DATE]"
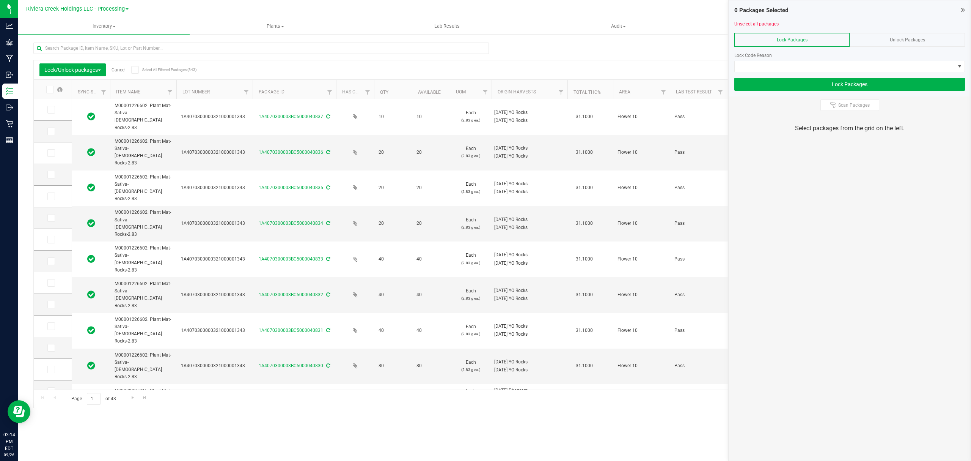
drag, startPoint x: 233, startPoint y: 90, endPoint x: 254, endPoint y: 93, distance: 21.5
click at [49, 110] on icon at bounding box center [50, 110] width 5 height 0
click at [0, 0] on input "checkbox" at bounding box center [0, 0] width 0 height 0
click at [49, 131] on icon at bounding box center [50, 131] width 5 height 0
click at [0, 0] on input "checkbox" at bounding box center [0, 0] width 0 height 0
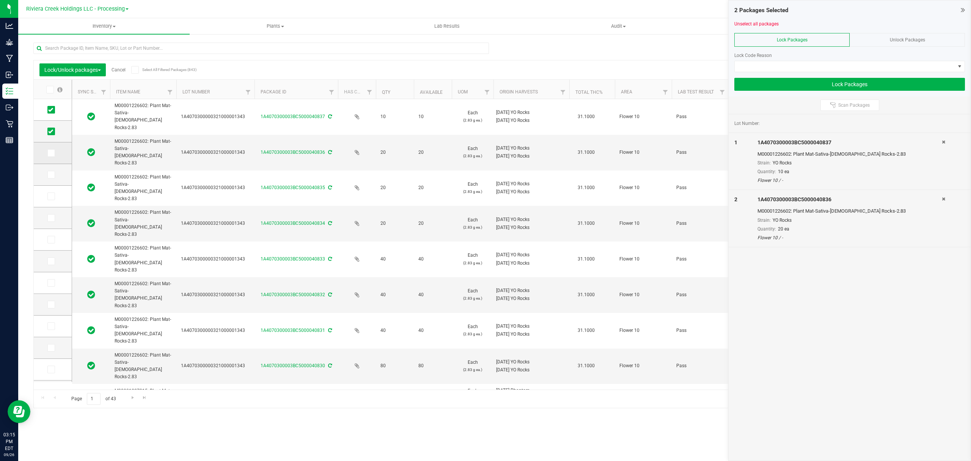
click at [52, 151] on span at bounding box center [51, 153] width 8 height 8
click at [52, 156] on span at bounding box center [51, 153] width 8 height 8
click at [0, 0] on input "checkbox" at bounding box center [0, 0] width 0 height 0
click at [52, 175] on icon at bounding box center [50, 175] width 5 height 0
click at [0, 0] on input "checkbox" at bounding box center [0, 0] width 0 height 0
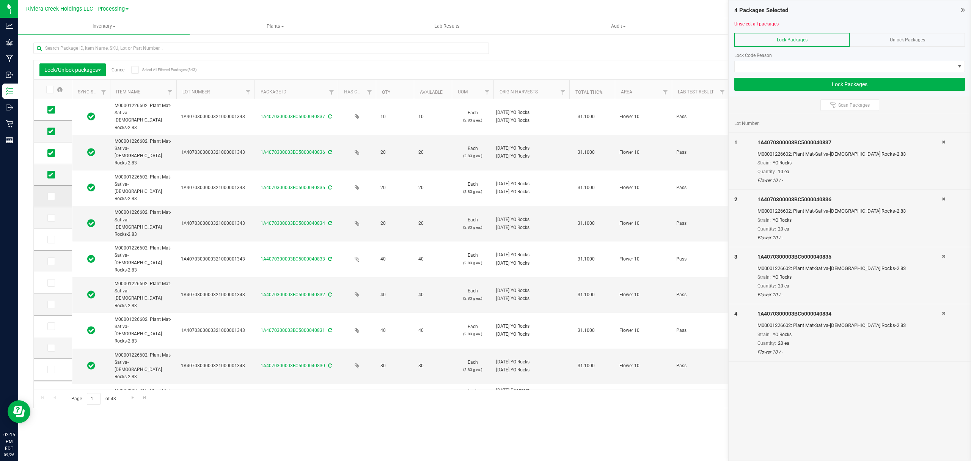
click at [55, 196] on label at bounding box center [52, 196] width 11 height 8
click at [0, 0] on input "checkbox" at bounding box center [0, 0] width 0 height 0
click at [52, 218] on icon at bounding box center [50, 218] width 5 height 0
click at [0, 0] on input "checkbox" at bounding box center [0, 0] width 0 height 0
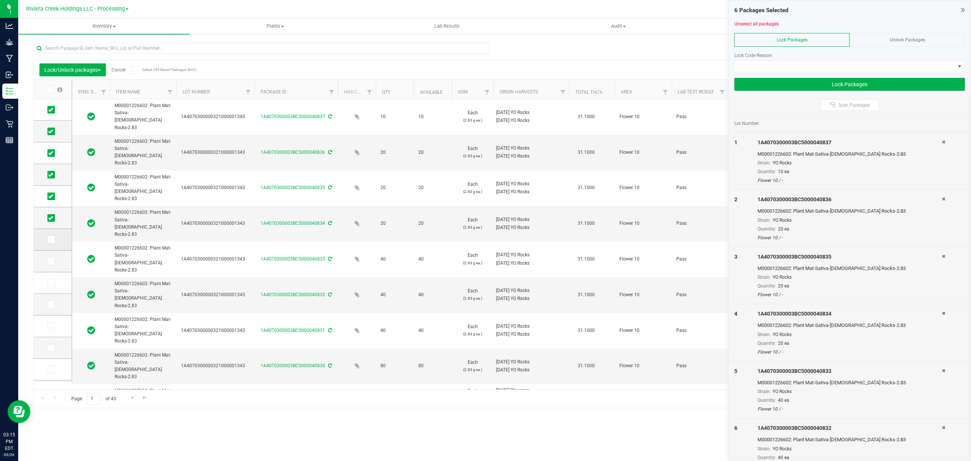
click at [51, 239] on icon at bounding box center [50, 239] width 5 height 0
click at [0, 0] on input "checkbox" at bounding box center [0, 0] width 0 height 0
click at [52, 261] on icon at bounding box center [50, 261] width 5 height 0
click at [0, 0] on input "checkbox" at bounding box center [0, 0] width 0 height 0
click at [49, 286] on span at bounding box center [51, 283] width 8 height 8
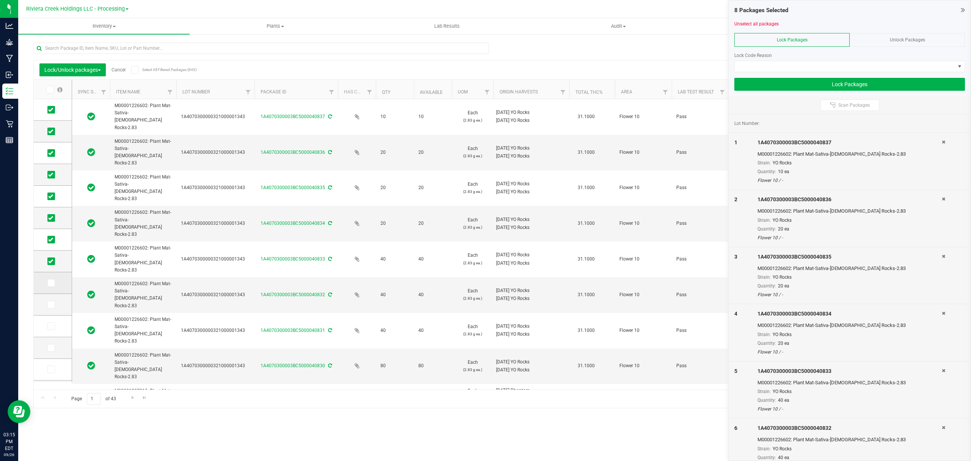
click at [0, 0] on input "checkbox" at bounding box center [0, 0] width 0 height 0
click at [49, 304] on icon at bounding box center [50, 304] width 5 height 0
click at [0, 0] on input "checkbox" at bounding box center [0, 0] width 0 height 0
click at [52, 326] on icon at bounding box center [50, 326] width 5 height 0
click at [0, 0] on input "checkbox" at bounding box center [0, 0] width 0 height 0
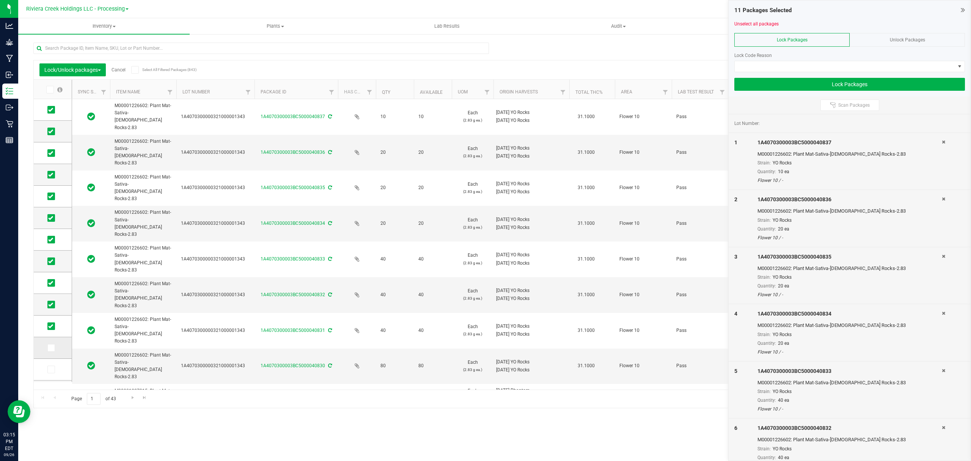
click at [52, 347] on icon at bounding box center [50, 347] width 5 height 0
click at [0, 0] on input "checkbox" at bounding box center [0, 0] width 0 height 0
click at [52, 369] on icon at bounding box center [50, 369] width 5 height 0
click at [0, 0] on input "checkbox" at bounding box center [0, 0] width 0 height 0
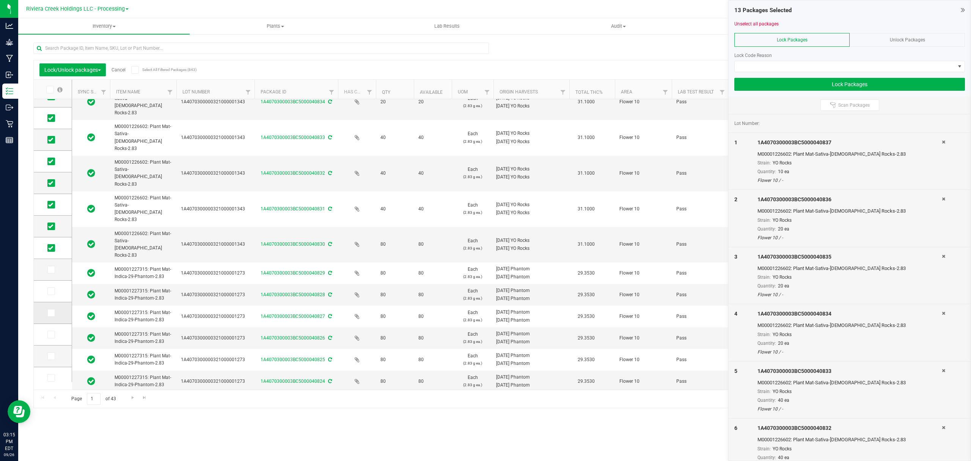
scroll to position [149, 0]
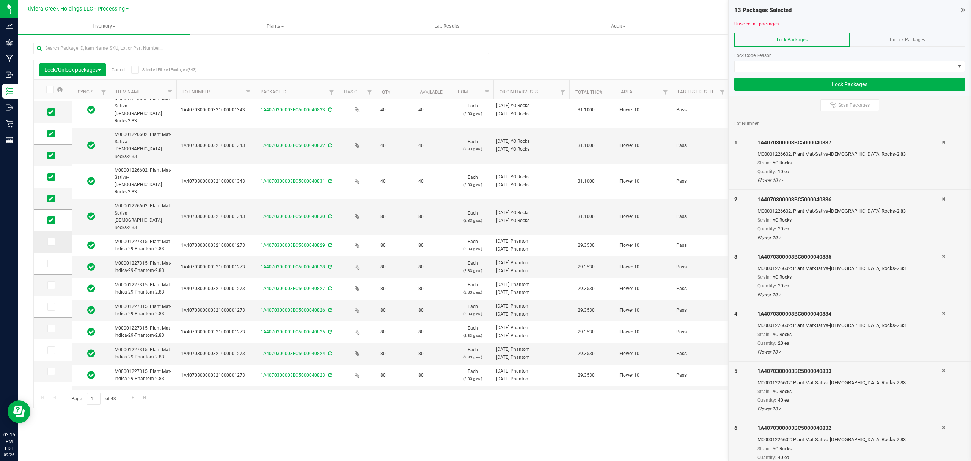
click at [50, 242] on icon at bounding box center [50, 242] width 5 height 0
click at [0, 0] on input "checkbox" at bounding box center [0, 0] width 0 height 0
click at [50, 266] on span at bounding box center [51, 263] width 8 height 8
click at [0, 0] on input "checkbox" at bounding box center [0, 0] width 0 height 0
drag, startPoint x: 55, startPoint y: 287, endPoint x: 50, endPoint y: 292, distance: 7.5
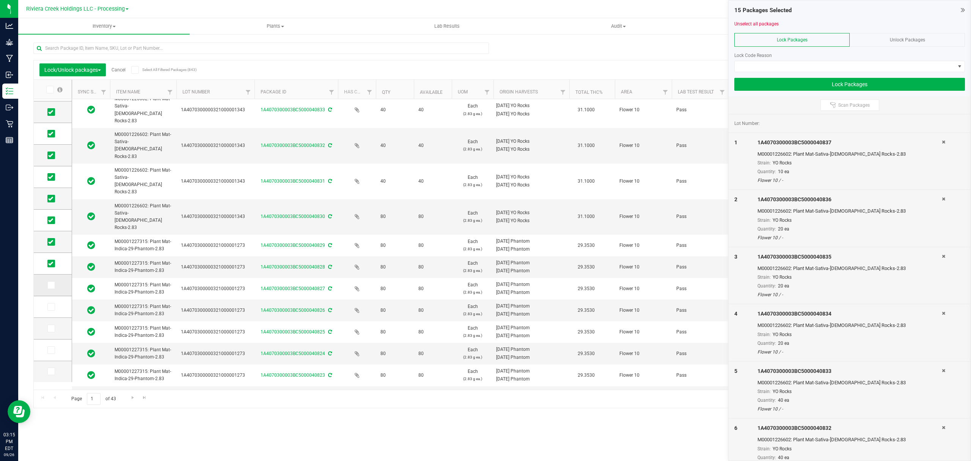
click at [55, 287] on label at bounding box center [52, 285] width 11 height 8
click at [0, 0] on input "checkbox" at bounding box center [0, 0] width 0 height 0
click at [49, 303] on span at bounding box center [51, 307] width 8 height 8
click at [0, 0] on input "checkbox" at bounding box center [0, 0] width 0 height 0
click at [778, 63] on span at bounding box center [845, 66] width 220 height 11
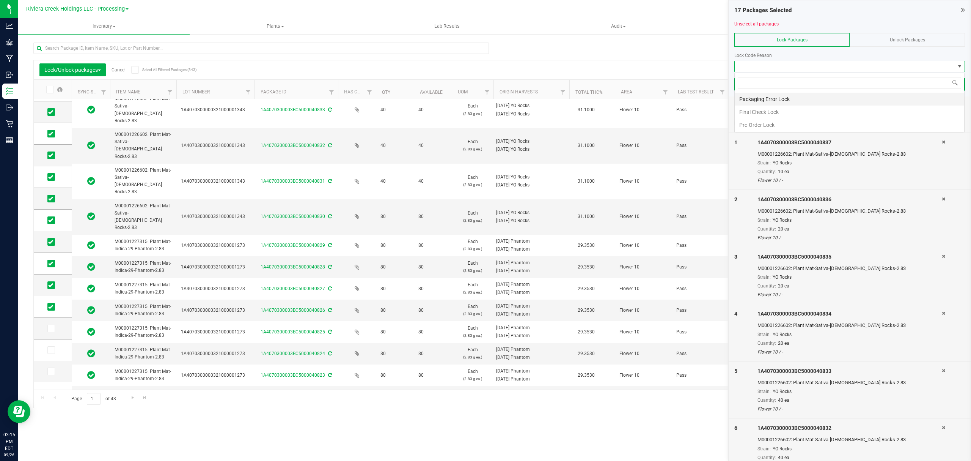
scroll to position [11, 230]
click at [759, 115] on li "Final Check Lock" at bounding box center [850, 111] width 230 height 13
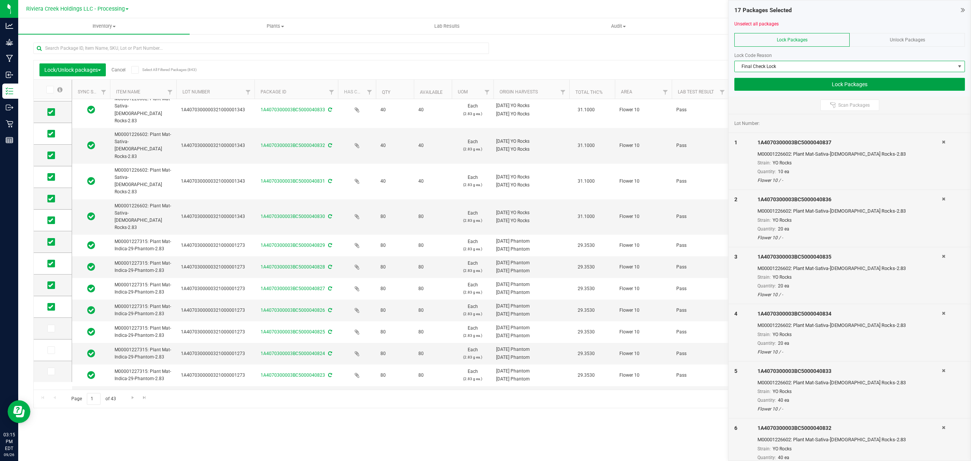
click at [756, 86] on button "Lock Packages" at bounding box center [849, 84] width 231 height 13
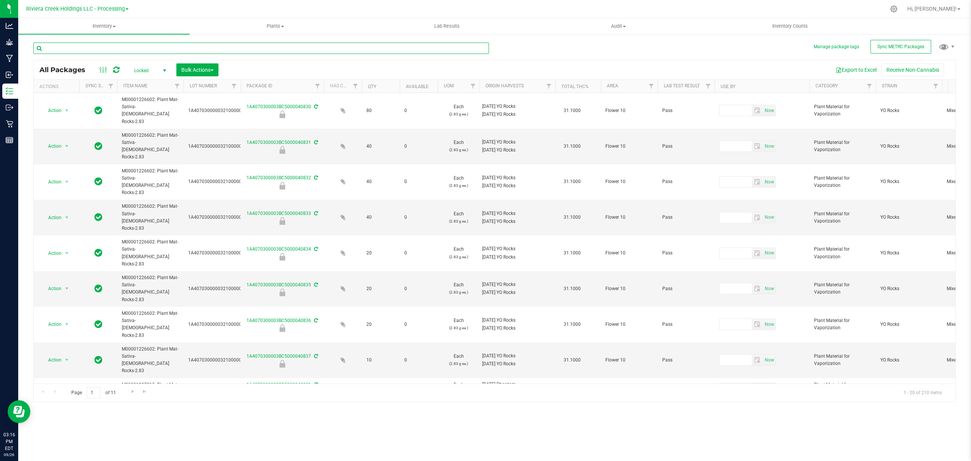
click at [149, 47] on input "text" at bounding box center [261, 47] width 456 height 11
type input "1"
type input "[DATE]"
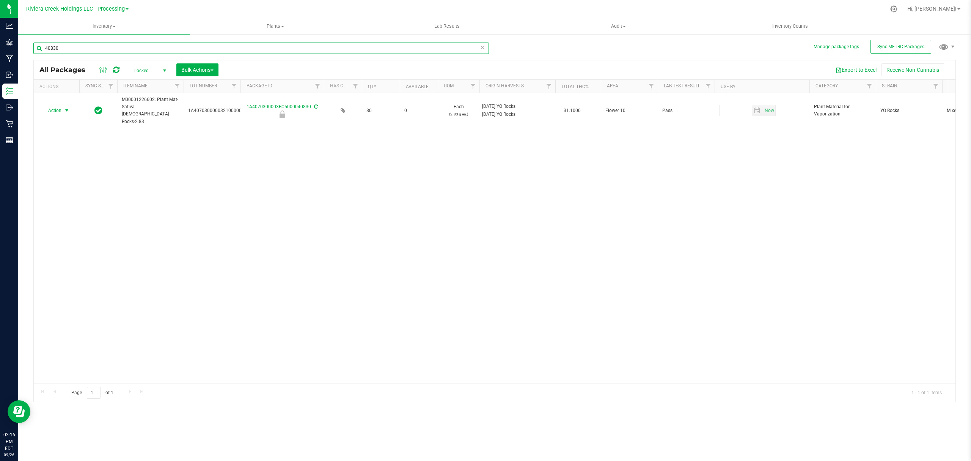
type input "40830"
click at [58, 106] on span "Action" at bounding box center [51, 110] width 20 height 11
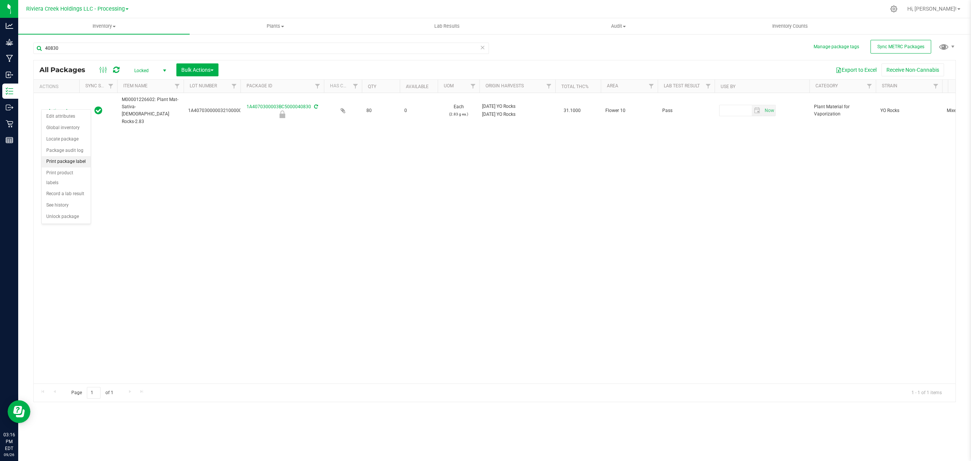
click at [60, 161] on li "Print package label" at bounding box center [66, 161] width 49 height 11
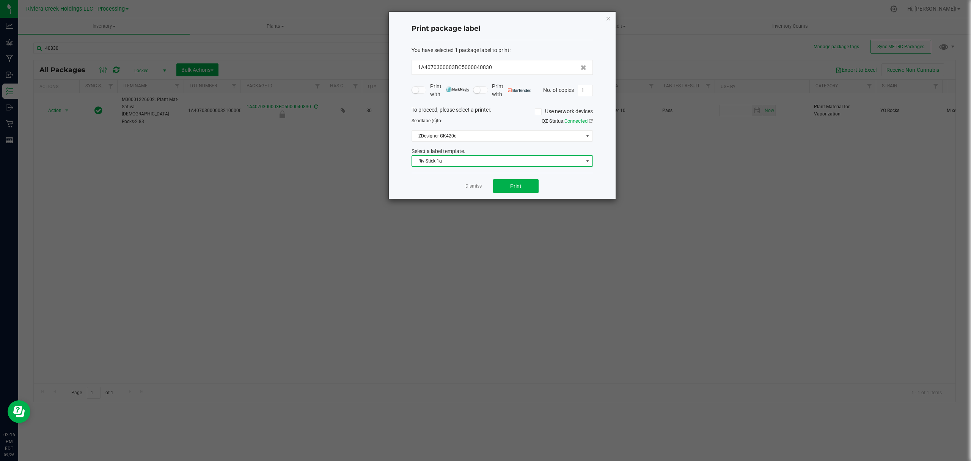
click at [486, 165] on span "Riv Stick 1g" at bounding box center [497, 161] width 171 height 11
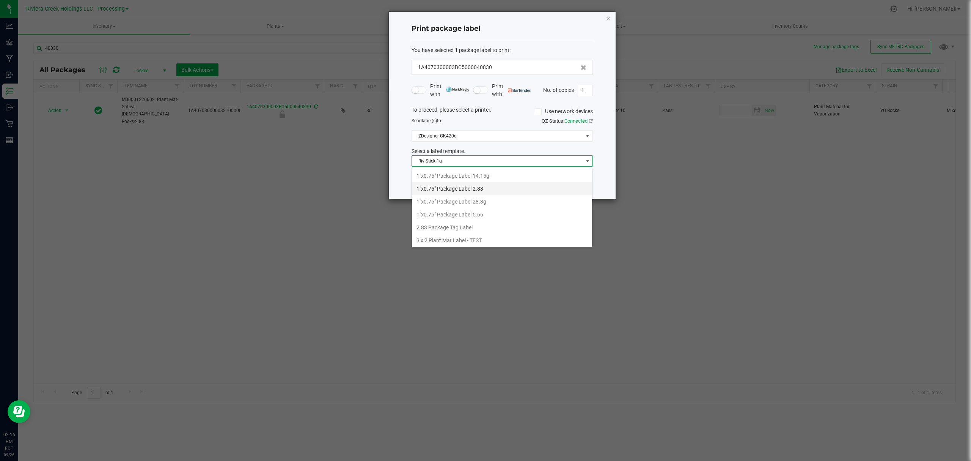
click at [489, 190] on li "1"x0.75" Package Label 2.83" at bounding box center [502, 188] width 180 height 13
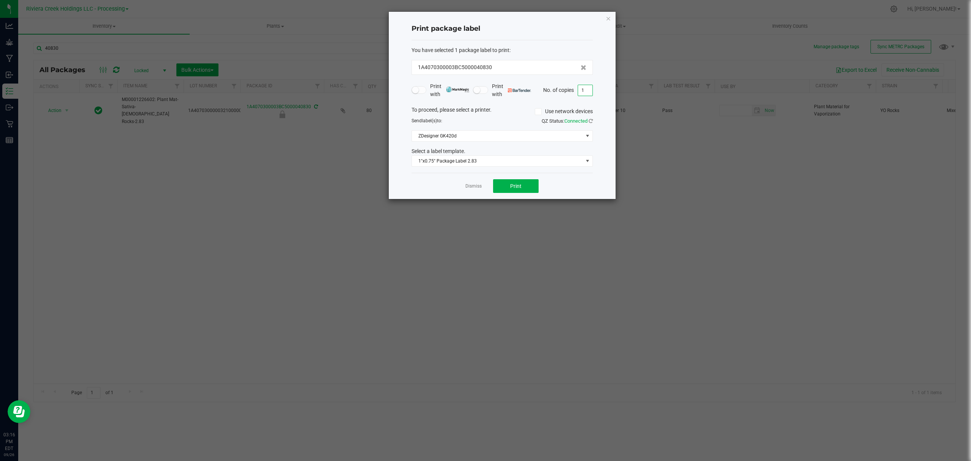
click at [588, 91] on input "1" at bounding box center [585, 90] width 14 height 11
type input "4"
click at [513, 187] on span "Print" at bounding box center [515, 186] width 11 height 6
click at [609, 17] on icon "button" at bounding box center [608, 18] width 5 height 9
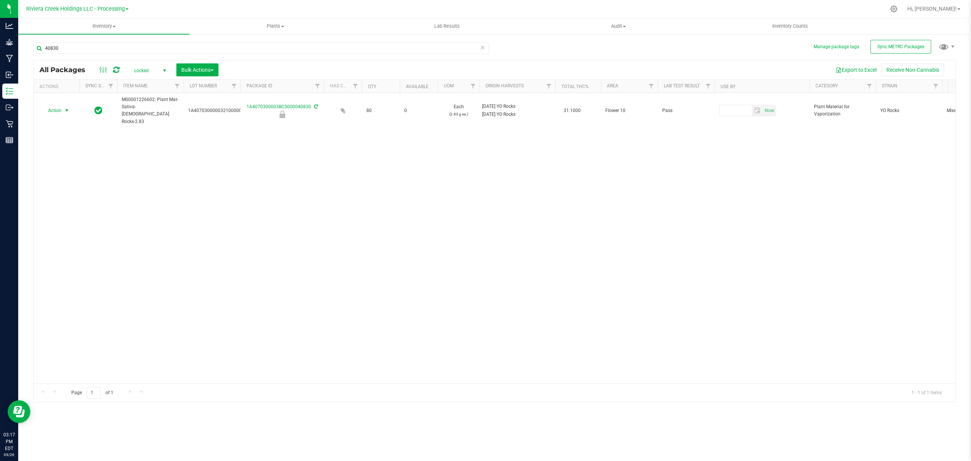
click at [102, 33] on link "Inventory All packages All inventory Waste log Create inventory" at bounding box center [103, 26] width 171 height 16
click at [71, 88] on span "From bill of materials" at bounding box center [52, 91] width 69 height 6
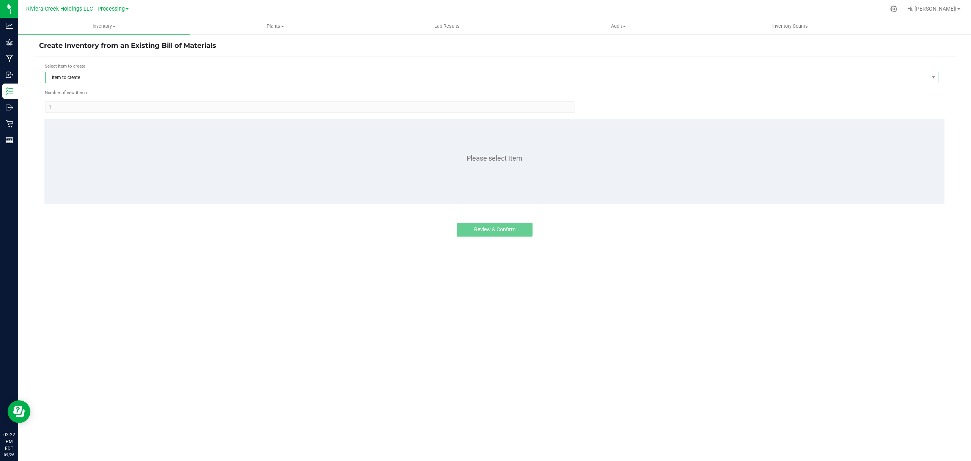
click at [108, 83] on span "Item to create" at bounding box center [491, 77] width 893 height 11
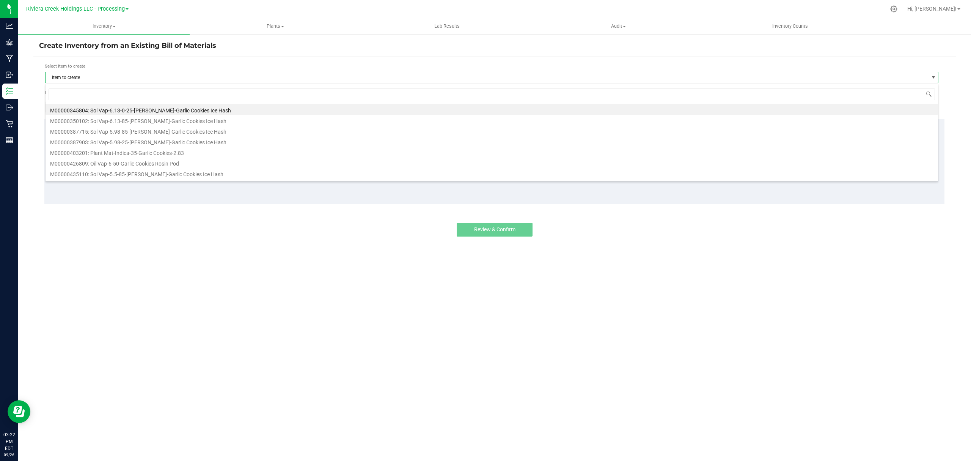
scroll to position [11, 894]
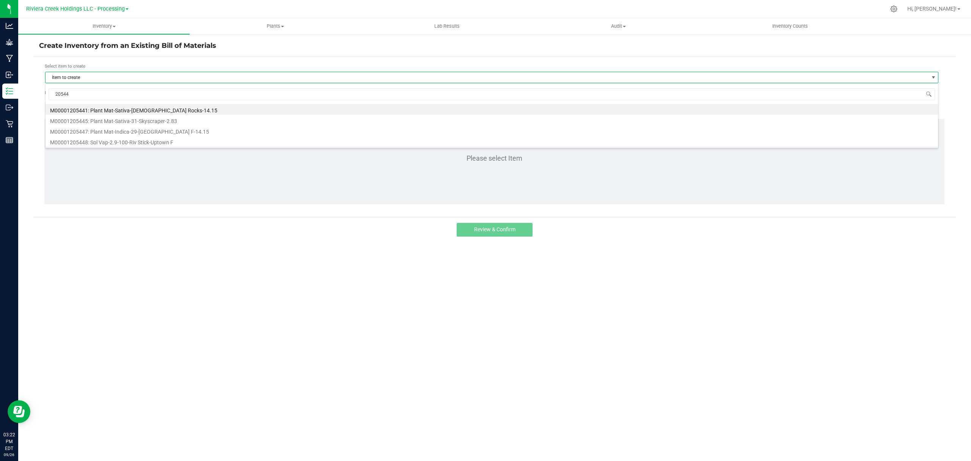
type input "205445"
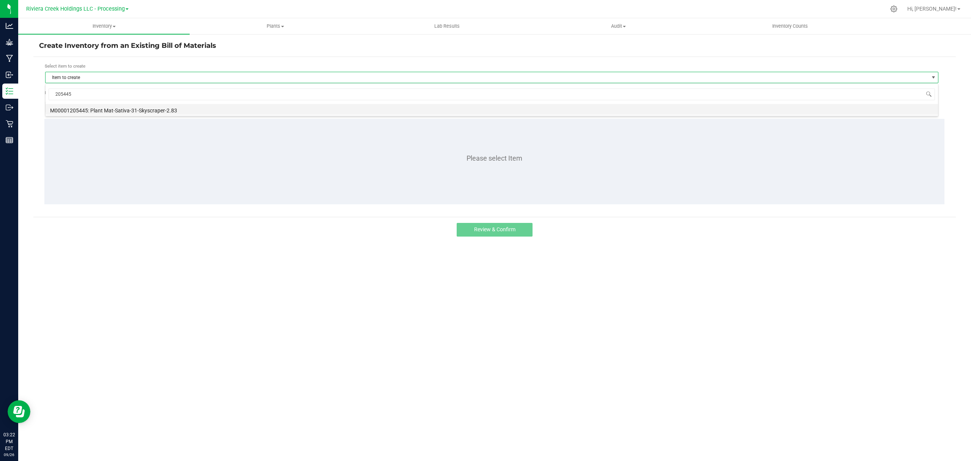
click at [151, 110] on li "M00001205445: Plant Mat-Sativa-31-Skyscraper-2.83" at bounding box center [492, 109] width 893 height 11
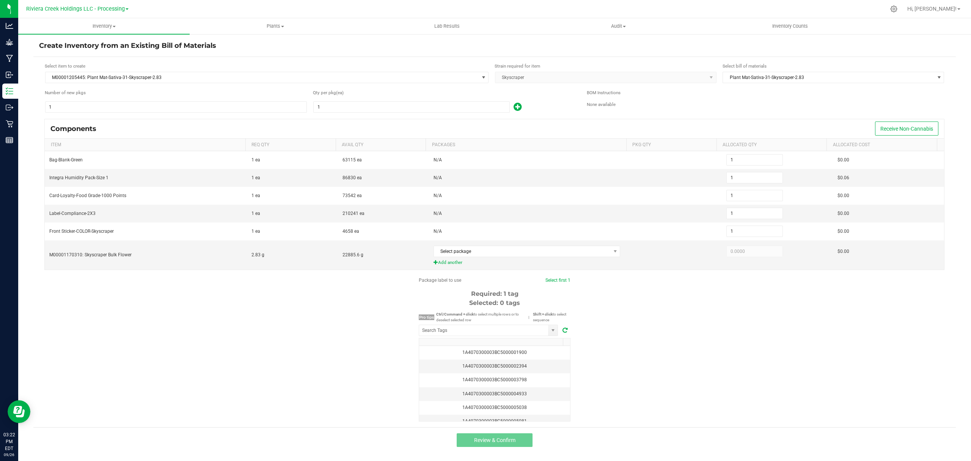
click at [151, 110] on input "1" at bounding box center [176, 107] width 261 height 11
type input "19"
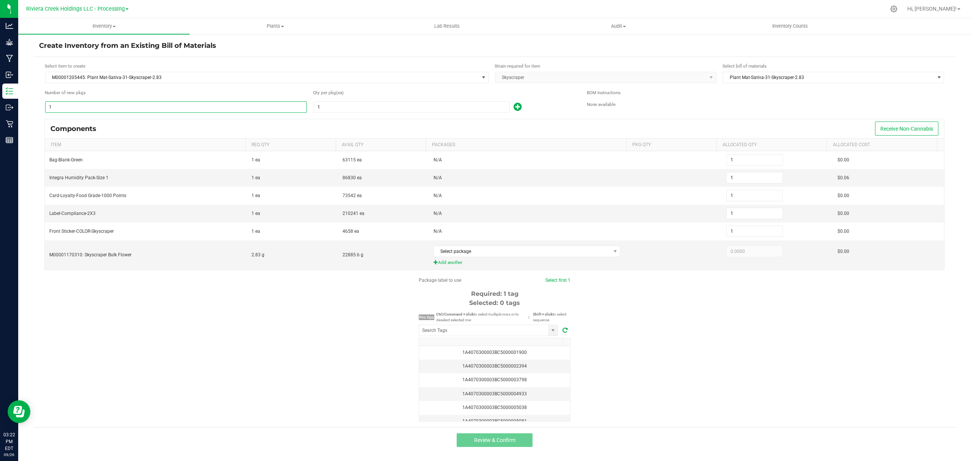
type input "19"
click at [373, 103] on input "1" at bounding box center [412, 107] width 196 height 11
type input "8"
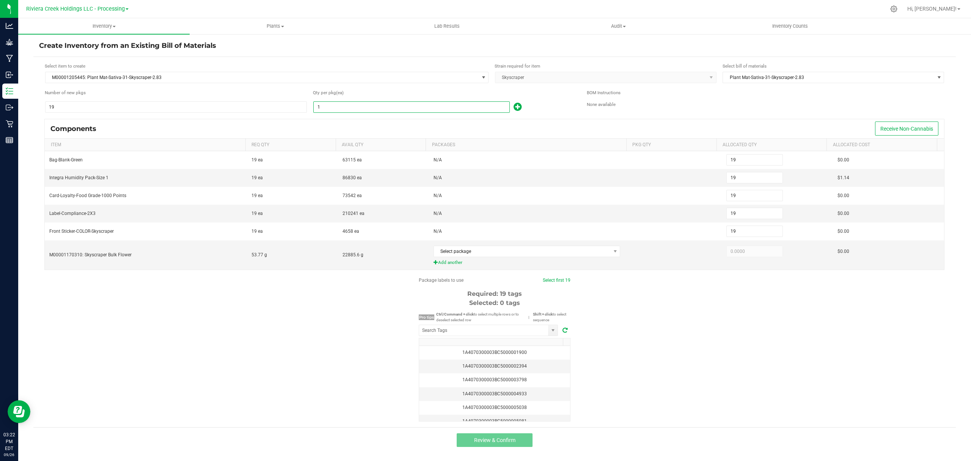
type input "152"
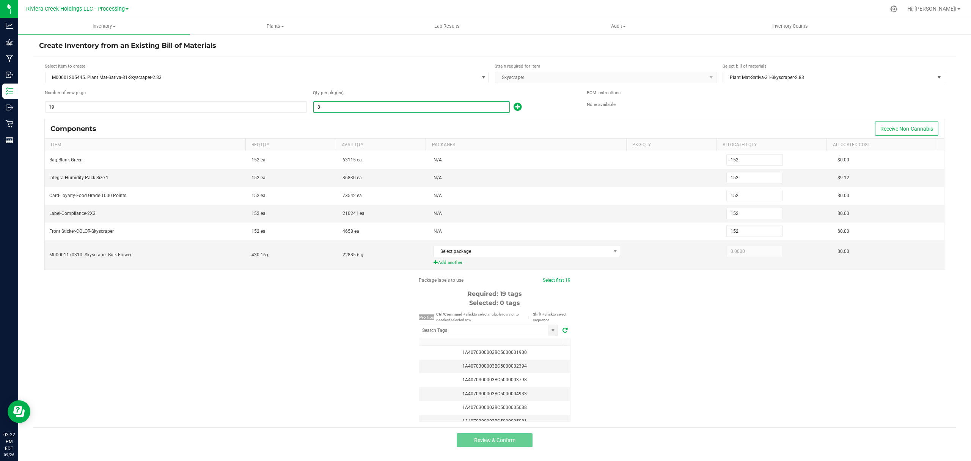
type input "80"
type input "1,520"
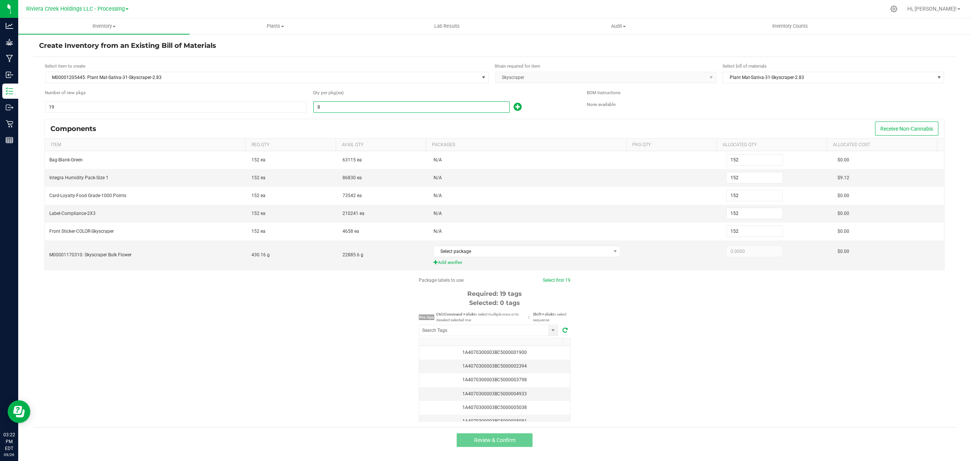
type input "1,520"
type input "80"
click at [517, 106] on icon at bounding box center [518, 106] width 8 height 9
type input "1,521"
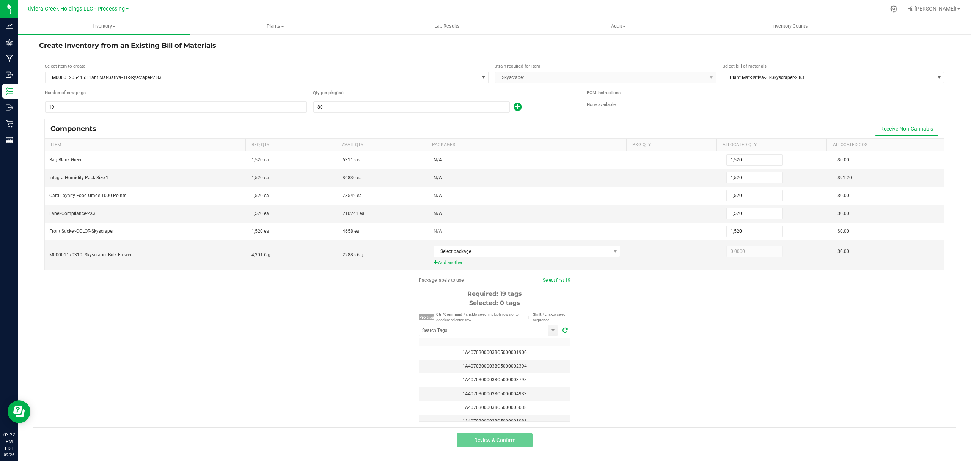
type input "1,521"
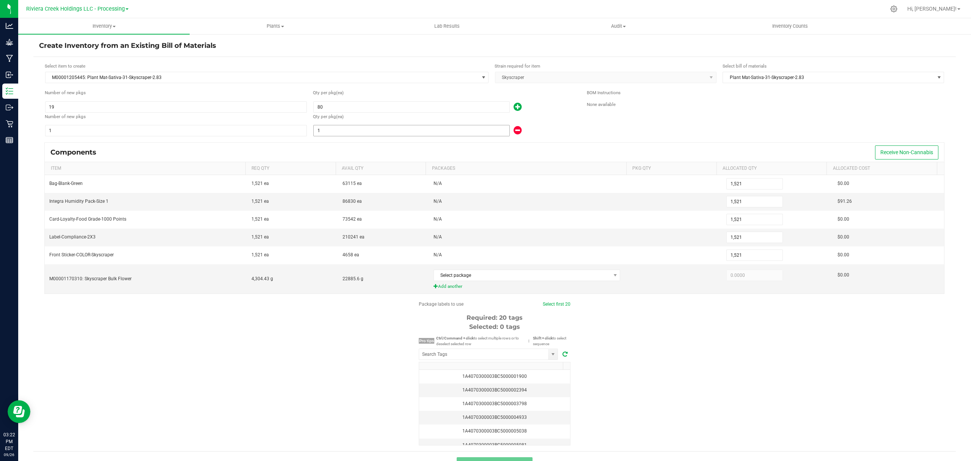
click at [423, 130] on input "1" at bounding box center [412, 130] width 196 height 11
type input "1,523"
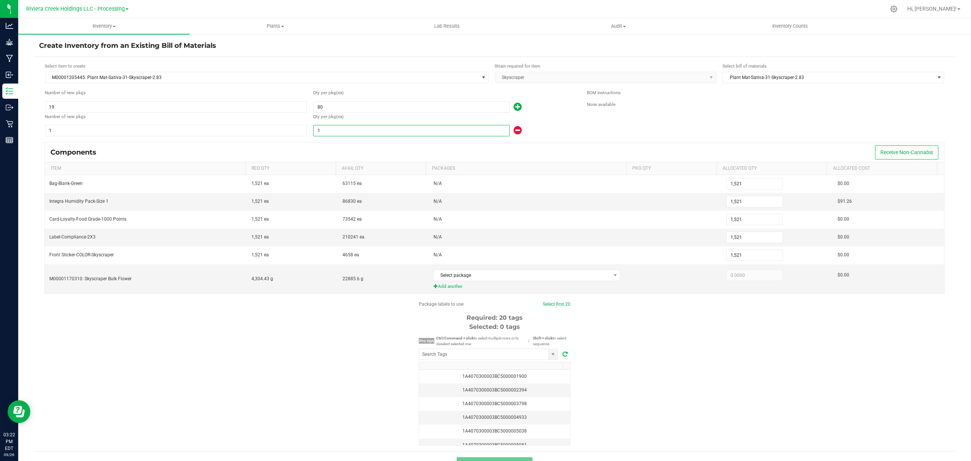
type input "1,523"
type input "3"
type input "1,550"
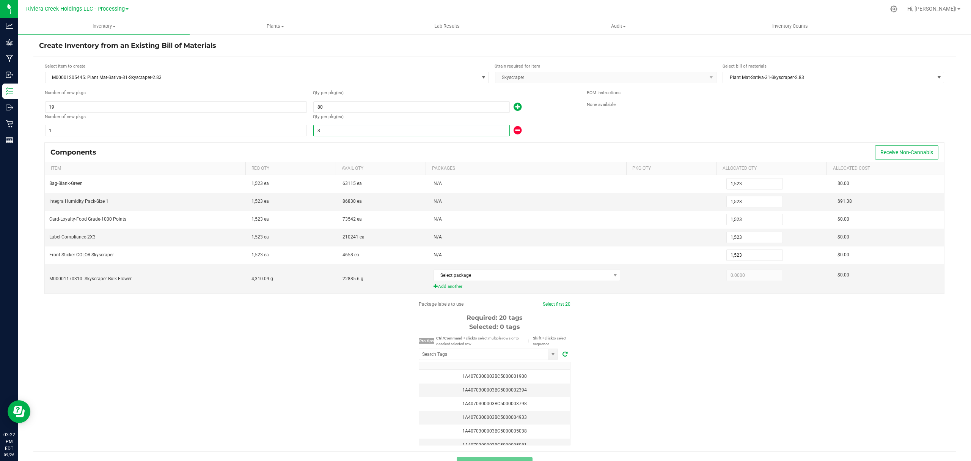
type input "1,550"
type input "30"
click at [556, 125] on div "30" at bounding box center [444, 130] width 263 height 12
click at [534, 278] on span "Select package" at bounding box center [522, 275] width 177 height 11
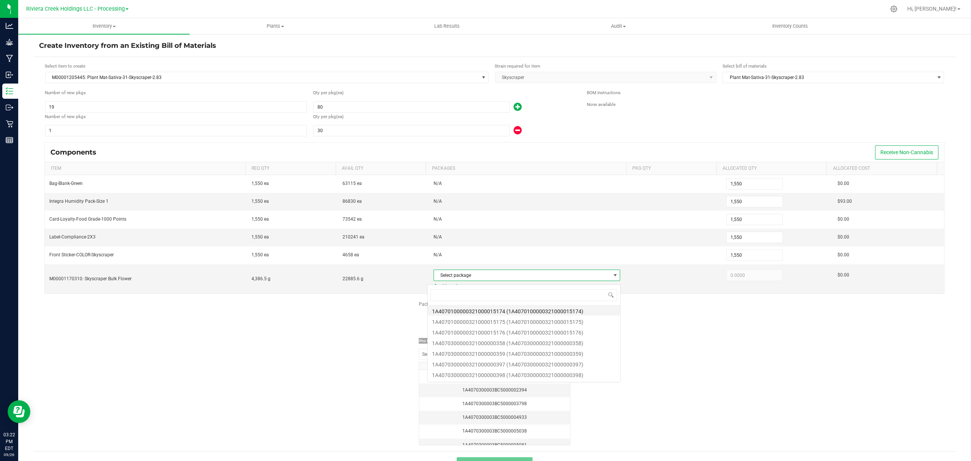
scroll to position [11, 183]
type input "1078"
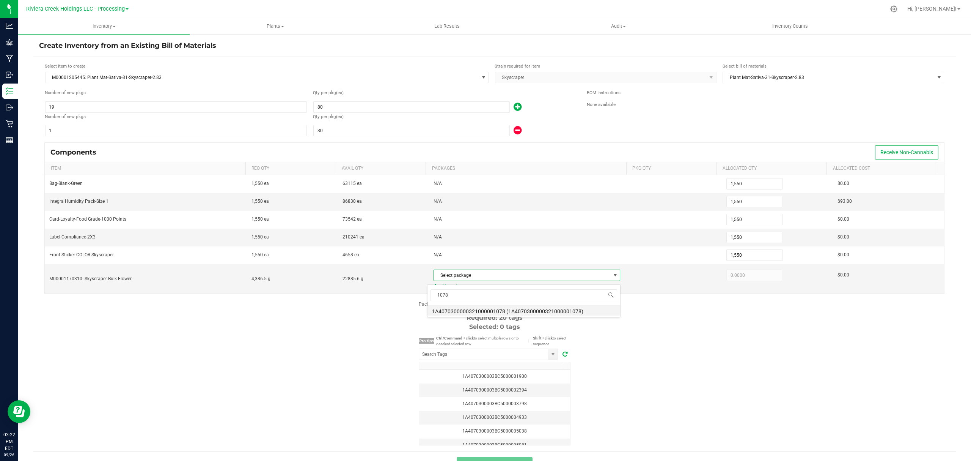
click at [578, 310] on li "1A4070300000321000001078 (1A4070300000321000001078)" at bounding box center [524, 310] width 193 height 11
type input "4,386.5000"
click at [657, 356] on div "Package labels to use Select first 20 Required: 20 tags Selected: 0 tags Pro ti…" at bounding box center [494, 372] width 923 height 145
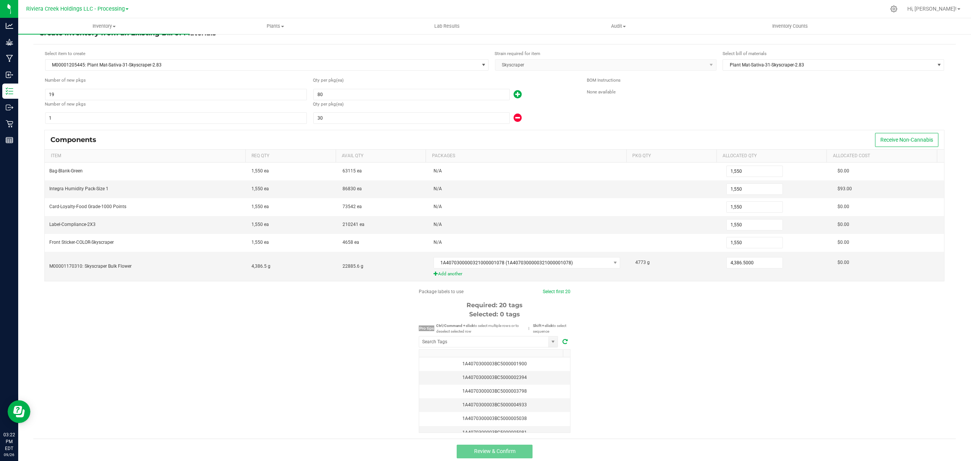
scroll to position [19, 0]
click at [512, 340] on input "NO DATA FOUND" at bounding box center [483, 338] width 129 height 11
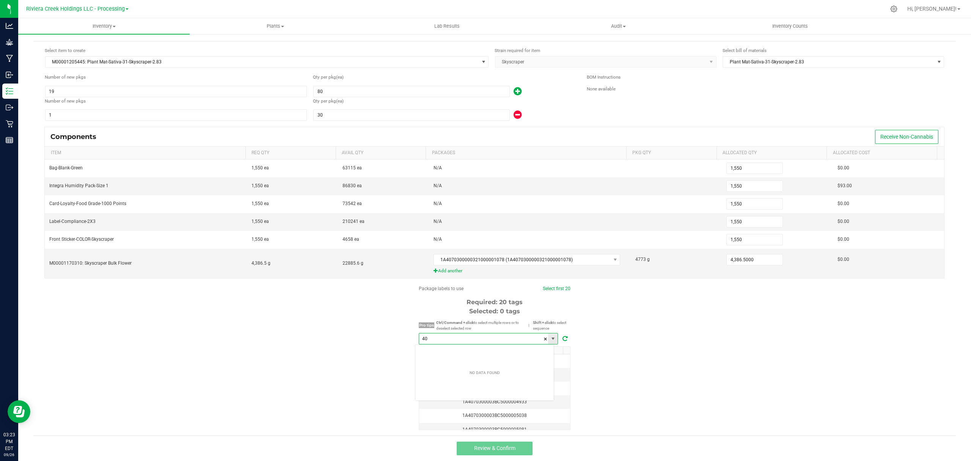
scroll to position [11, 139]
click at [498, 357] on li "1A4070300003BC5000040838" at bounding box center [484, 352] width 138 height 13
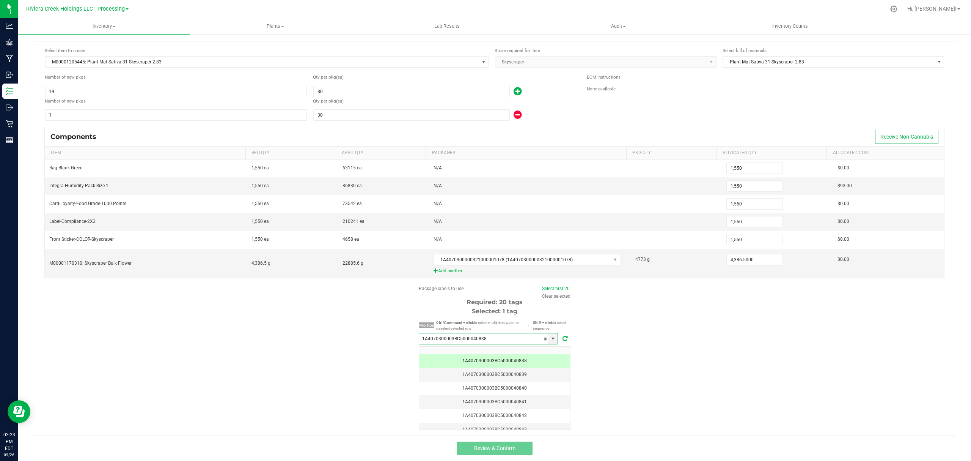
type input "1A4070300003BC5000040838"
click at [547, 288] on link "Select first 20" at bounding box center [556, 288] width 28 height 5
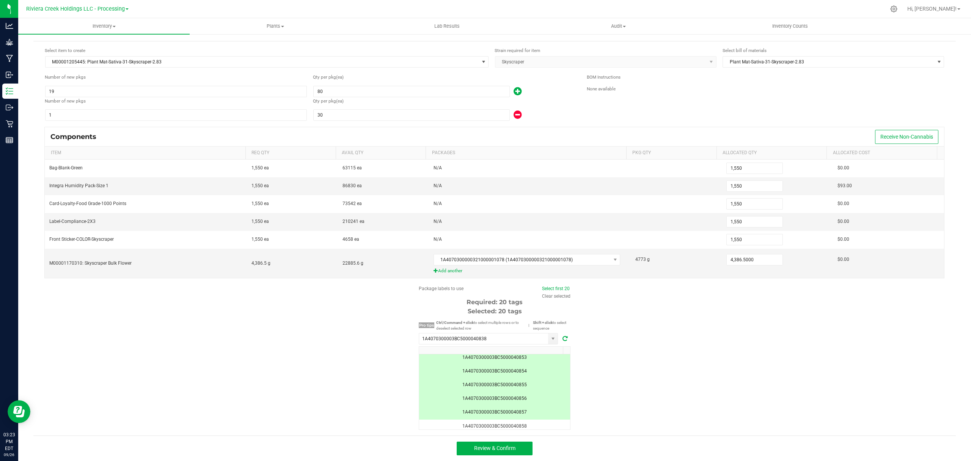
scroll to position [195, 0]
click at [514, 448] on button "Review & Confirm" at bounding box center [495, 448] width 76 height 14
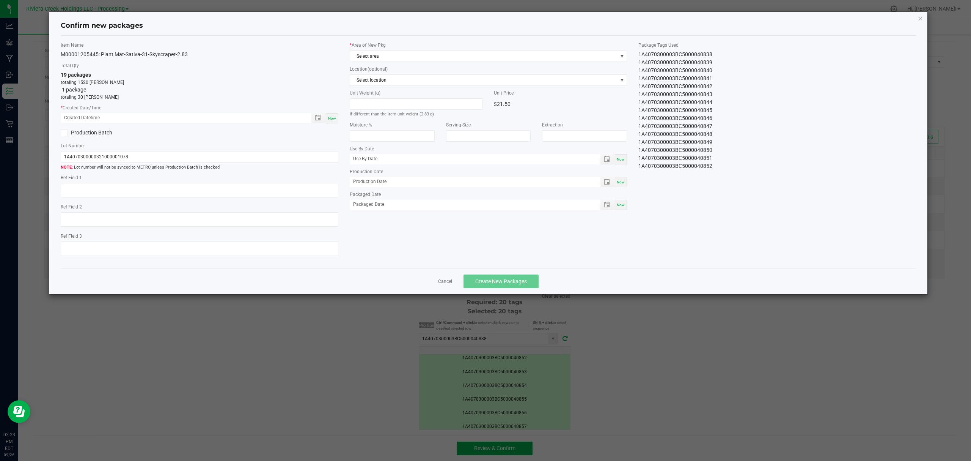
click at [331, 116] on span "Now" at bounding box center [332, 118] width 8 height 4
type input "[DATE] 03:23 PM"
click at [391, 53] on span "Select area" at bounding box center [483, 56] width 267 height 11
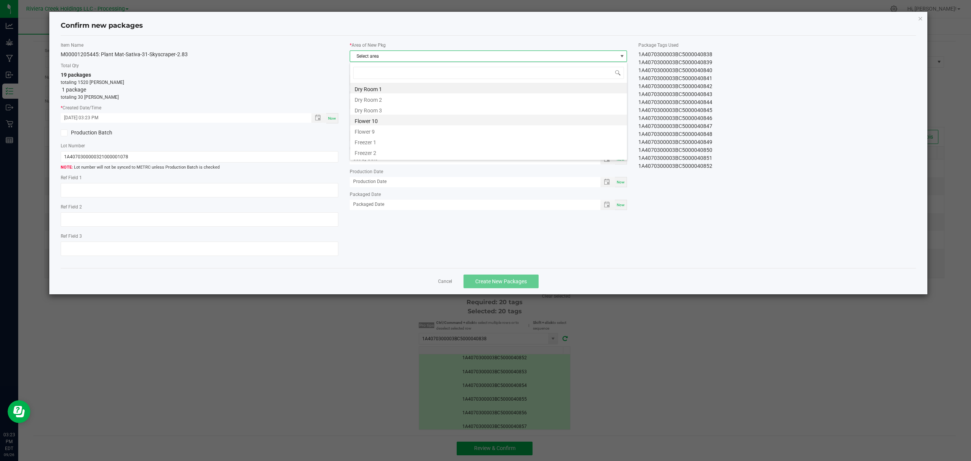
scroll to position [11, 277]
click at [371, 121] on li "Flower 10" at bounding box center [488, 120] width 277 height 11
click at [504, 284] on span "Create New Packages" at bounding box center [501, 281] width 52 height 6
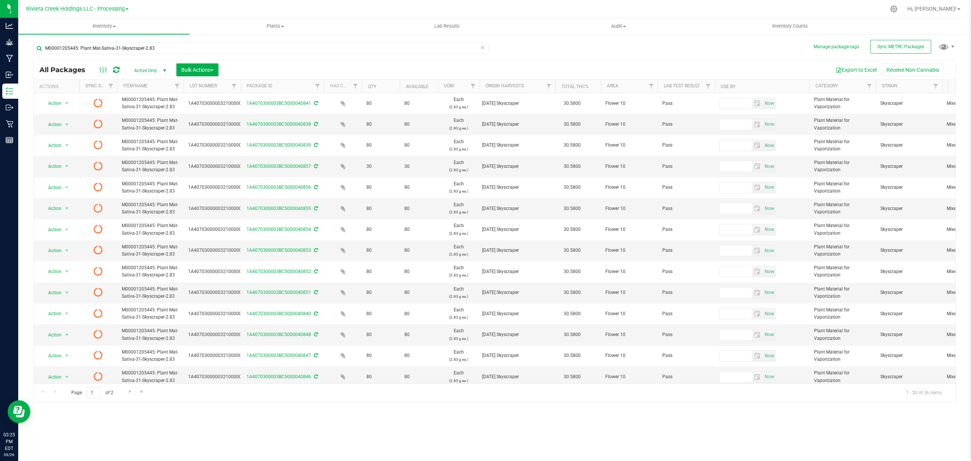
click at [115, 67] on icon at bounding box center [116, 70] width 6 height 8
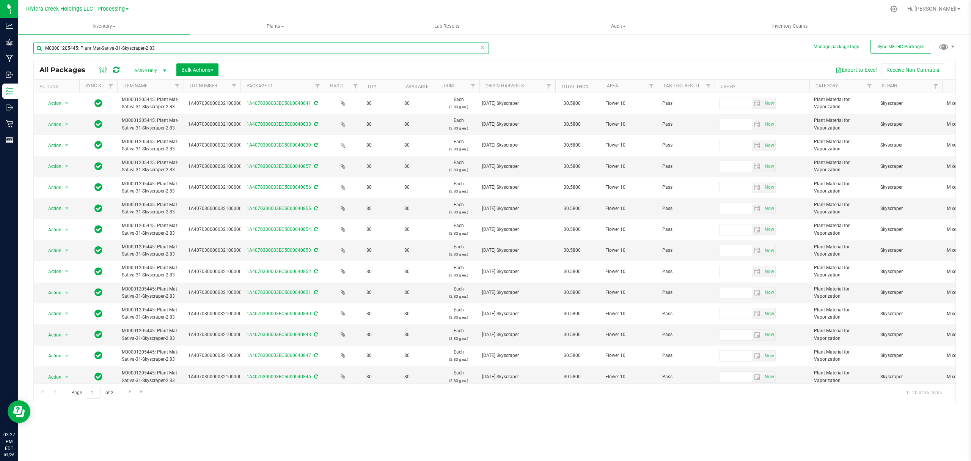
click at [165, 50] on input "M00001205445: Plant Mat-Sativa-31-Skyscraper-2.83" at bounding box center [261, 47] width 456 height 11
click at [165, 49] on input "M00001205445: Plant Mat-Sativa-31-Skyscraper-2.83" at bounding box center [261, 47] width 456 height 11
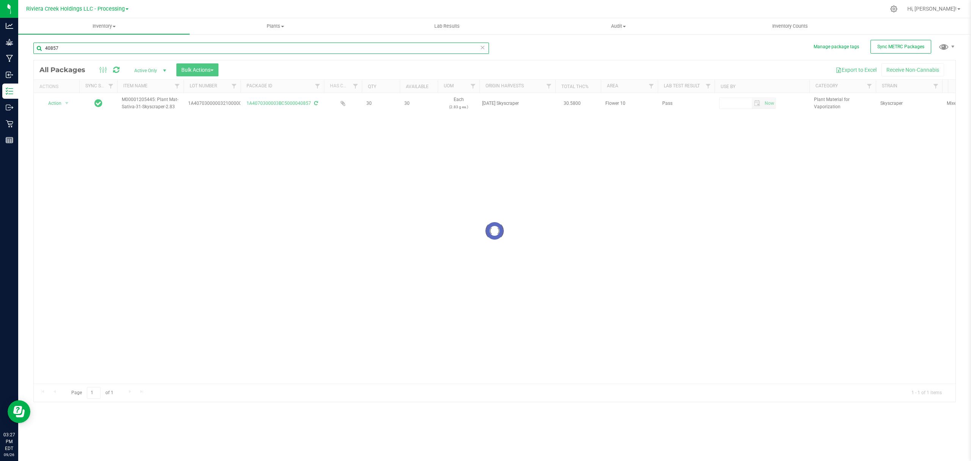
type input "40857"
click at [61, 105] on span "Action" at bounding box center [51, 103] width 20 height 11
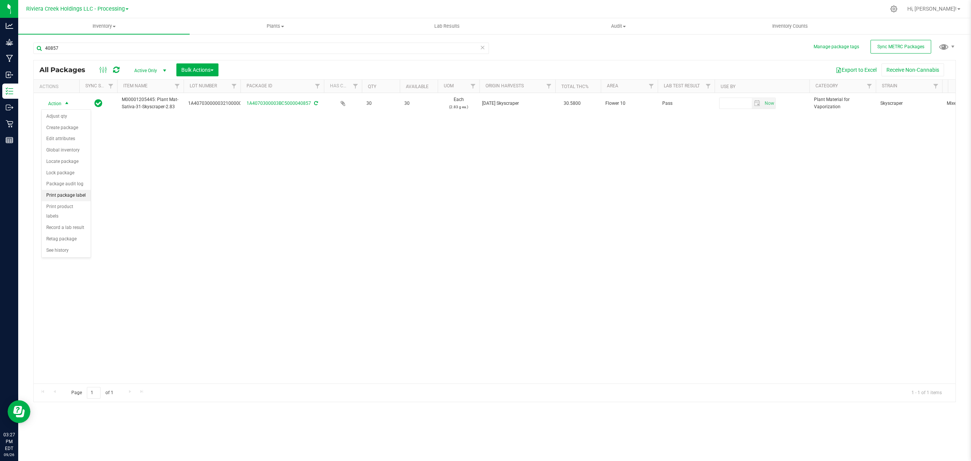
click at [70, 200] on li "Print package label" at bounding box center [66, 195] width 49 height 11
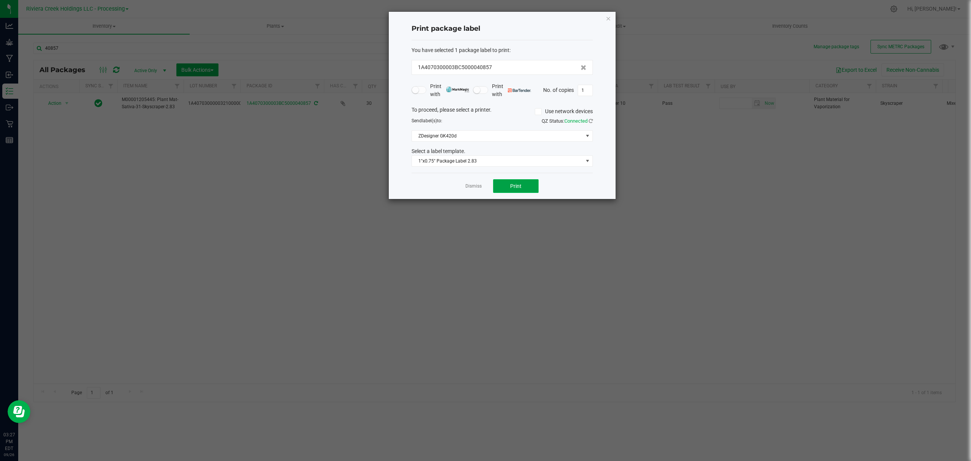
click at [513, 188] on span "Print" at bounding box center [515, 186] width 11 height 6
click at [607, 20] on icon "button" at bounding box center [608, 18] width 5 height 9
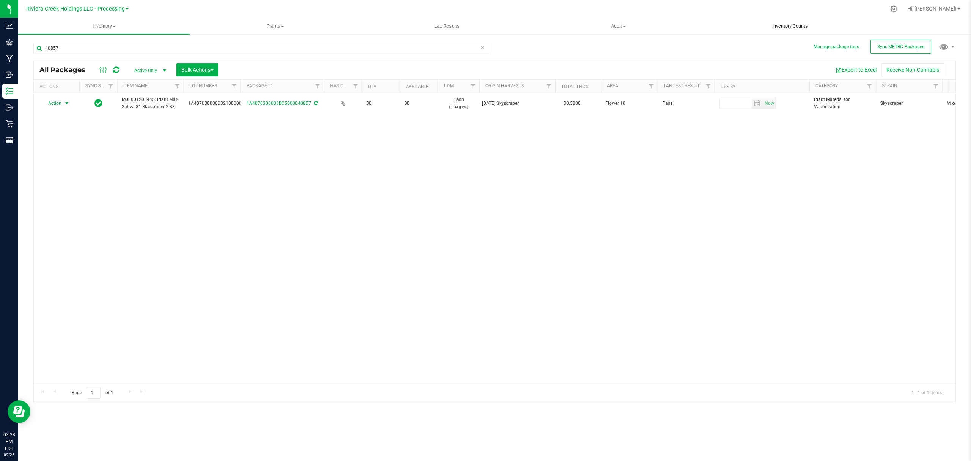
click at [764, 28] on span "Inventory Counts" at bounding box center [790, 26] width 56 height 7
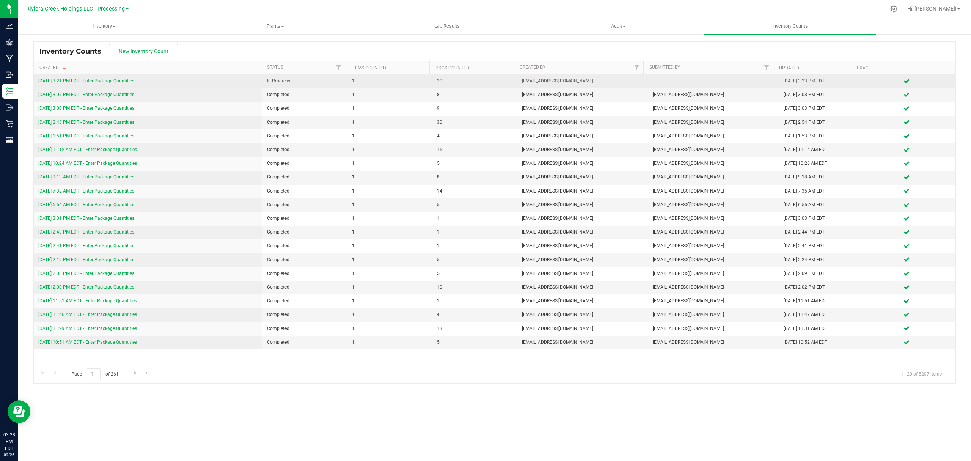
click at [131, 82] on link "[DATE] 3:21 PM EDT - Enter Package Quantities" at bounding box center [86, 80] width 96 height 5
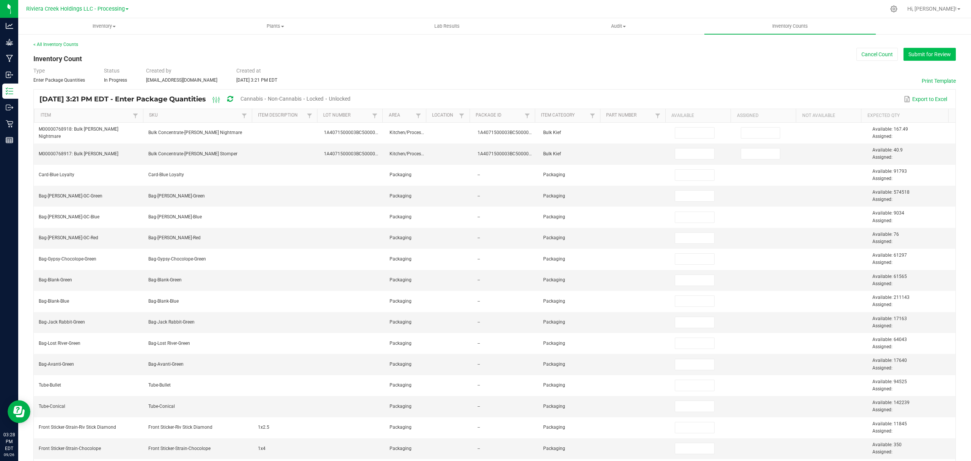
click at [914, 55] on button "Submit for Review" at bounding box center [930, 54] width 52 height 13
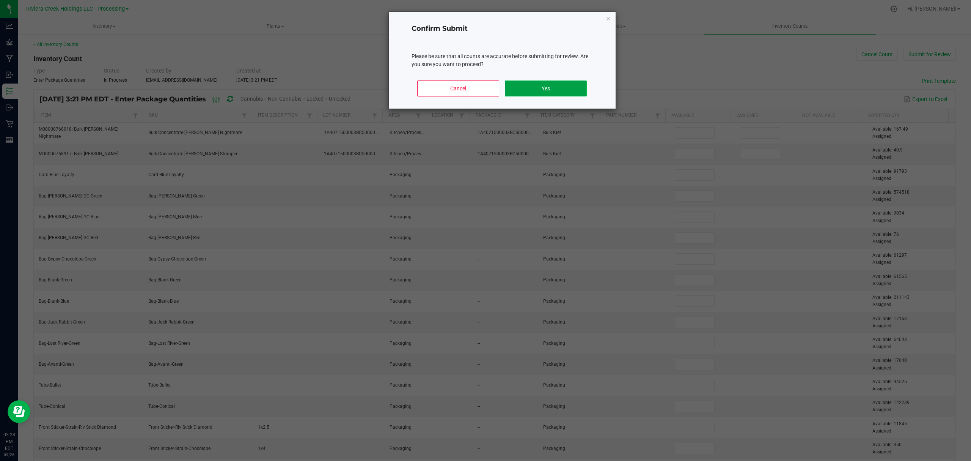
click at [567, 94] on button "Yes" at bounding box center [546, 88] width 82 height 16
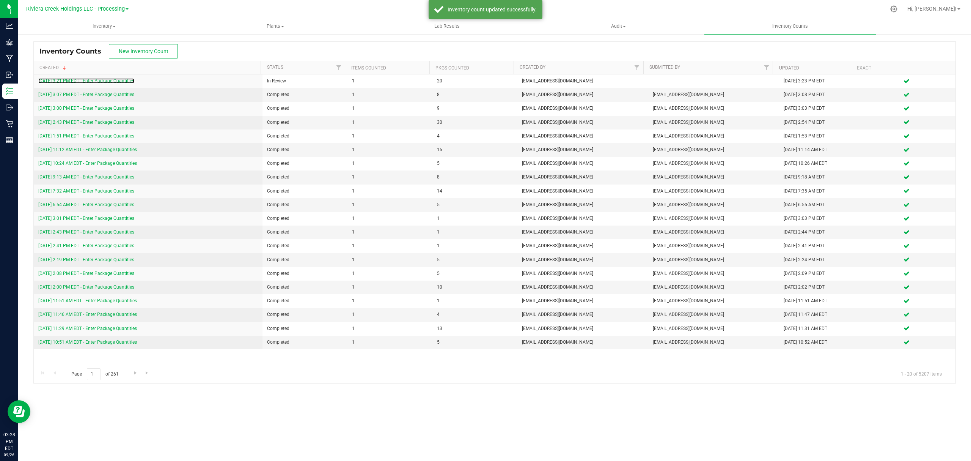
click at [95, 82] on link "[DATE] 3:21 PM EDT - Enter Package Quantities" at bounding box center [86, 80] width 96 height 5
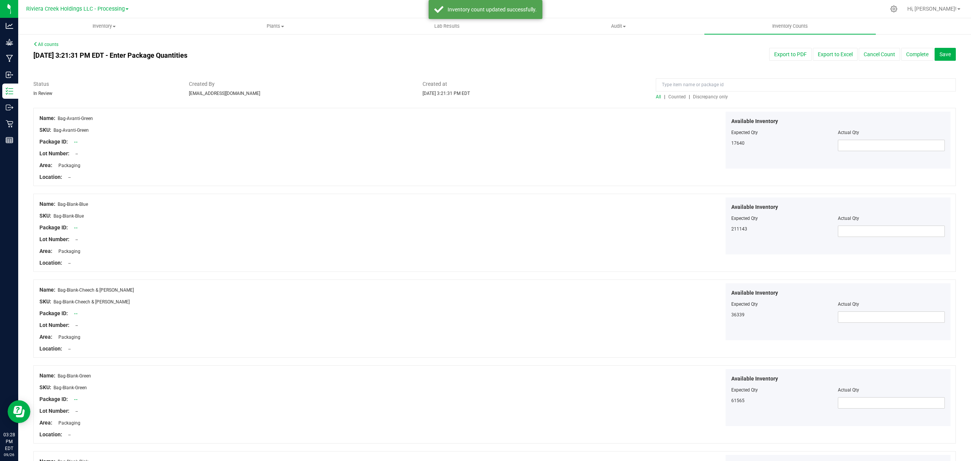
click at [674, 96] on span "Counted" at bounding box center [676, 96] width 17 height 5
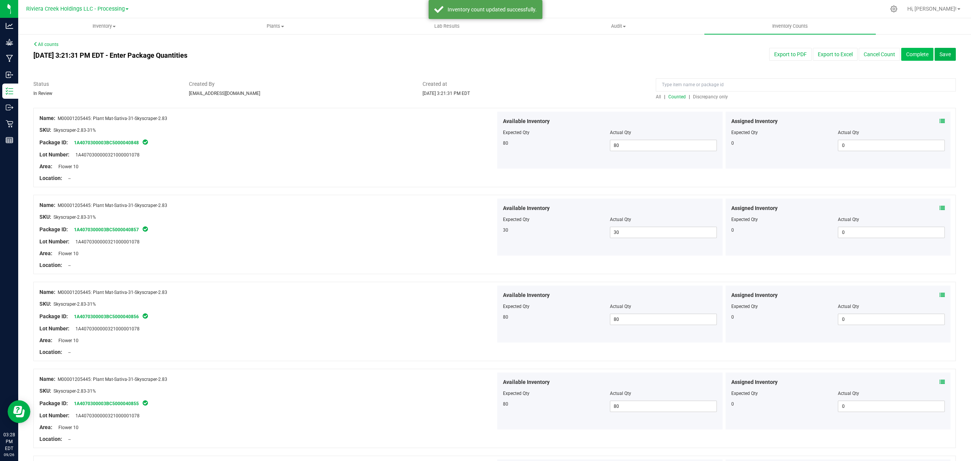
click at [907, 52] on button "Complete" at bounding box center [917, 54] width 32 height 13
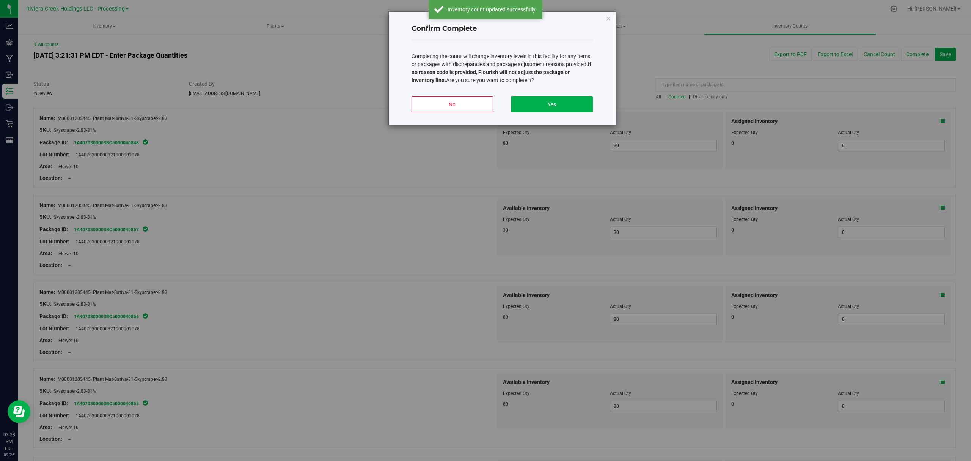
click at [553, 94] on div "No Yes" at bounding box center [502, 107] width 181 height 34
click at [553, 99] on button "Yes" at bounding box center [552, 104] width 82 height 16
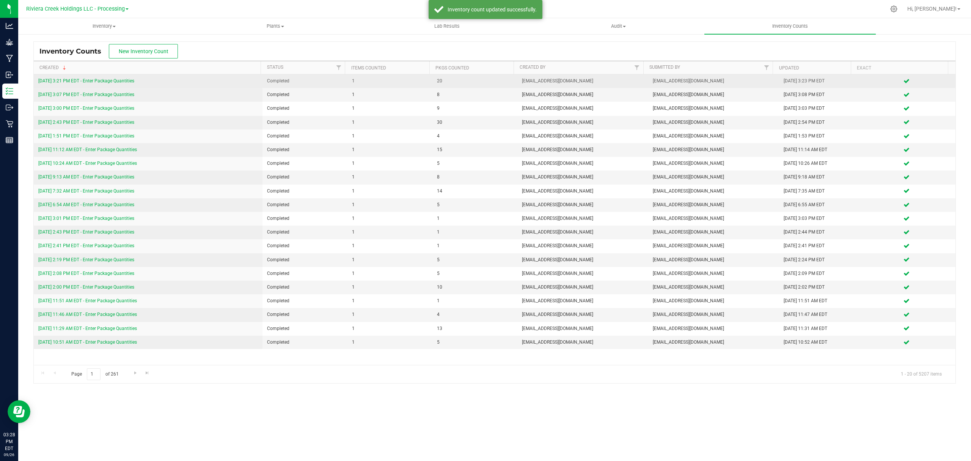
click at [84, 79] on link "[DATE] 3:21 PM EDT - Enter Package Quantities" at bounding box center [86, 80] width 96 height 5
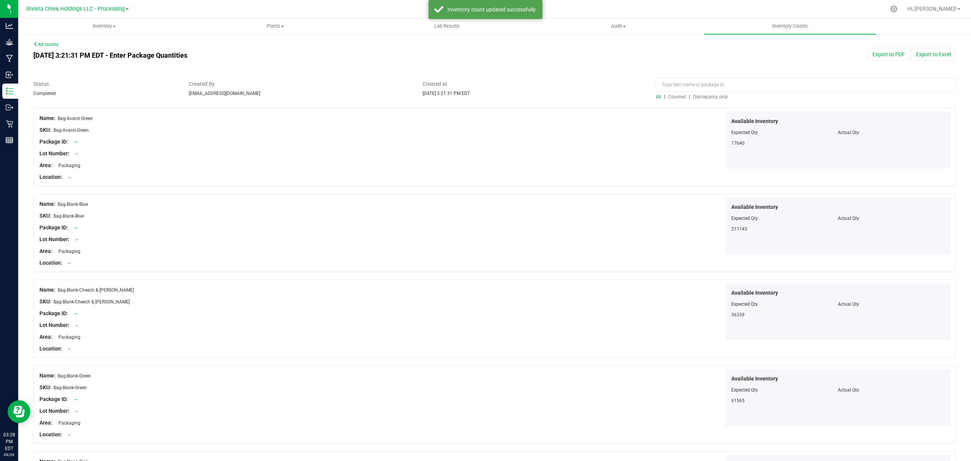
click at [668, 96] on span "Counted" at bounding box center [676, 96] width 17 height 5
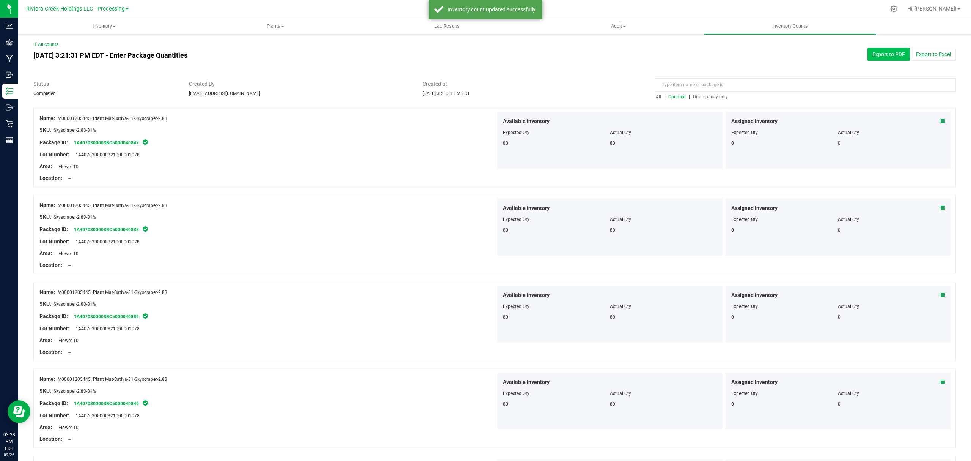
click at [868, 53] on button "Export to PDF" at bounding box center [889, 54] width 42 height 13
drag, startPoint x: 98, startPoint y: 27, endPoint x: 95, endPoint y: 34, distance: 8.2
click at [98, 27] on span "Inventory" at bounding box center [104, 26] width 171 height 7
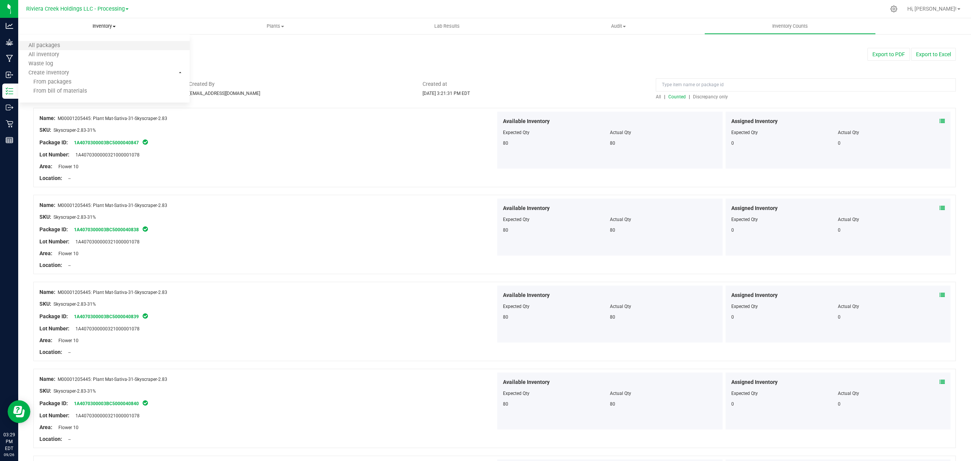
click at [70, 46] on li "All packages" at bounding box center [103, 45] width 171 height 9
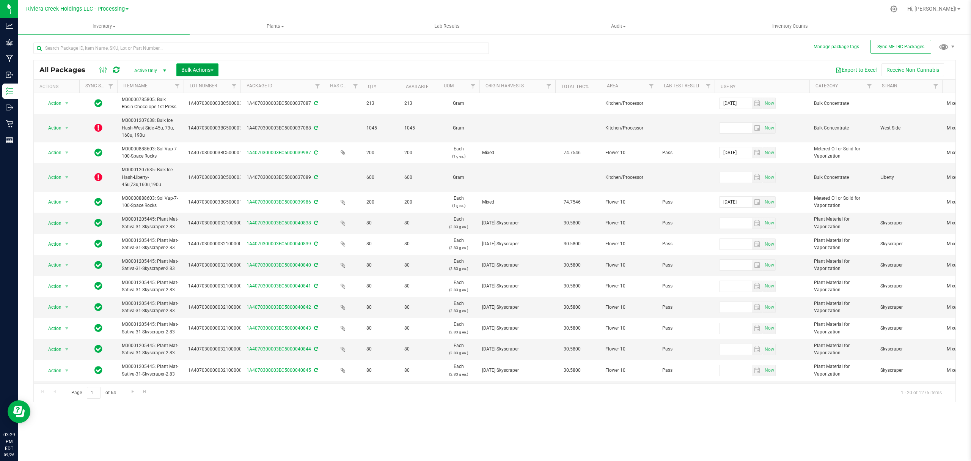
click at [198, 71] on span "Bulk Actions" at bounding box center [197, 70] width 32 height 6
click at [201, 143] on span "Lock/Unlock packages" at bounding box center [207, 143] width 52 height 6
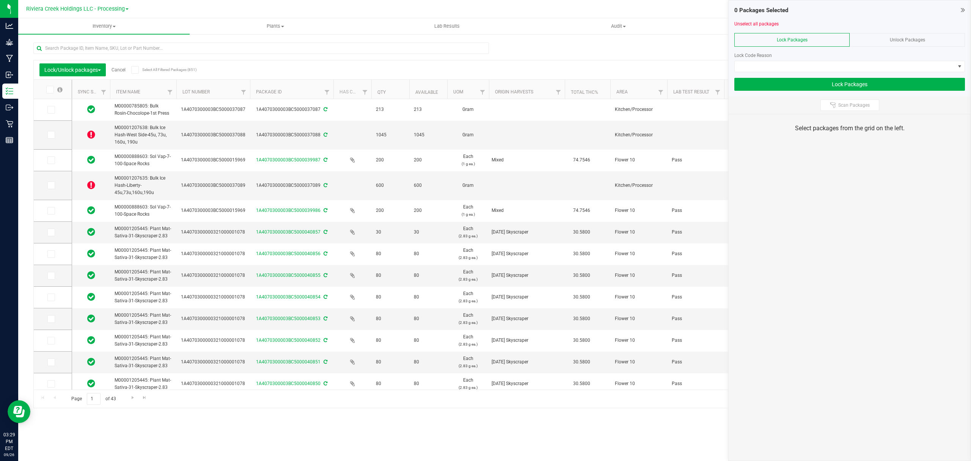
drag, startPoint x: 234, startPoint y: 85, endPoint x: 256, endPoint y: 88, distance: 21.8
click at [51, 90] on icon at bounding box center [49, 90] width 5 height 0
click at [0, 0] on input "checkbox" at bounding box center [0, 0] width 0 height 0
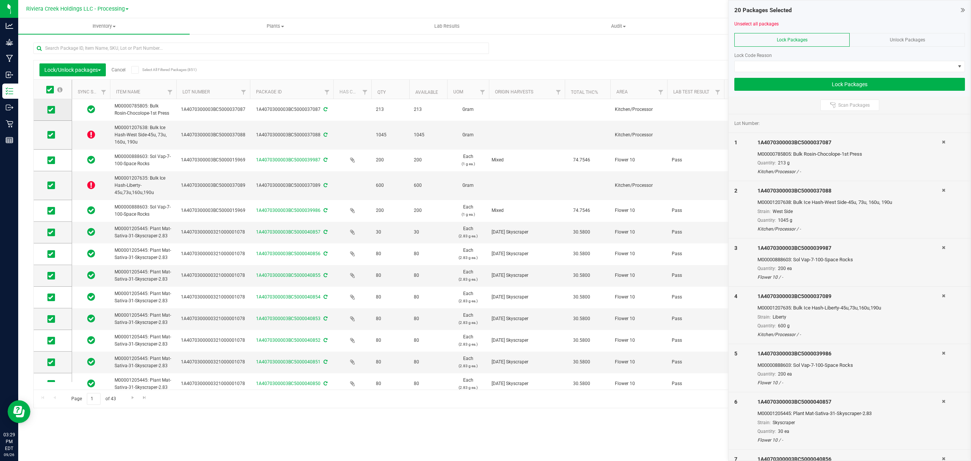
click at [52, 110] on icon at bounding box center [50, 110] width 5 height 0
click at [0, 0] on input "checkbox" at bounding box center [0, 0] width 0 height 0
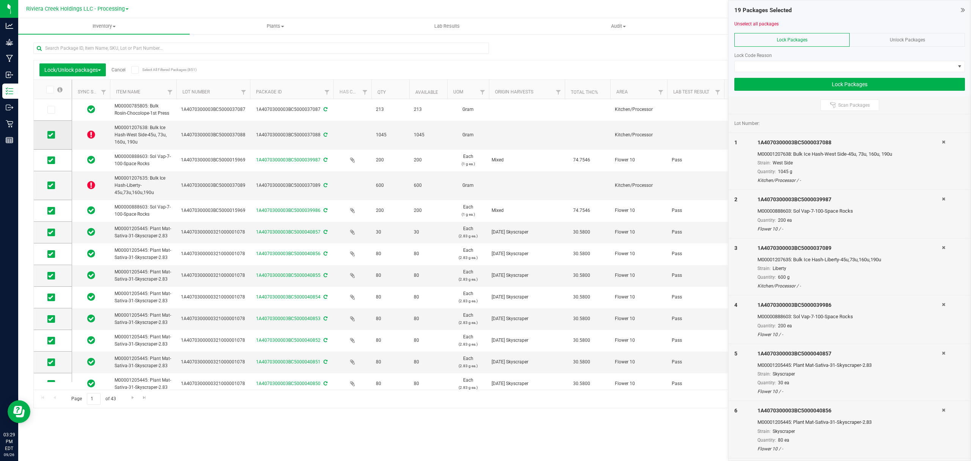
click at [51, 135] on icon at bounding box center [50, 135] width 5 height 0
click at [0, 0] on input "checkbox" at bounding box center [0, 0] width 0 height 0
click at [52, 160] on icon at bounding box center [50, 160] width 5 height 0
click at [0, 0] on input "checkbox" at bounding box center [0, 0] width 0 height 0
click at [52, 185] on icon at bounding box center [50, 185] width 5 height 0
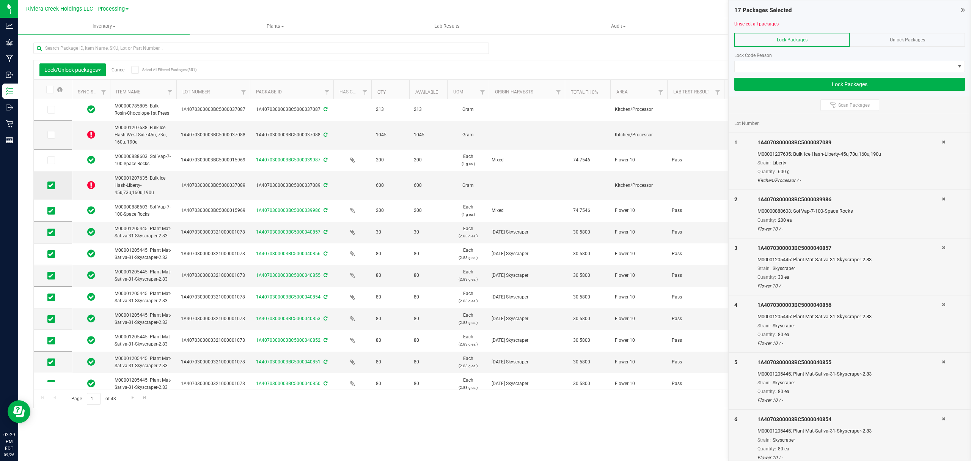
click at [0, 0] on input "checkbox" at bounding box center [0, 0] width 0 height 0
click at [49, 213] on span at bounding box center [51, 211] width 8 height 8
click at [0, 0] on input "checkbox" at bounding box center [0, 0] width 0 height 0
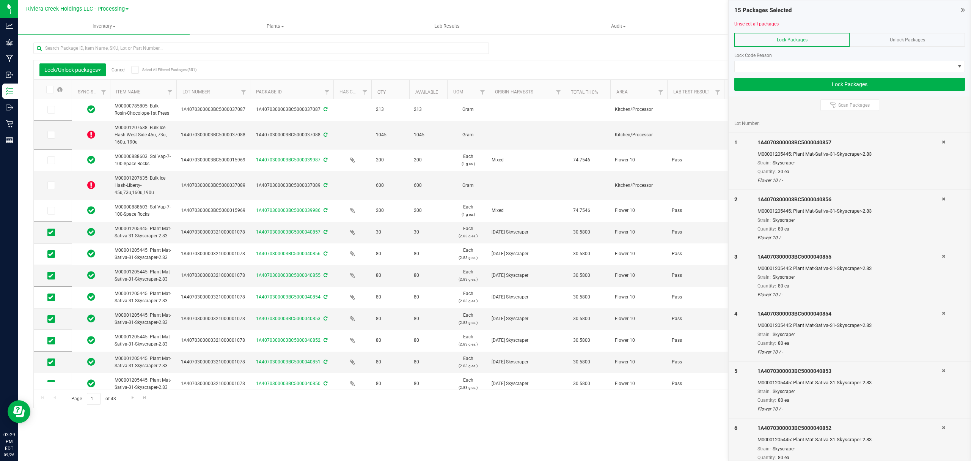
scroll to position [163, 0]
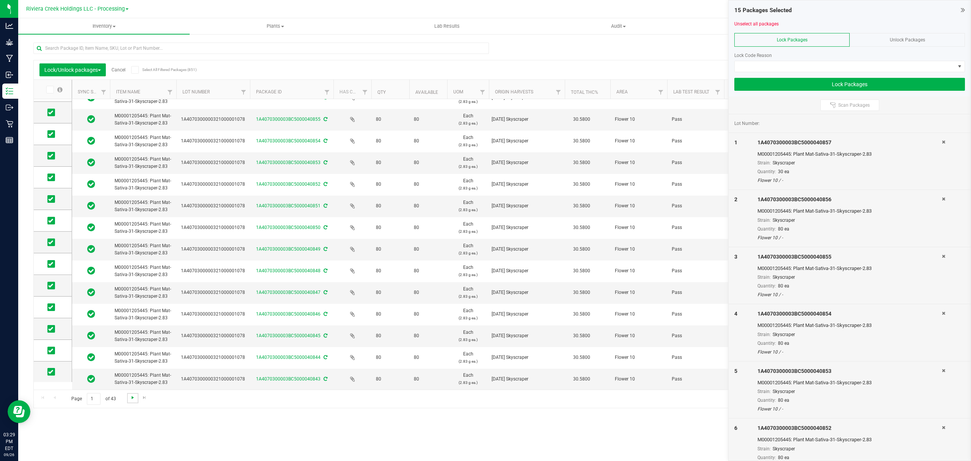
click at [130, 396] on span "Go to the next page" at bounding box center [133, 397] width 6 height 6
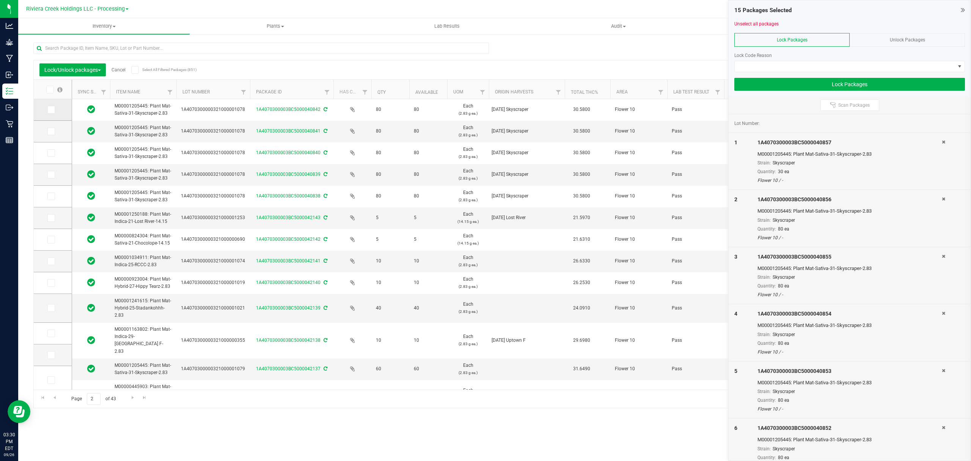
click at [49, 110] on icon at bounding box center [50, 110] width 5 height 0
click at [0, 0] on input "checkbox" at bounding box center [0, 0] width 0 height 0
click at [48, 133] on span at bounding box center [51, 131] width 8 height 8
click at [0, 0] on input "checkbox" at bounding box center [0, 0] width 0 height 0
click at [51, 157] on td at bounding box center [53, 153] width 38 height 22
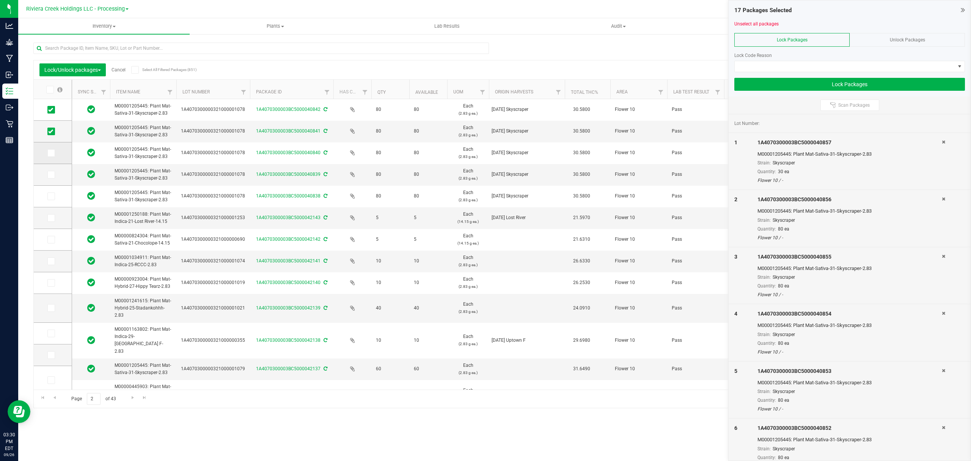
click at [51, 153] on icon at bounding box center [50, 153] width 5 height 0
click at [0, 0] on input "checkbox" at bounding box center [0, 0] width 0 height 0
click at [50, 175] on icon at bounding box center [50, 175] width 5 height 0
click at [0, 0] on input "checkbox" at bounding box center [0, 0] width 0 height 0
click at [53, 196] on span at bounding box center [51, 196] width 8 height 8
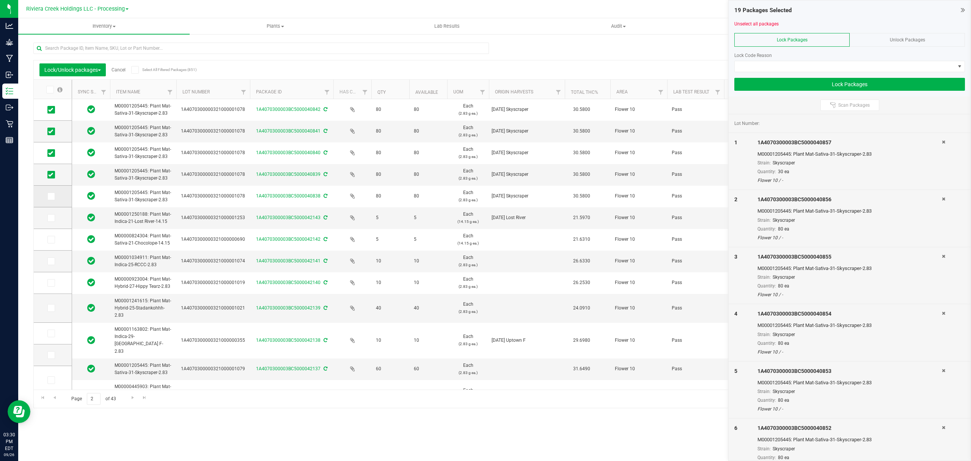
click at [0, 0] on input "checkbox" at bounding box center [0, 0] width 0 height 0
click at [750, 68] on span at bounding box center [845, 66] width 220 height 11
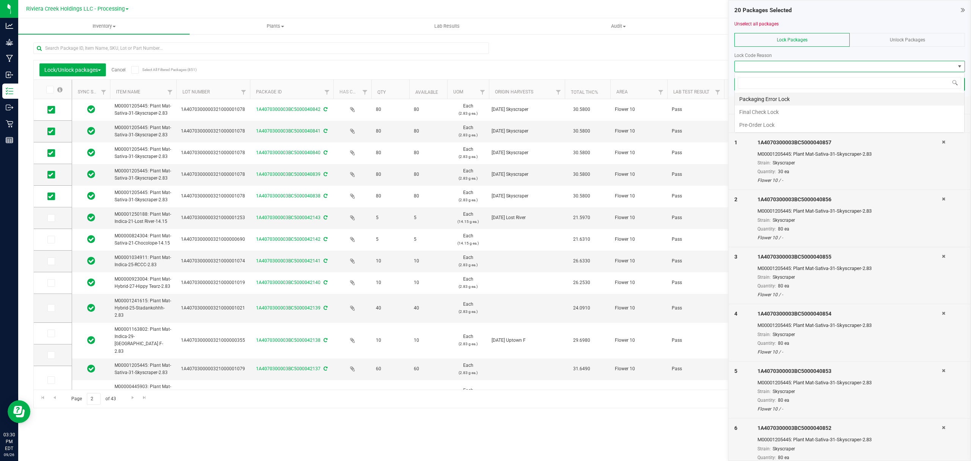
scroll to position [11, 230]
click at [753, 106] on li "Final Check Lock" at bounding box center [850, 111] width 230 height 13
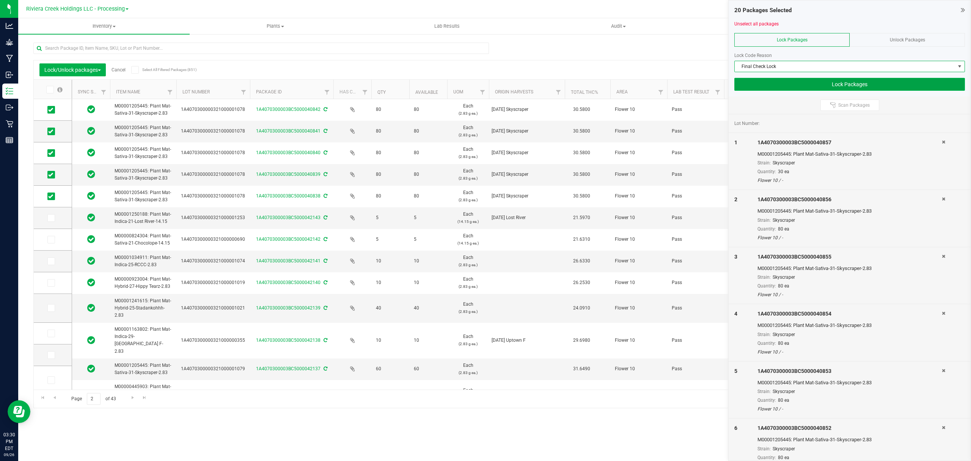
click at [753, 87] on button "Lock Packages" at bounding box center [849, 84] width 231 height 13
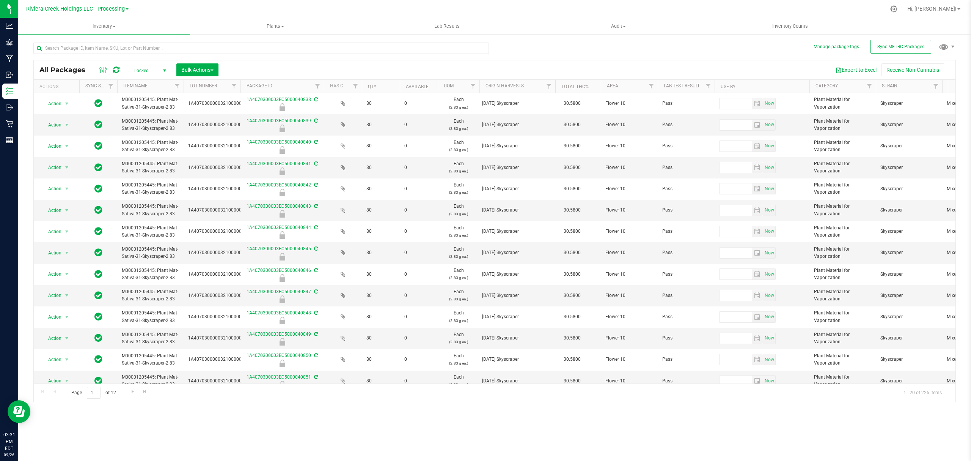
drag, startPoint x: 806, startPoint y: 93, endPoint x: 769, endPoint y: 68, distance: 44.7
drag, startPoint x: 769, startPoint y: 68, endPoint x: 105, endPoint y: 25, distance: 665.6
click at [105, 25] on span "Inventory" at bounding box center [103, 26] width 171 height 7
click at [91, 93] on li "From bill of materials" at bounding box center [103, 91] width 171 height 9
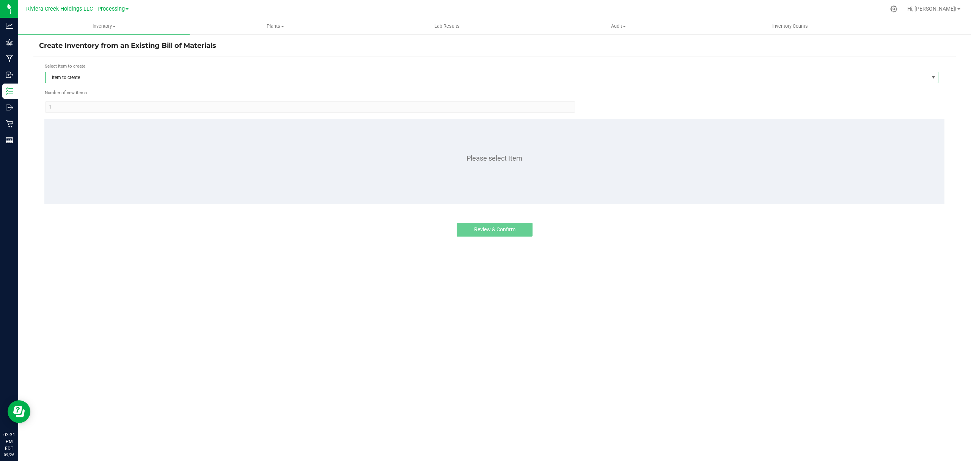
click at [113, 80] on span "Item to create" at bounding box center [487, 77] width 883 height 11
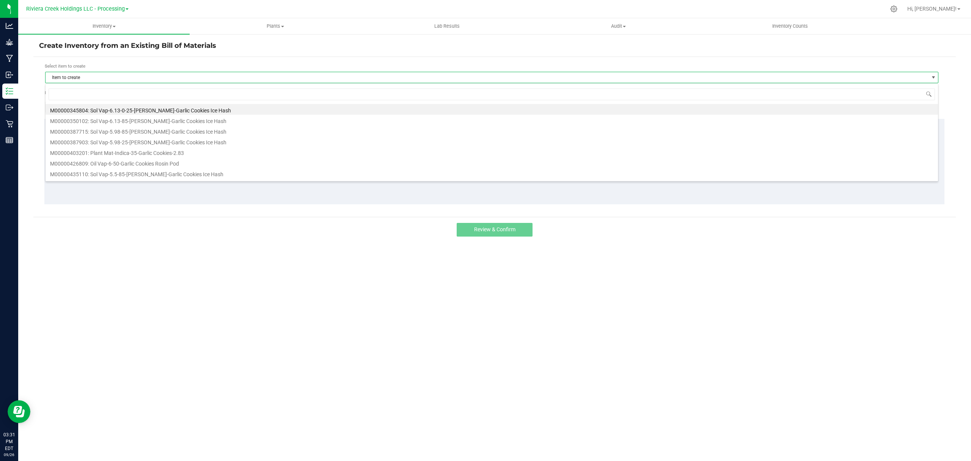
scroll to position [11, 894]
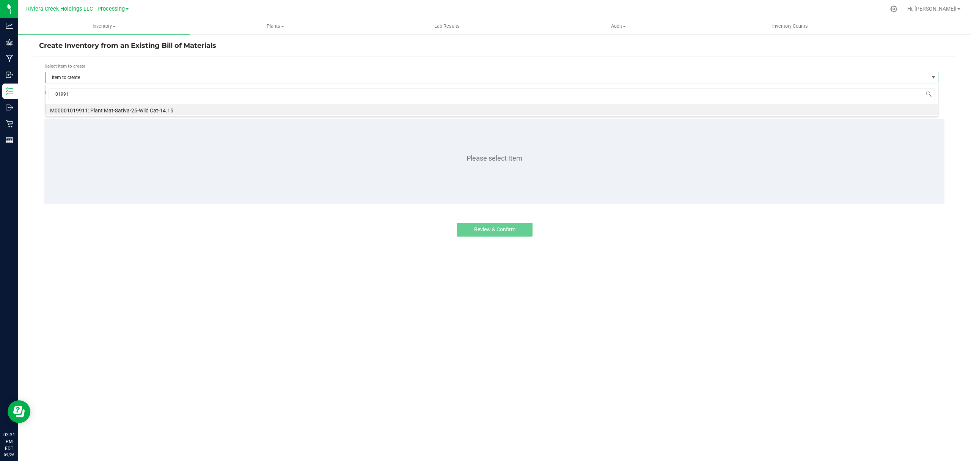
type input "019911"
click at [128, 117] on form "Select item to create Item to create Number of new items 1 Please select Item" at bounding box center [494, 137] width 911 height 148
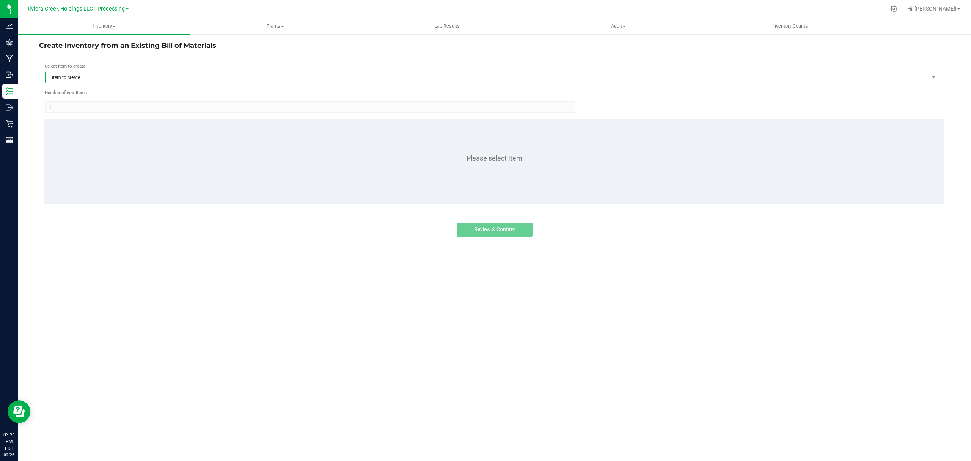
click at [130, 81] on span "Item to create" at bounding box center [487, 77] width 883 height 11
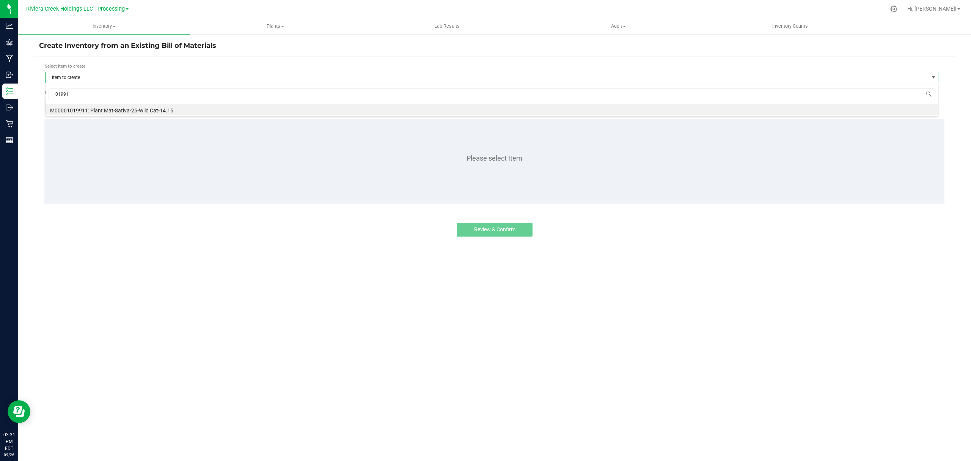
type input "019911"
click at [137, 110] on li "M00001019911: Plant Mat-Sativa-25-Wild Cat-14.15" at bounding box center [492, 109] width 893 height 11
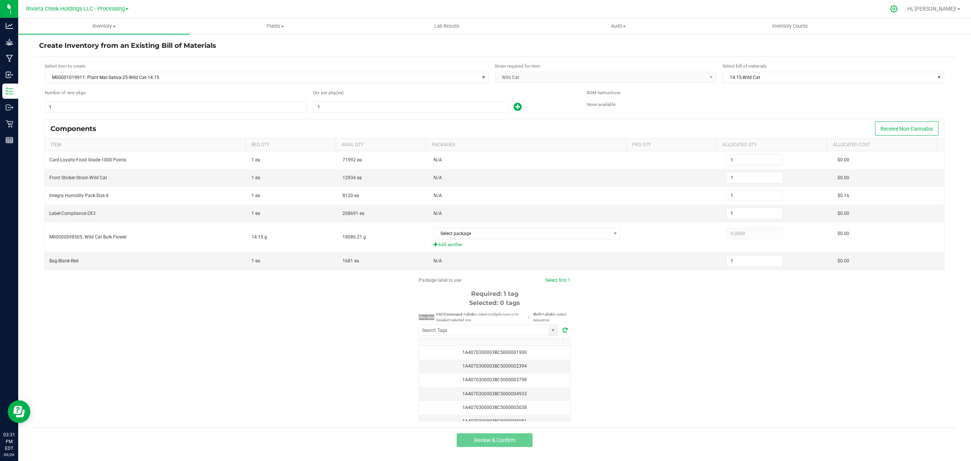
click at [898, 6] on icon at bounding box center [893, 8] width 7 height 7
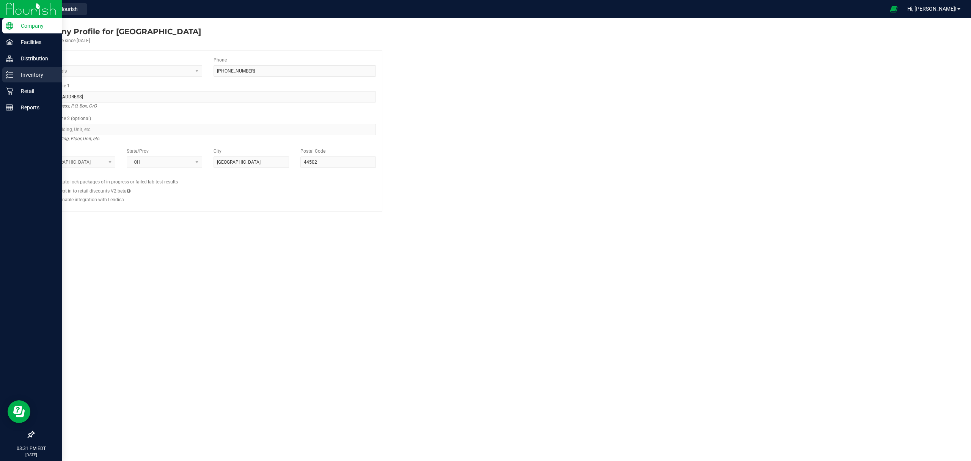
click at [14, 73] on p "Inventory" at bounding box center [36, 74] width 46 height 9
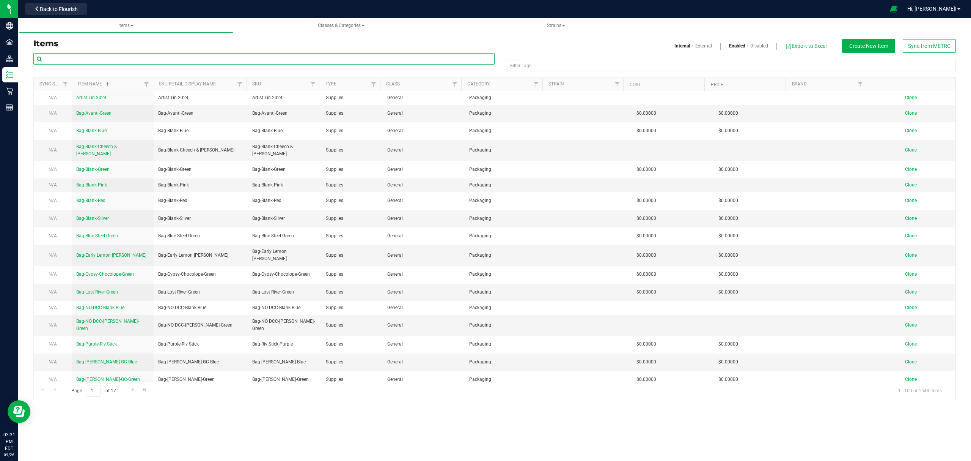
click at [104, 57] on input "text" at bounding box center [263, 58] width 461 height 11
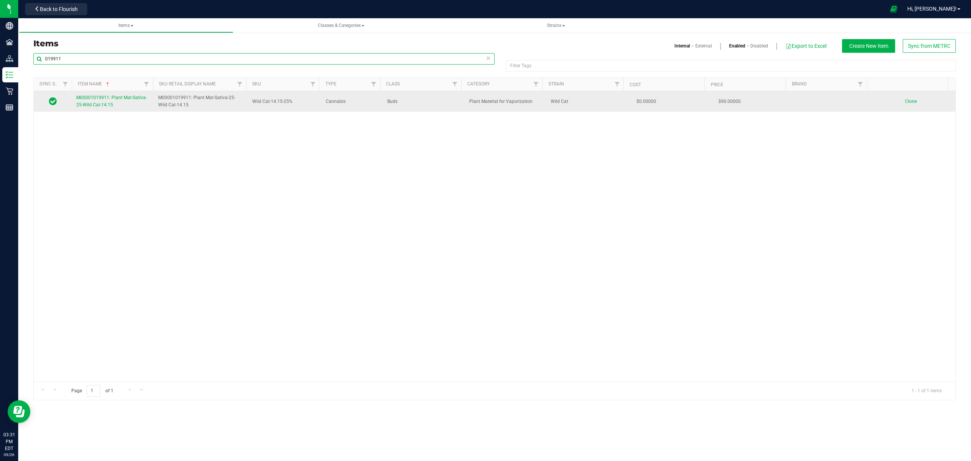
type input "019911"
click at [99, 108] on link "M00001019911: Plant Mat-Sativa-25-Wild Cat-14.15" at bounding box center [112, 101] width 73 height 14
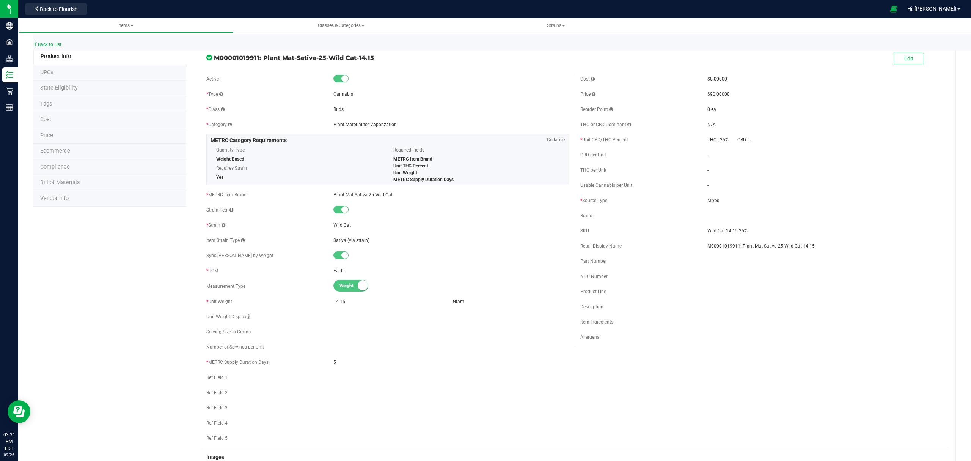
click at [77, 184] on span "Bill of Materials" at bounding box center [59, 182] width 39 height 6
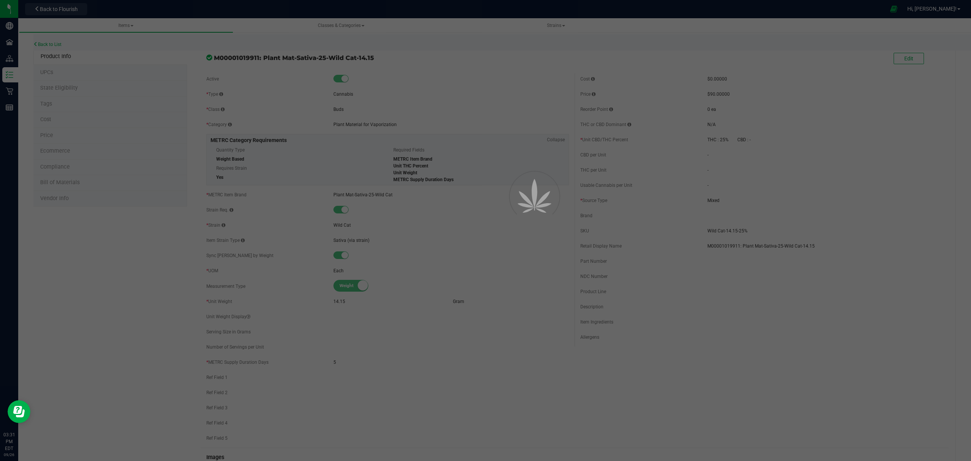
select select "459"
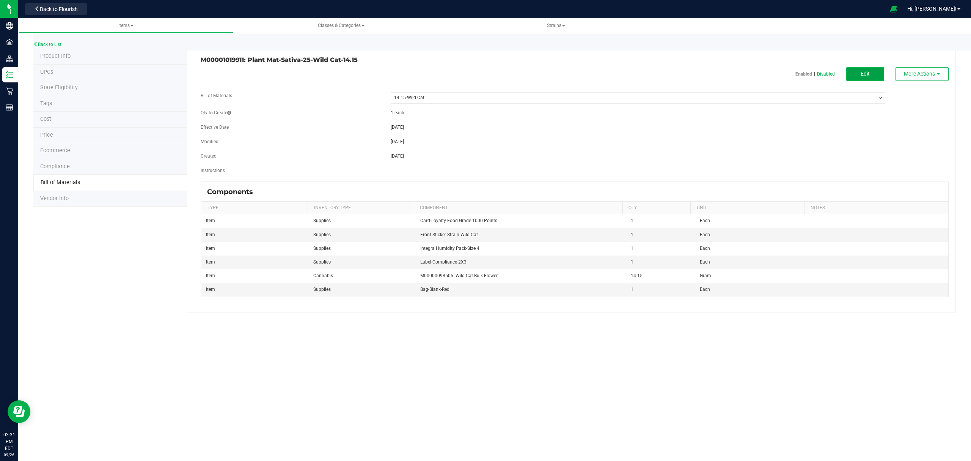
click at [853, 75] on button "Edit" at bounding box center [865, 74] width 38 height 14
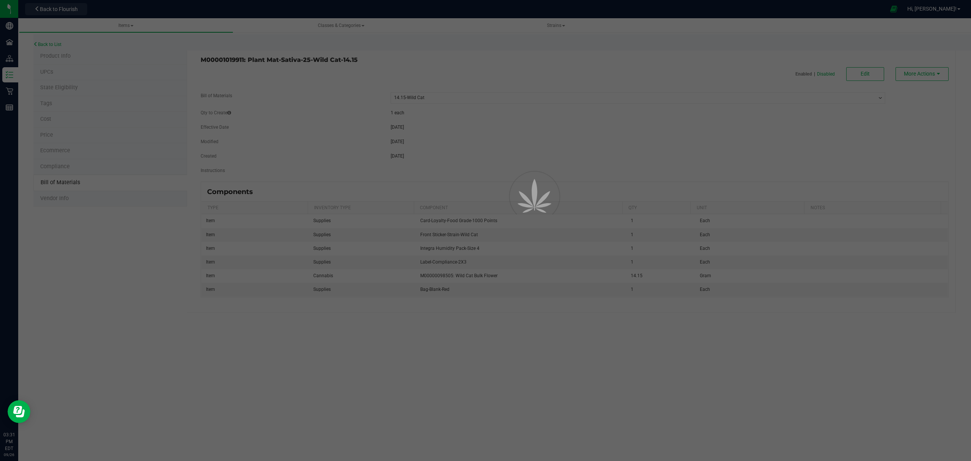
select select "459"
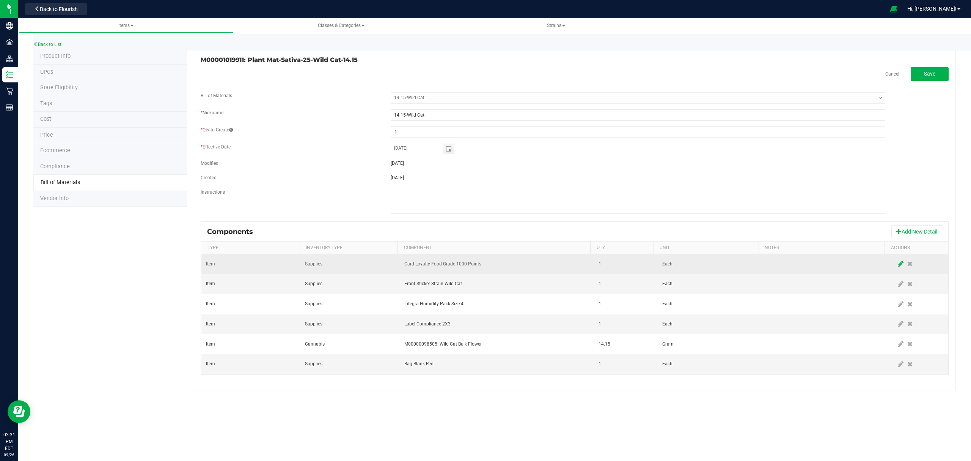
click at [898, 266] on icon at bounding box center [901, 263] width 6 height 7
click at [524, 268] on span "Card-Loyalty-Food Grade-1000 Points" at bounding box center [492, 263] width 175 height 11
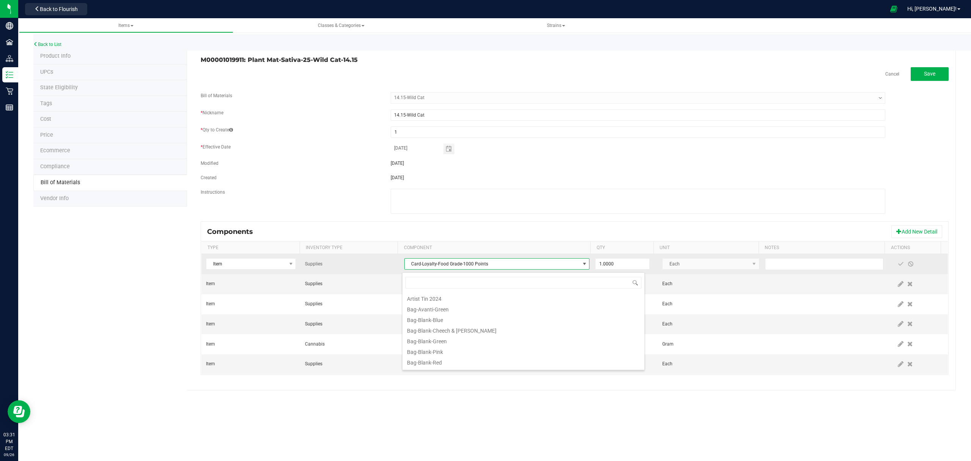
scroll to position [158, 0]
type input "loyalty"
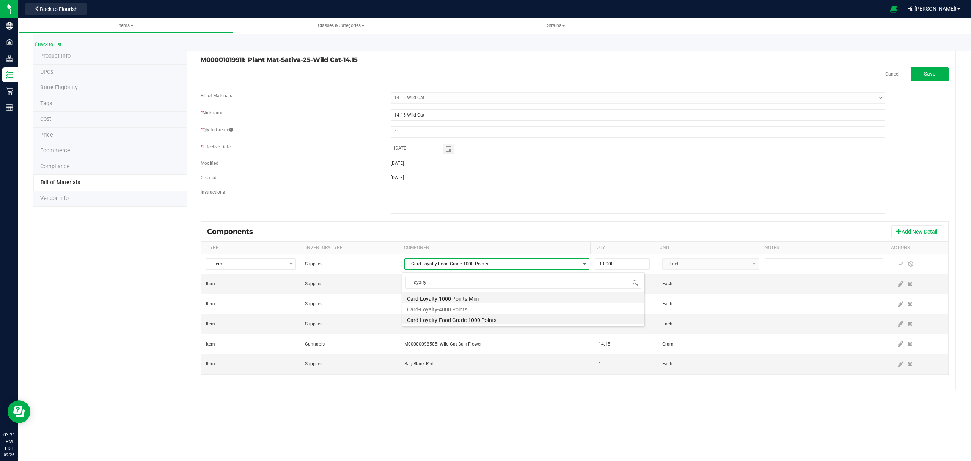
click at [484, 295] on li "Card-Loyalty-1000 Points-Mini" at bounding box center [523, 297] width 242 height 11
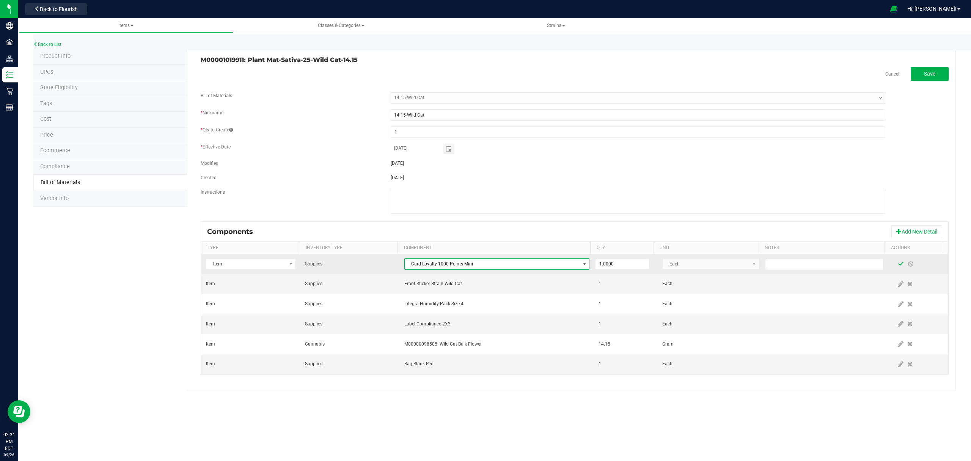
click at [898, 264] on span at bounding box center [901, 264] width 6 height 6
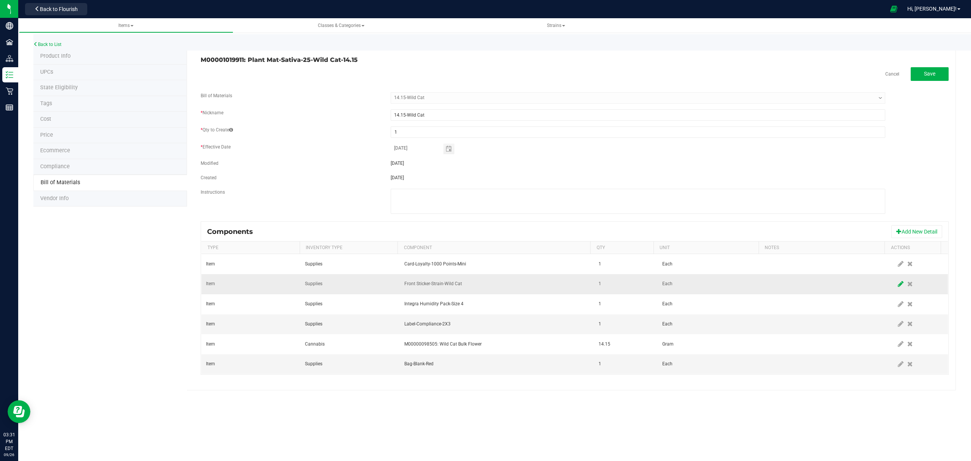
click at [898, 284] on icon at bounding box center [901, 283] width 6 height 7
click at [466, 285] on span "Front Sticker-Strain-Wild Cat" at bounding box center [492, 283] width 175 height 11
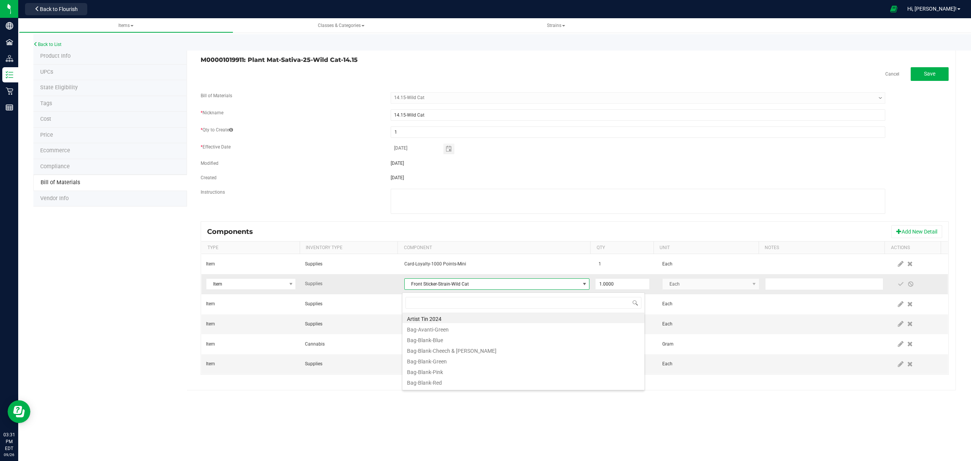
scroll to position [11, 183]
type input "wild"
click at [468, 337] on li "Front Sticker-COLOR-Wild Cat" at bounding box center [523, 338] width 242 height 11
click at [898, 286] on span at bounding box center [901, 284] width 6 height 6
click at [929, 81] on div "Cancel Save Bill of Materials -- Select -- 14.15-Wild Cat * Nickname 14.15-Wild…" at bounding box center [575, 220] width 748 height 307
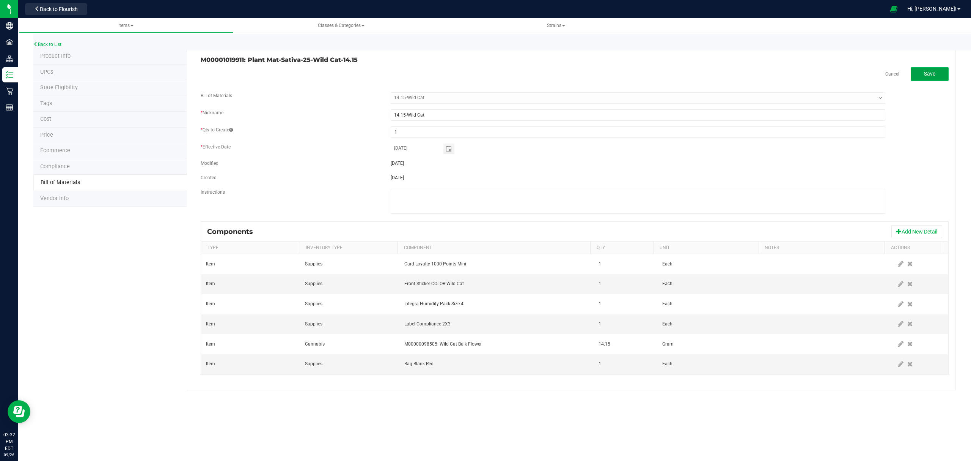
click at [924, 71] on span "Save" at bounding box center [929, 74] width 11 height 6
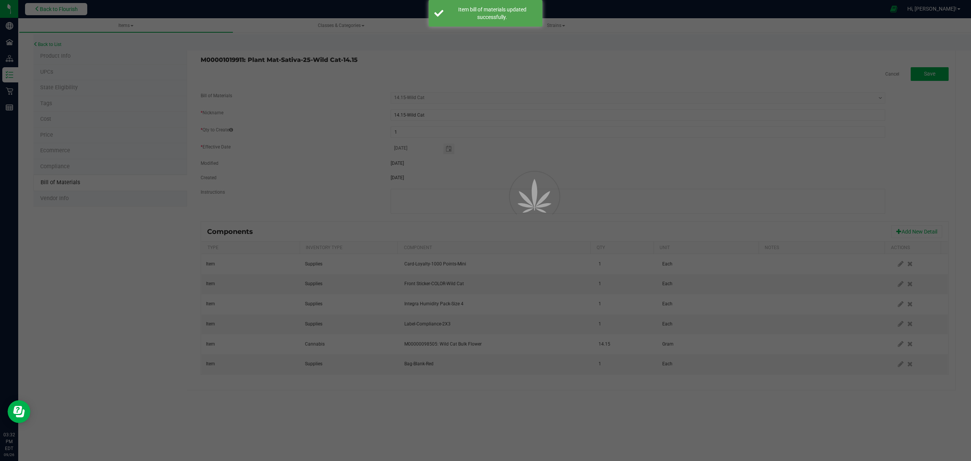
select select "459"
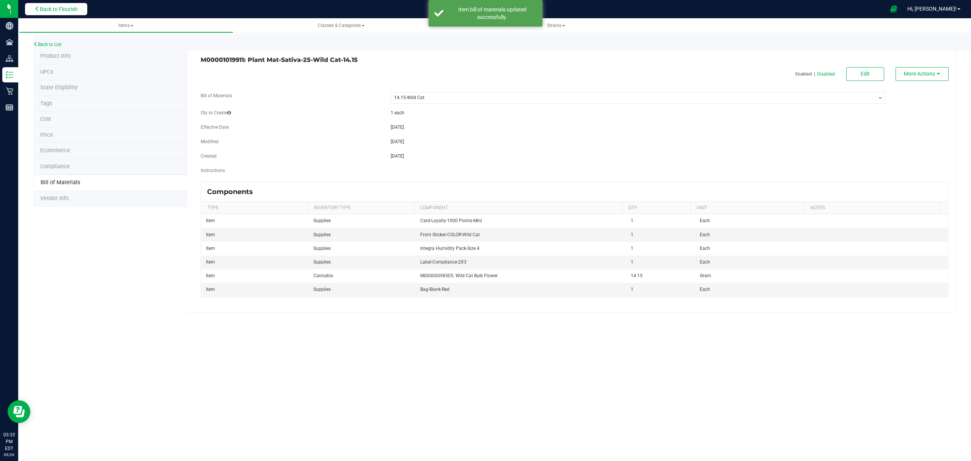
click at [64, 8] on span "Back to Flourish" at bounding box center [59, 9] width 38 height 6
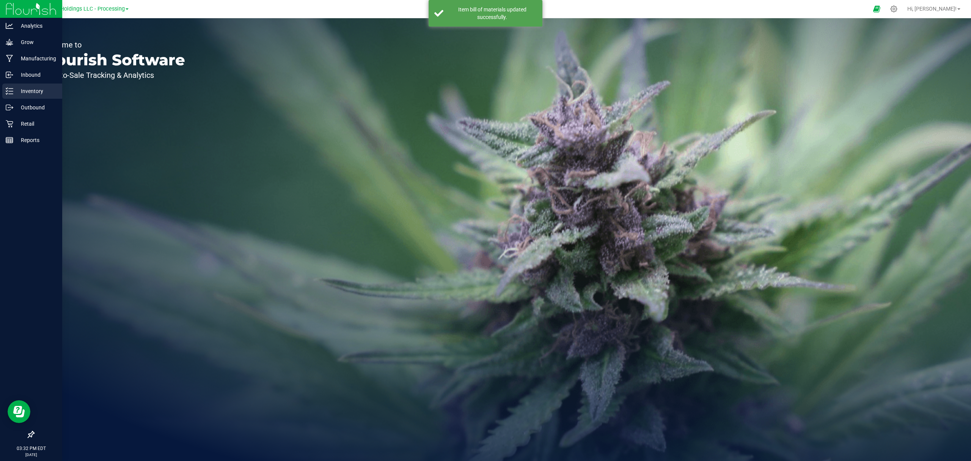
click at [14, 90] on p "Inventory" at bounding box center [36, 90] width 46 height 9
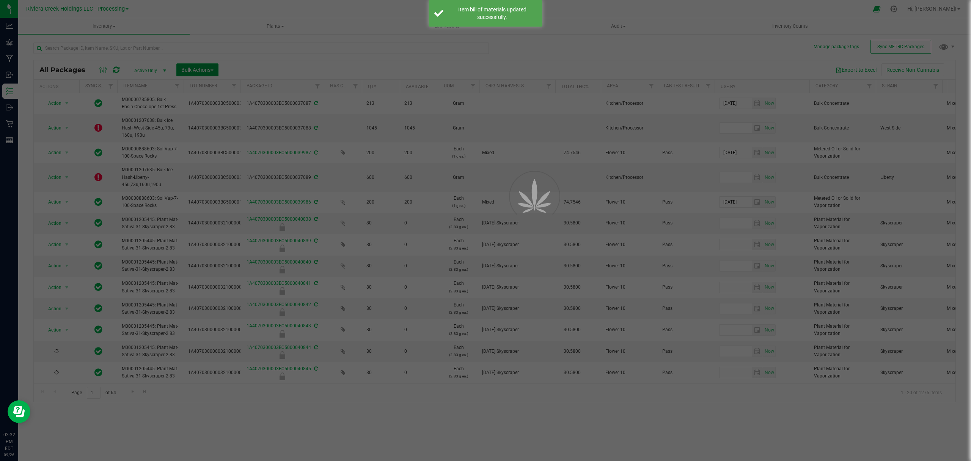
click at [195, 68] on span "Bulk Actions" at bounding box center [197, 70] width 32 height 6
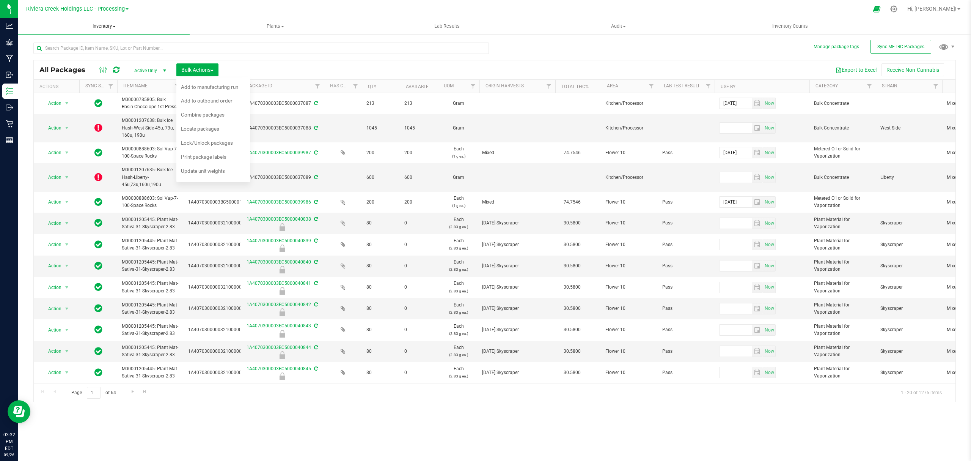
click at [108, 26] on span "Inventory" at bounding box center [103, 26] width 171 height 7
click at [97, 89] on li "From bill of materials" at bounding box center [103, 91] width 171 height 9
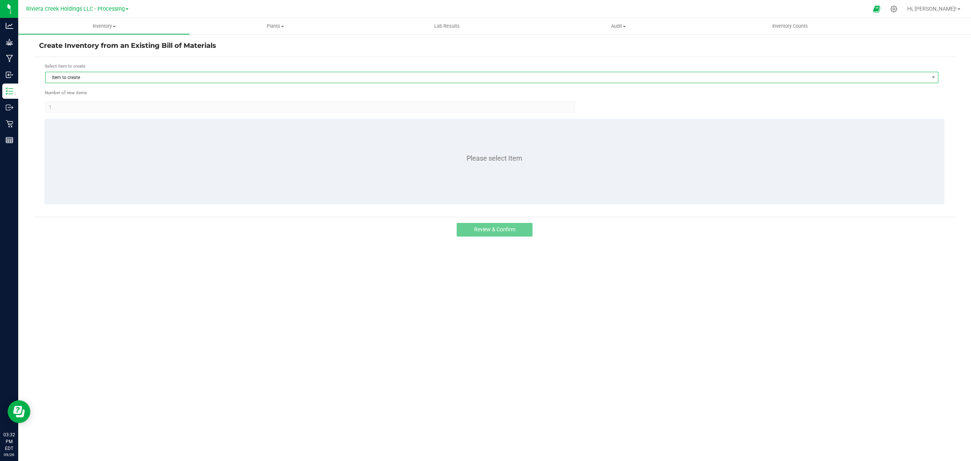
click at [105, 76] on span "Item to create" at bounding box center [487, 77] width 883 height 11
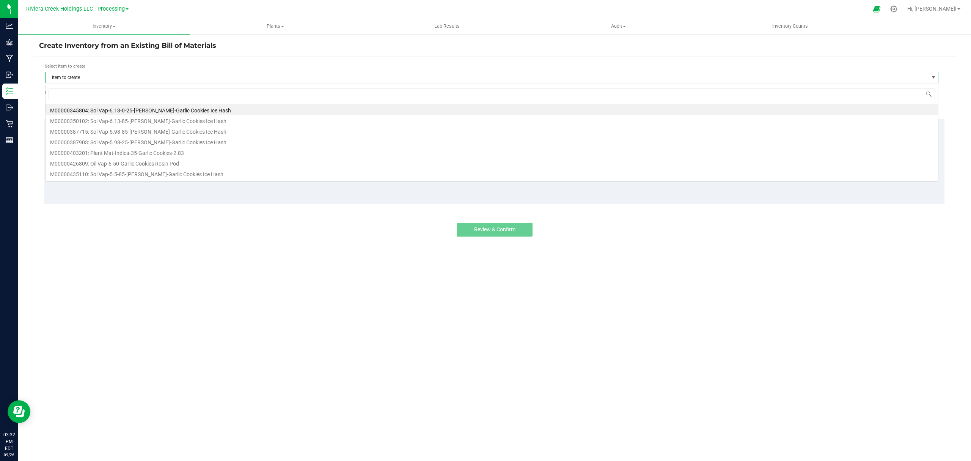
scroll to position [11, 894]
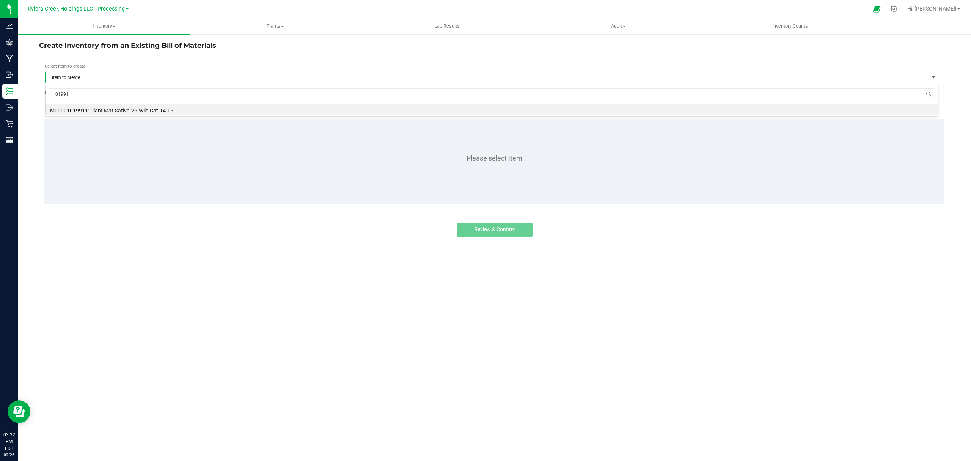
type input "019911"
click at [143, 111] on li "M00001019911: Plant Mat-Sativa-25-Wild Cat-14.15" at bounding box center [492, 109] width 893 height 11
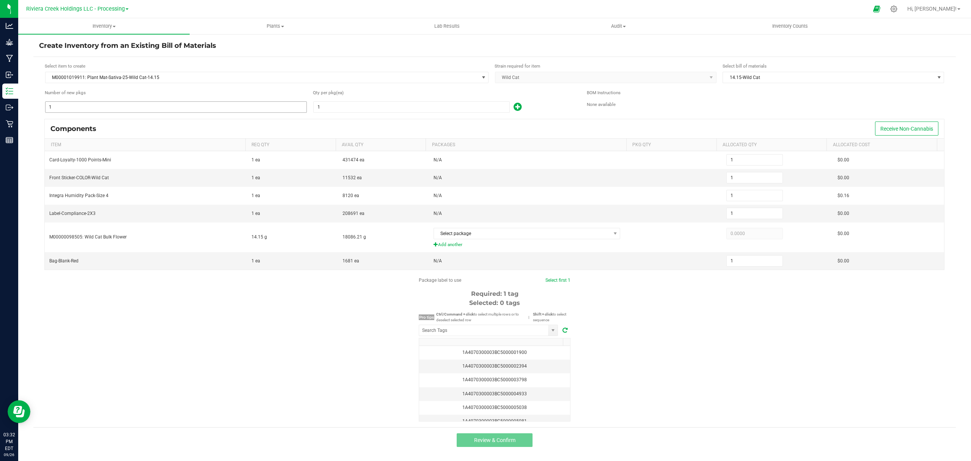
click at [140, 105] on input "1" at bounding box center [176, 107] width 261 height 11
type input "5"
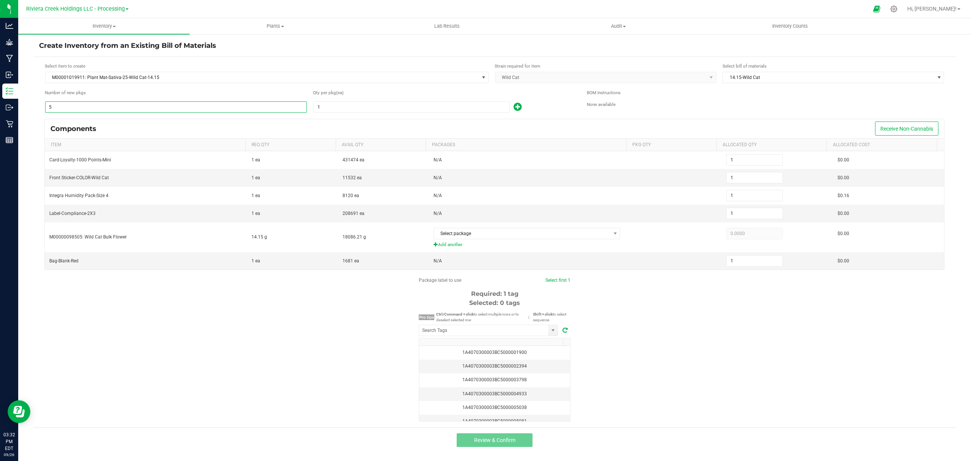
type input "5"
click at [356, 107] on input "1" at bounding box center [412, 107] width 196 height 11
type input "2"
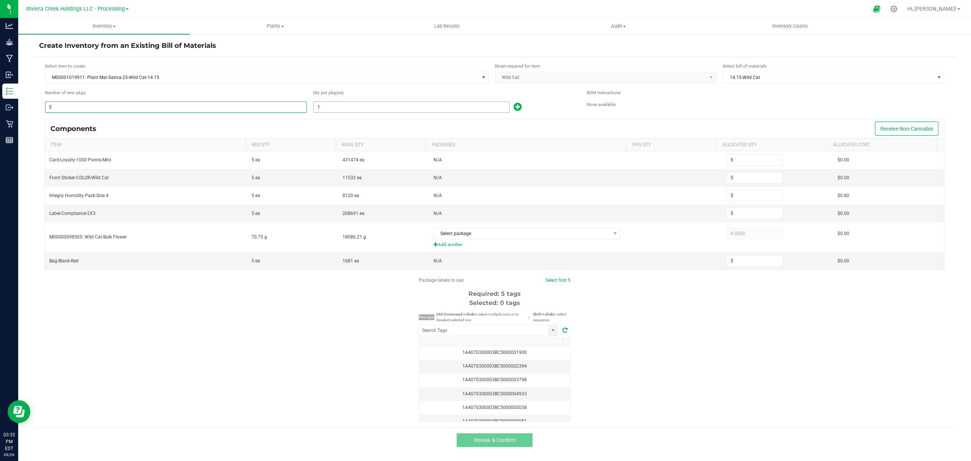
type input "10"
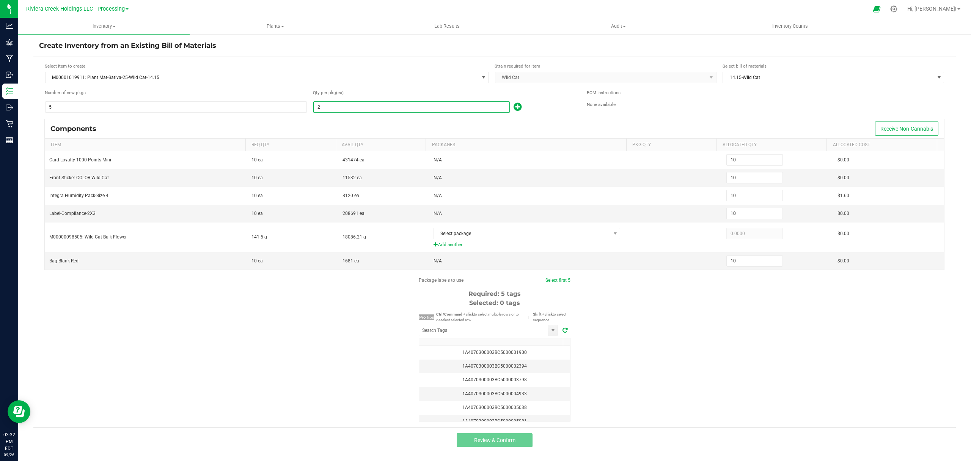
type input "20"
type input "100"
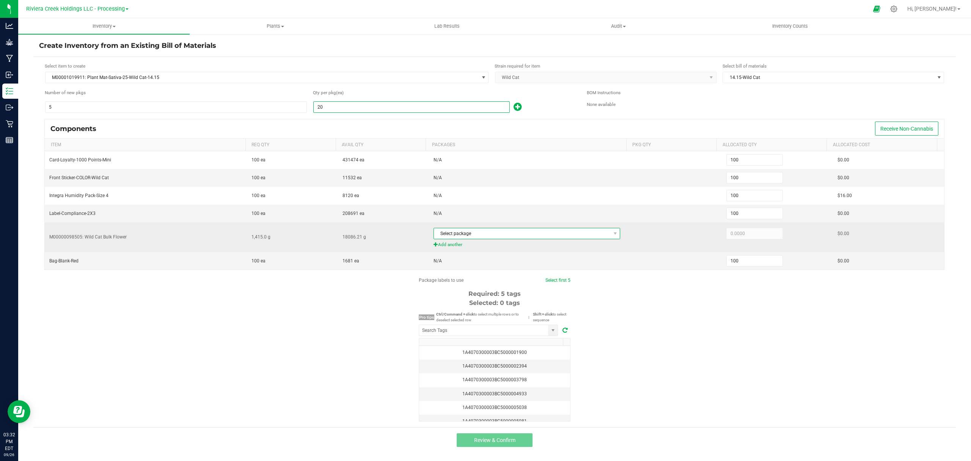
click at [497, 232] on span "Select package" at bounding box center [522, 233] width 177 height 11
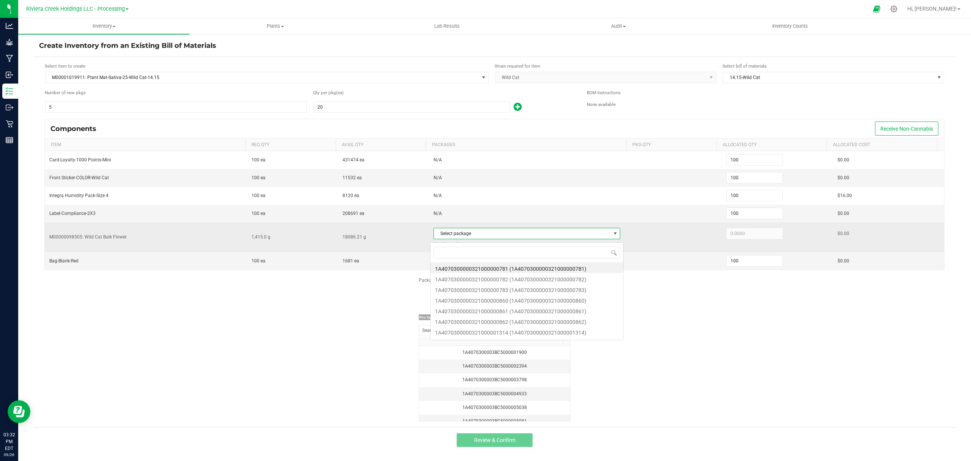
scroll to position [11, 185]
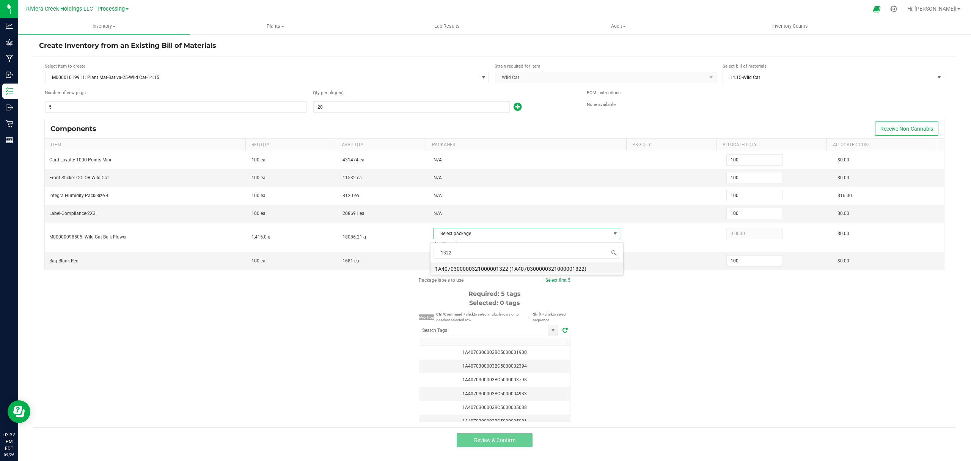
click at [478, 271] on li "1A4070300000321000001322 (1A4070300000321000001322)" at bounding box center [527, 267] width 193 height 11
click at [674, 333] on div "Package labels to use Select first 5 Required: 5 tags Selected: 0 tags Pro tips…" at bounding box center [494, 349] width 923 height 145
click at [513, 333] on input "NO DATA FOUND" at bounding box center [483, 330] width 129 height 11
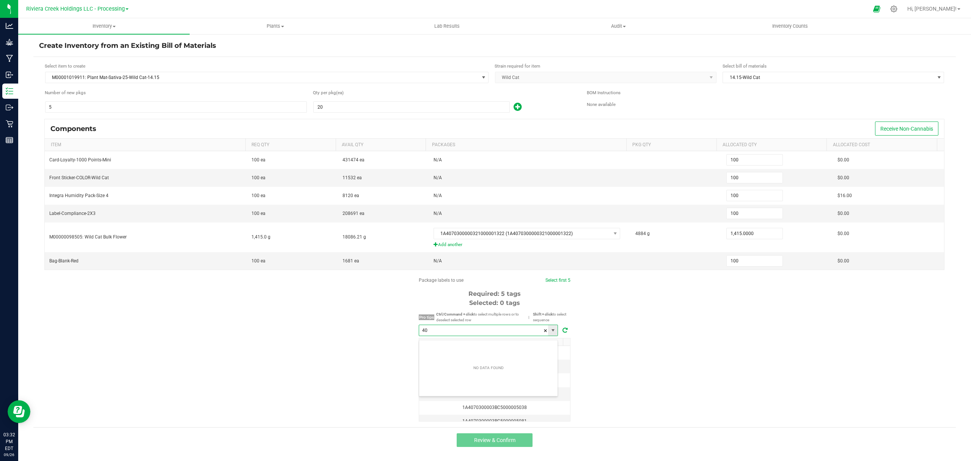
scroll to position [11, 139]
click at [516, 344] on li "1A4070300003BC5000040858" at bounding box center [488, 347] width 138 height 13
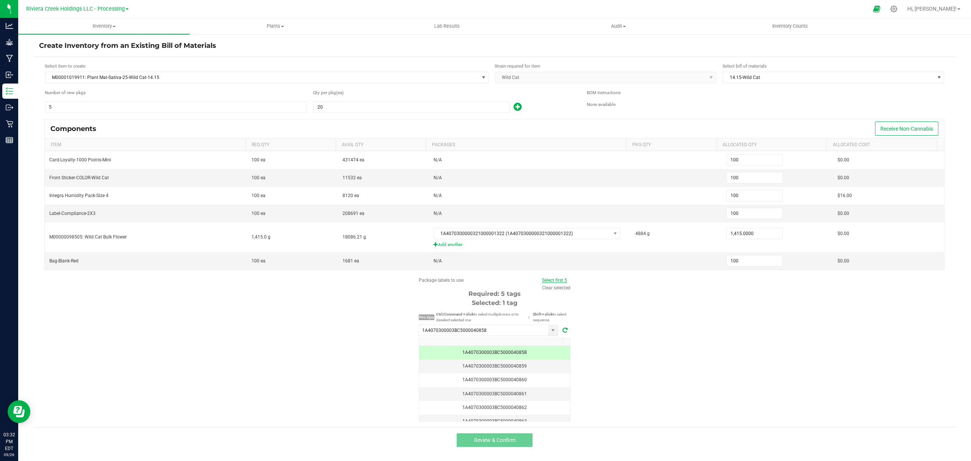
click at [562, 282] on link "Select first 5" at bounding box center [554, 279] width 25 height 5
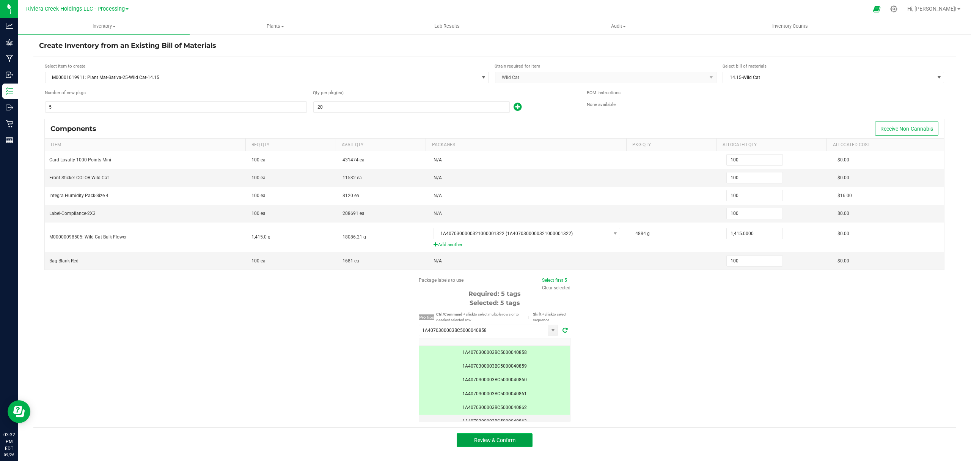
click at [492, 443] on span "Review & Confirm" at bounding box center [494, 440] width 41 height 6
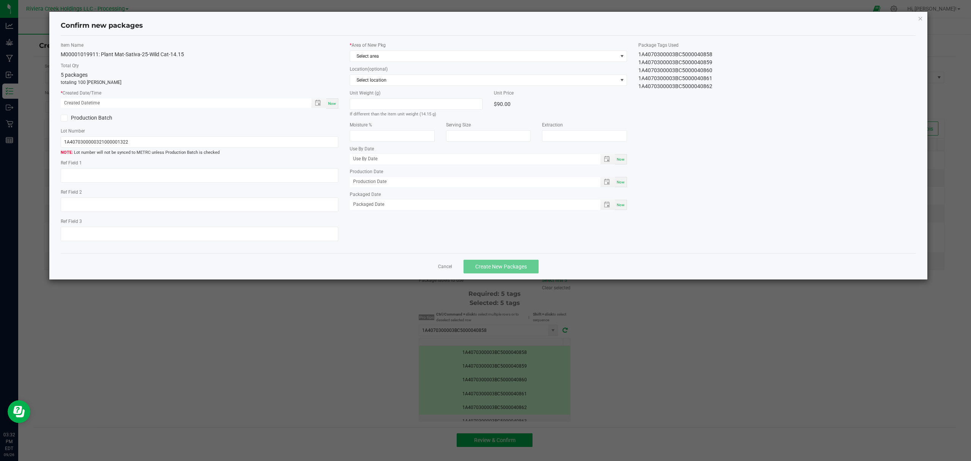
click at [333, 102] on span "Now" at bounding box center [332, 103] width 8 height 4
click at [383, 60] on span "Select area" at bounding box center [483, 56] width 267 height 11
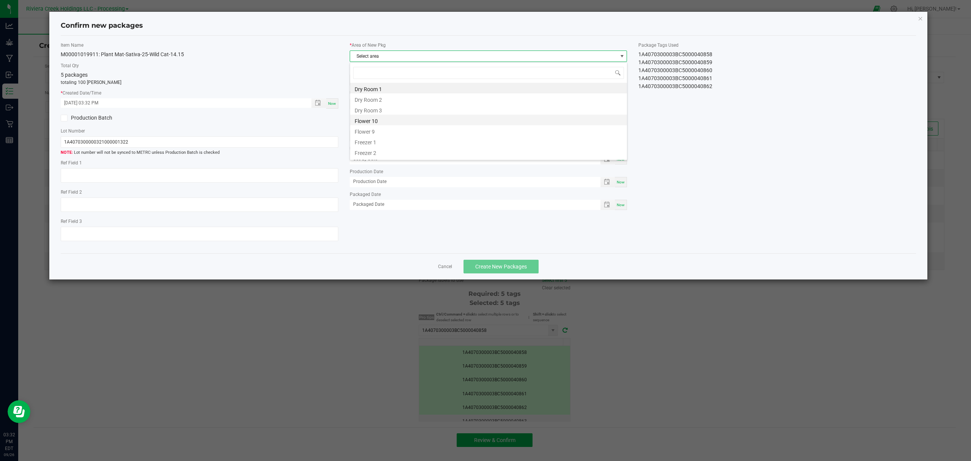
click at [382, 116] on li "Flower 10" at bounding box center [488, 120] width 277 height 11
click at [511, 273] on button "Create New Packages" at bounding box center [501, 266] width 75 height 14
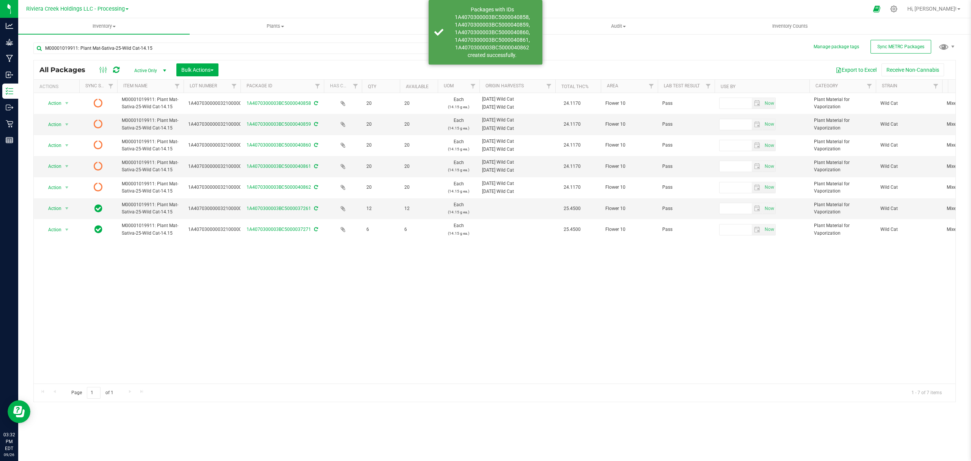
click at [118, 69] on icon at bounding box center [116, 70] width 6 height 8
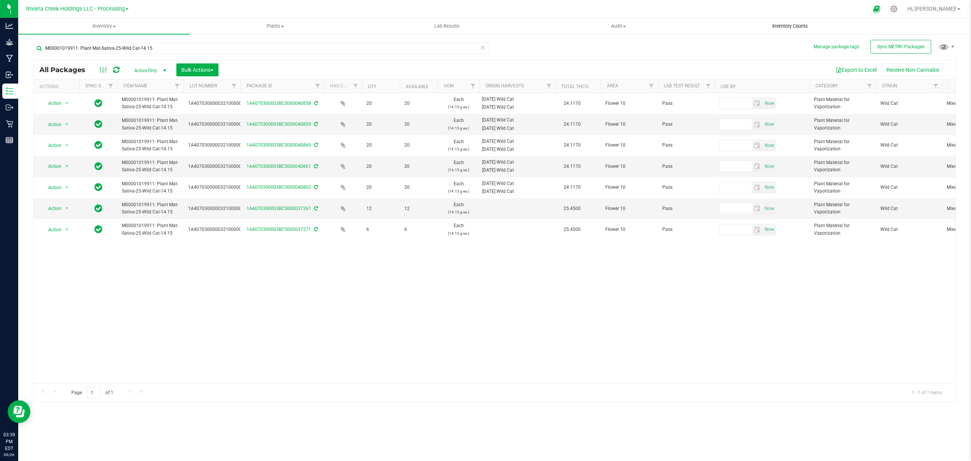
click at [780, 23] on span "Inventory Counts" at bounding box center [790, 26] width 56 height 7
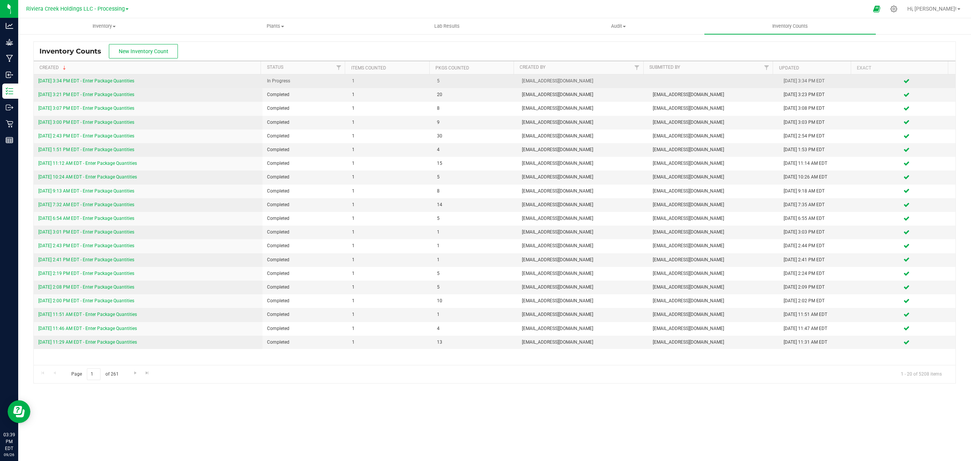
click at [117, 78] on link "[DATE] 3:34 PM EDT - Enter Package Quantities" at bounding box center [86, 80] width 96 height 5
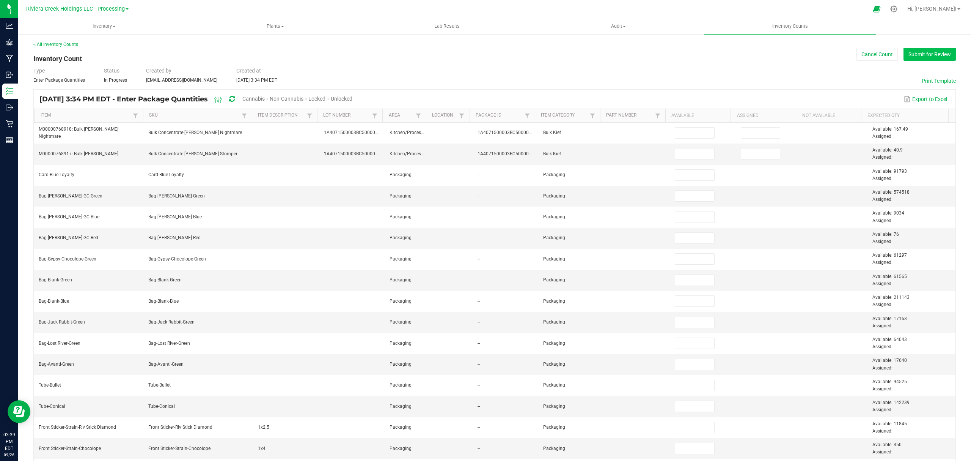
click at [923, 52] on button "Submit for Review" at bounding box center [930, 54] width 52 height 13
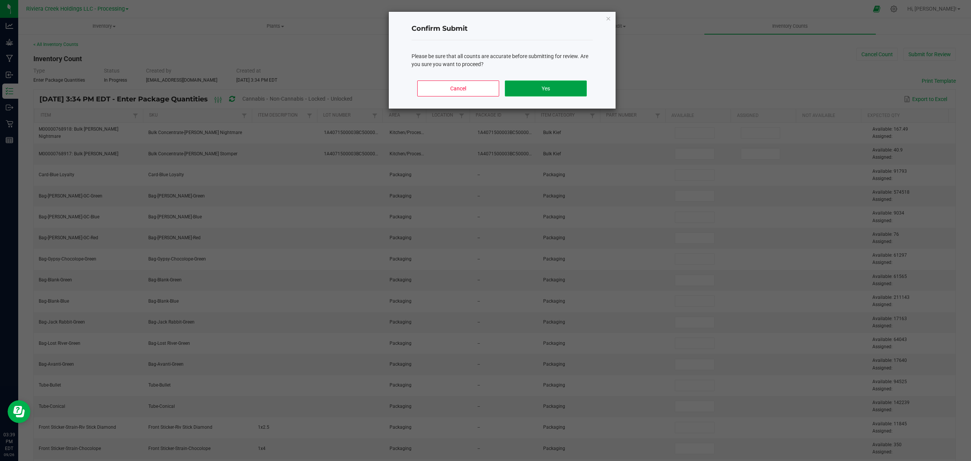
click at [566, 80] on button "Yes" at bounding box center [546, 88] width 82 height 16
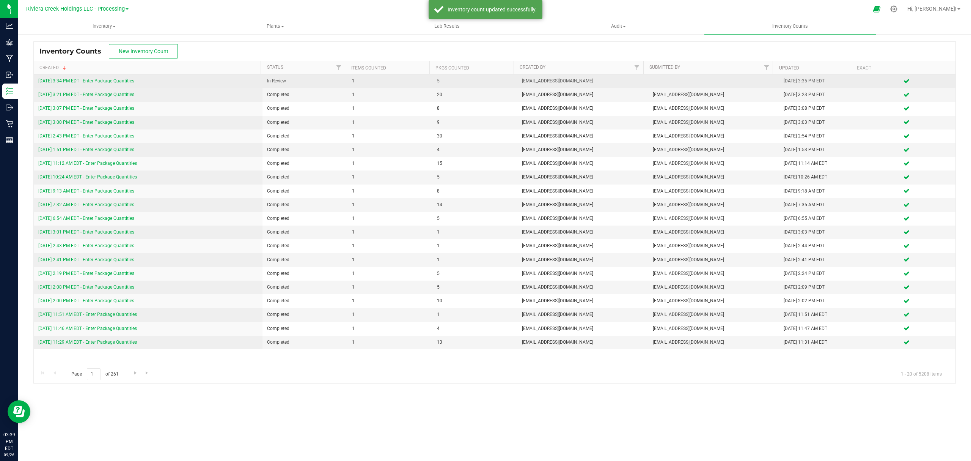
click at [115, 84] on div "[DATE] 3:34 PM EDT - Enter Package Quantities" at bounding box center [148, 80] width 220 height 7
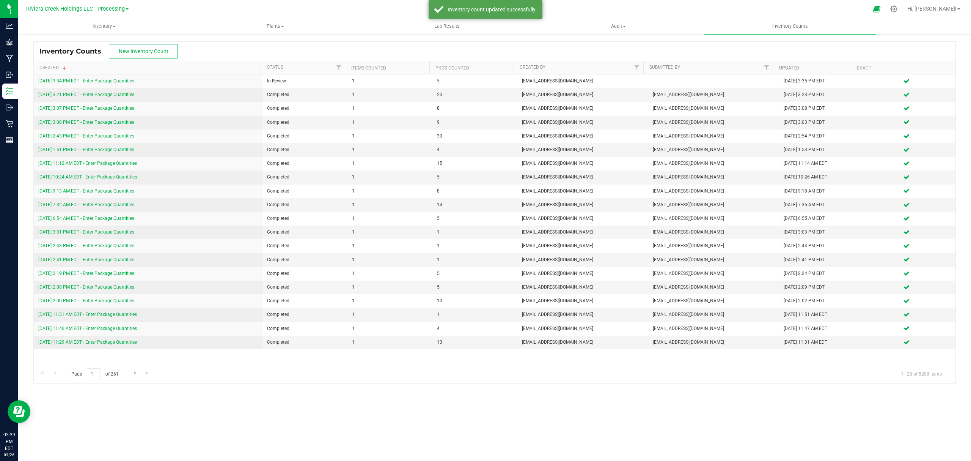
click at [120, 74] on div "Inventory Counts New Inventory Count Created Status Items Counted Pkgs Counted …" at bounding box center [494, 212] width 923 height 342
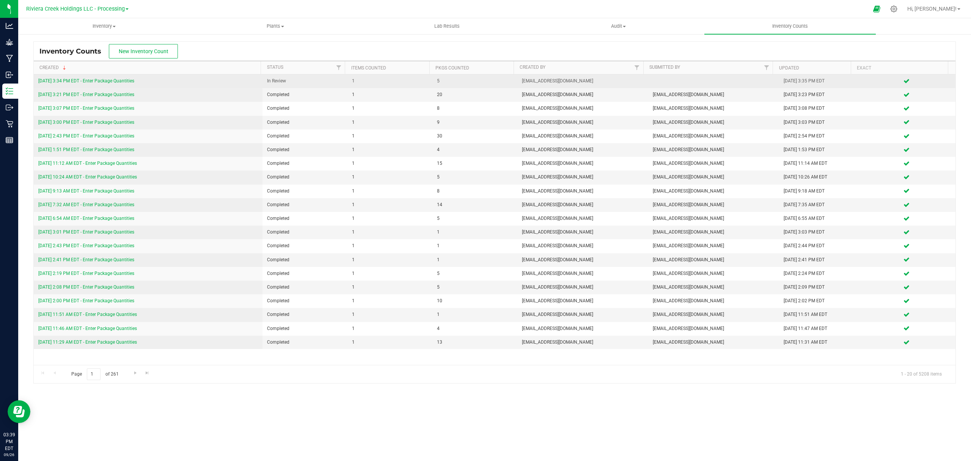
click at [120, 79] on link "[DATE] 3:34 PM EDT - Enter Package Quantities" at bounding box center [86, 80] width 96 height 5
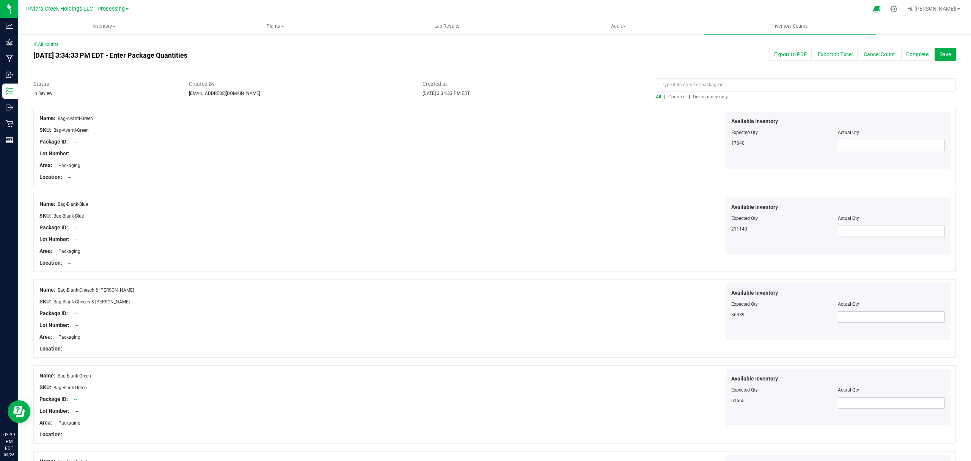
click at [673, 98] on span "Counted" at bounding box center [676, 96] width 17 height 5
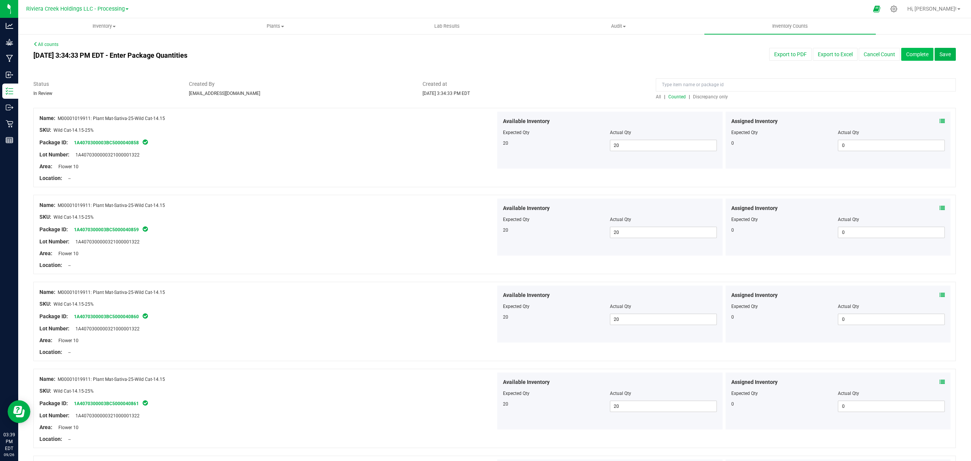
click at [901, 53] on button "Complete" at bounding box center [917, 54] width 32 height 13
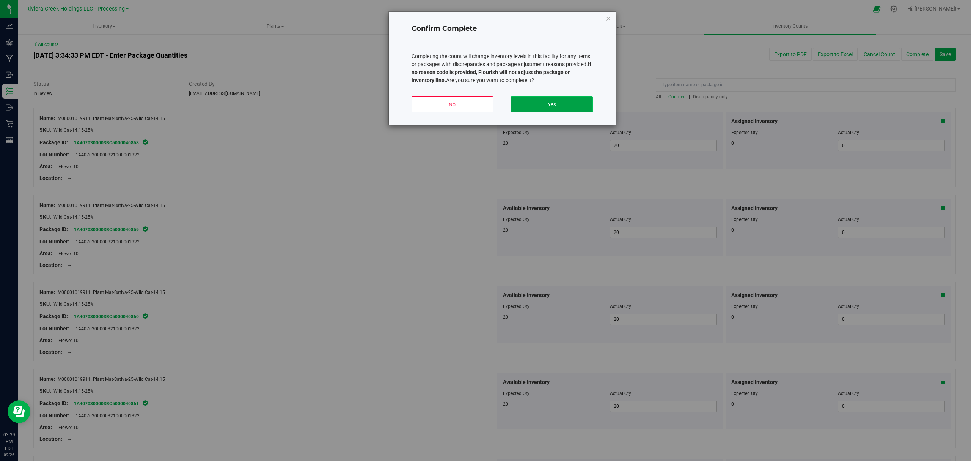
click at [561, 108] on button "Yes" at bounding box center [552, 104] width 82 height 16
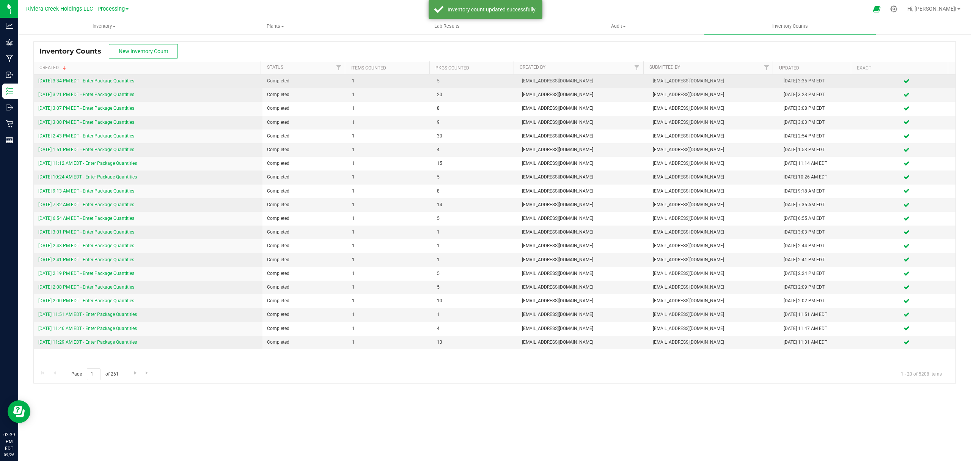
click at [134, 81] on link "[DATE] 3:34 PM EDT - Enter Package Quantities" at bounding box center [86, 80] width 96 height 5
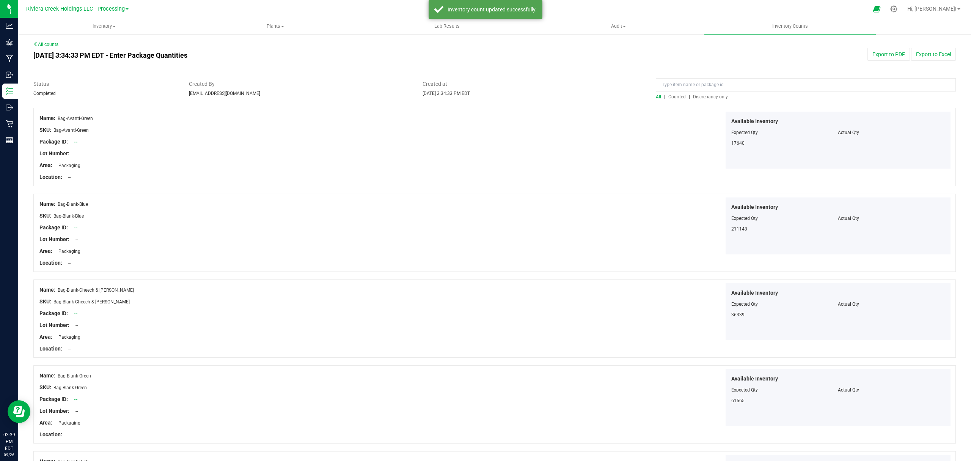
click at [673, 96] on span "Counted" at bounding box center [676, 96] width 17 height 5
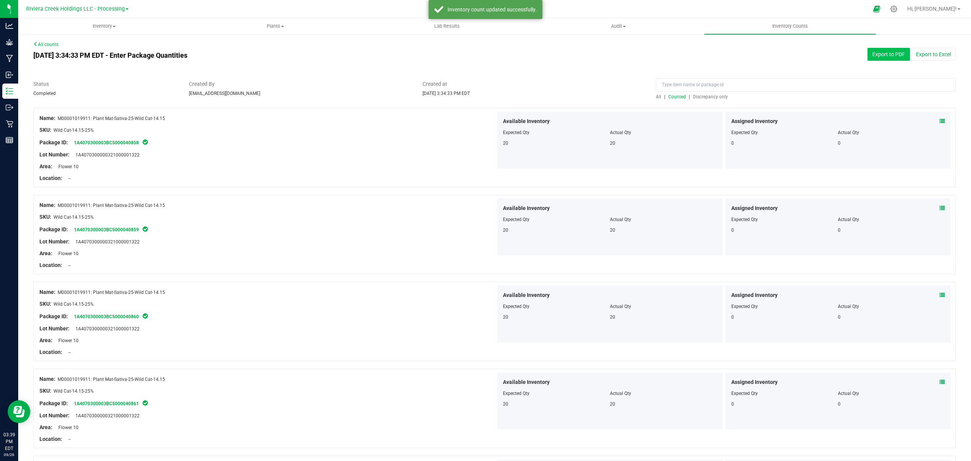
click at [888, 55] on button "Export to PDF" at bounding box center [889, 54] width 42 height 13
click at [95, 28] on span "Inventory" at bounding box center [104, 26] width 171 height 7
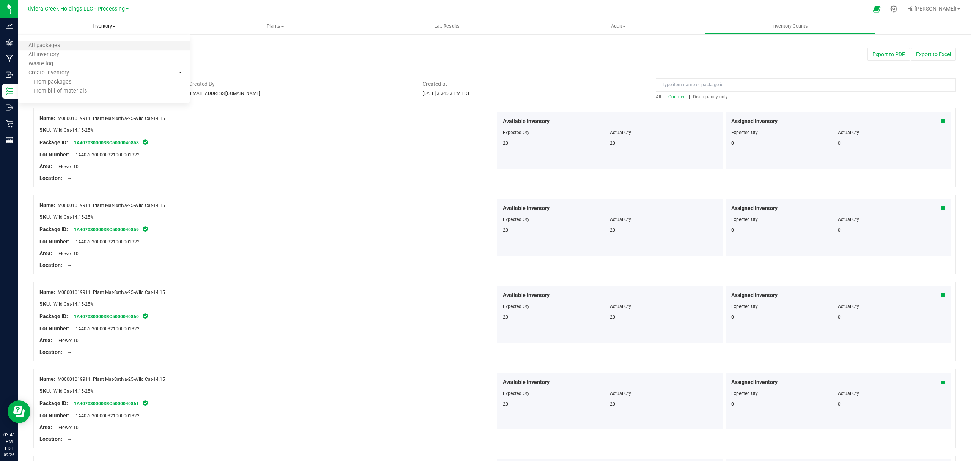
click at [81, 45] on li "All packages" at bounding box center [103, 45] width 171 height 9
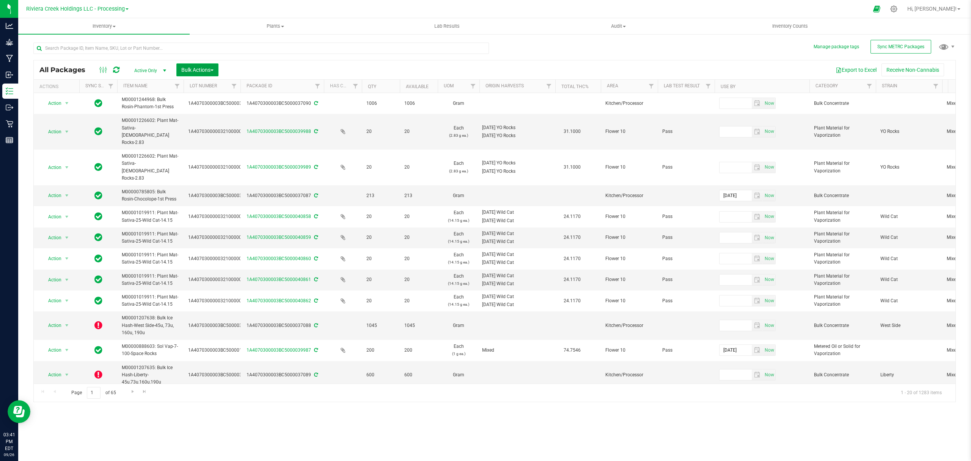
click at [197, 70] on span "Bulk Actions" at bounding box center [197, 70] width 32 height 6
click at [207, 145] on span "Lock/Unlock packages" at bounding box center [207, 143] width 52 height 6
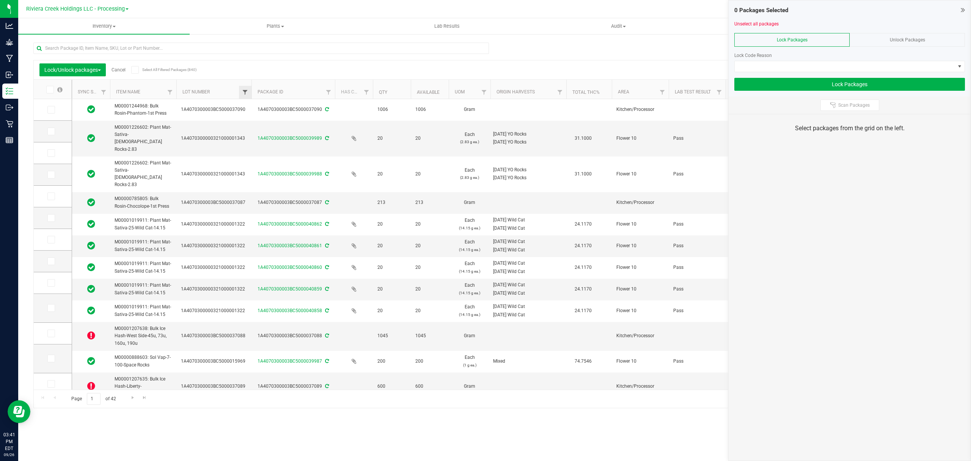
drag, startPoint x: 235, startPoint y: 83, endPoint x: 247, endPoint y: 91, distance: 13.7
click at [52, 196] on icon at bounding box center [50, 196] width 5 height 0
click at [0, 0] on input "checkbox" at bounding box center [0, 0] width 0 height 0
click at [52, 222] on span at bounding box center [51, 218] width 8 height 8
click at [0, 0] on input "checkbox" at bounding box center [0, 0] width 0 height 0
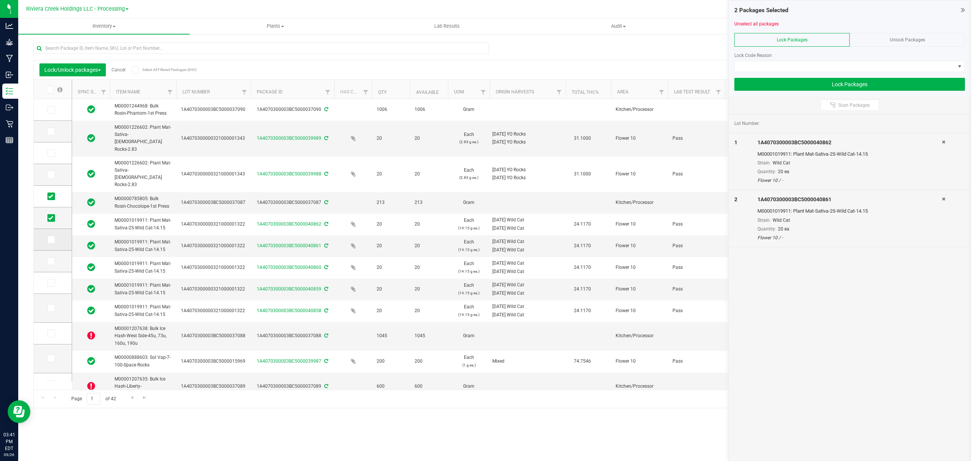
click at [49, 244] on td at bounding box center [53, 240] width 38 height 22
click at [49, 239] on icon at bounding box center [50, 239] width 5 height 0
click at [0, 0] on input "checkbox" at bounding box center [0, 0] width 0 height 0
click at [50, 261] on icon at bounding box center [50, 261] width 5 height 0
click at [0, 0] on input "checkbox" at bounding box center [0, 0] width 0 height 0
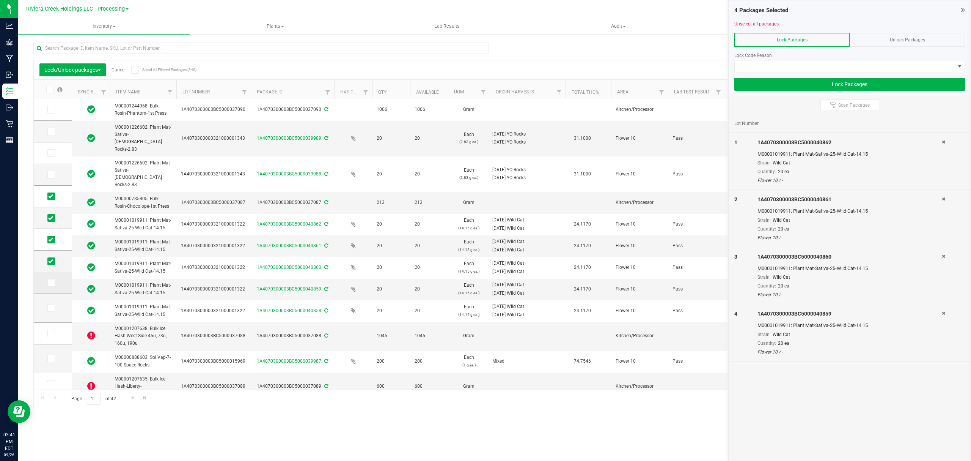
click at [52, 283] on icon at bounding box center [50, 283] width 5 height 0
click at [0, 0] on input "checkbox" at bounding box center [0, 0] width 0 height 0
click at [762, 68] on span at bounding box center [845, 66] width 220 height 11
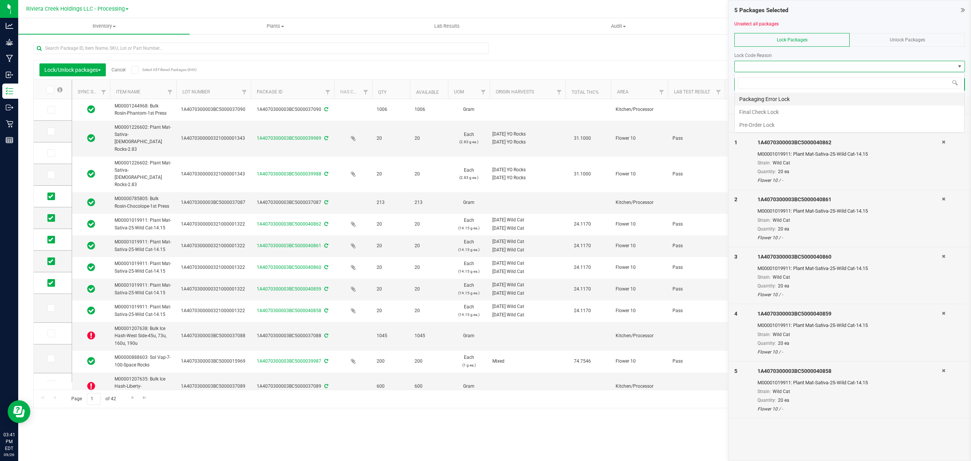
scroll to position [11, 230]
click at [756, 110] on li "Final Check Lock" at bounding box center [850, 111] width 230 height 13
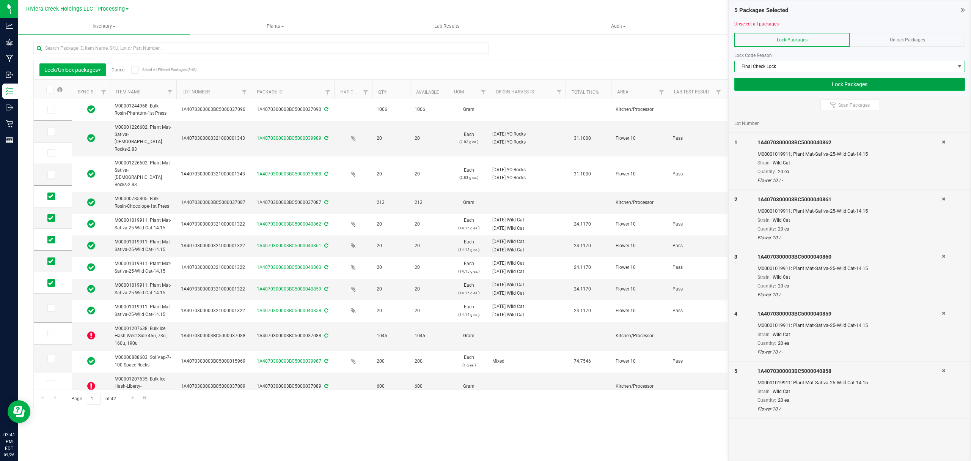
click at [758, 82] on button "Lock Packages" at bounding box center [849, 84] width 231 height 13
